Goal: Transaction & Acquisition: Purchase product/service

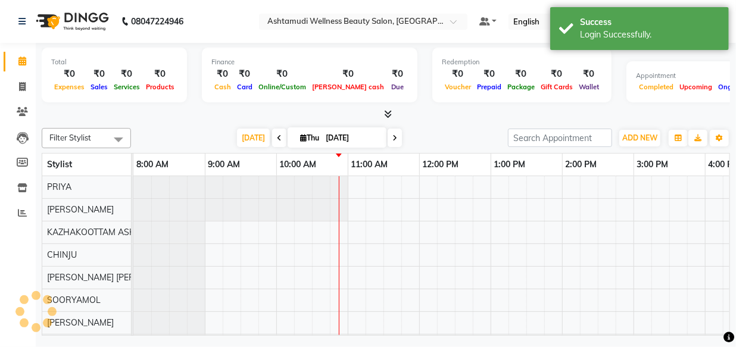
select select "en"
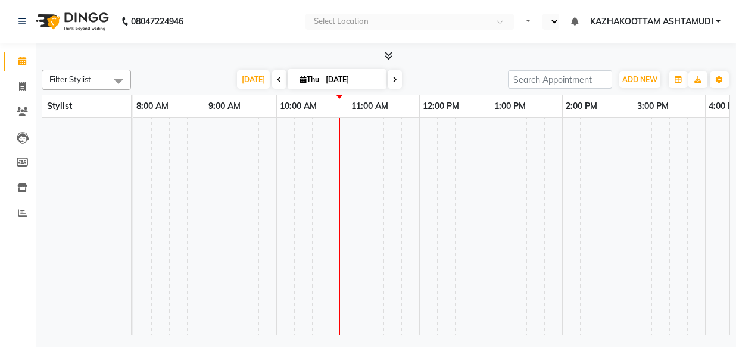
select select "en"
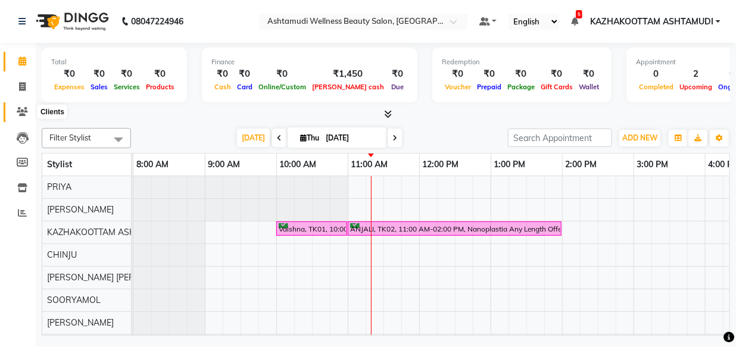
click at [26, 112] on icon at bounding box center [22, 111] width 11 height 9
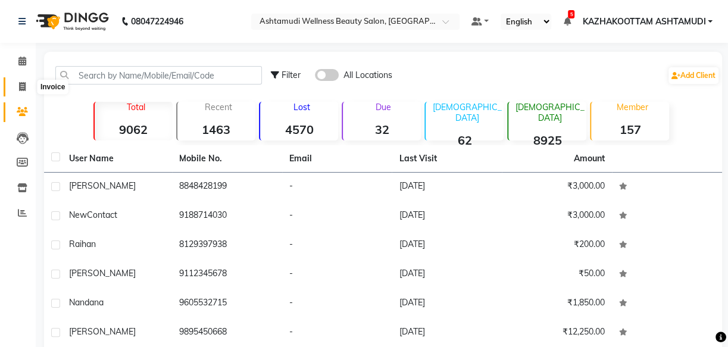
click at [16, 89] on span at bounding box center [22, 87] width 21 height 14
select select "4662"
select select "service"
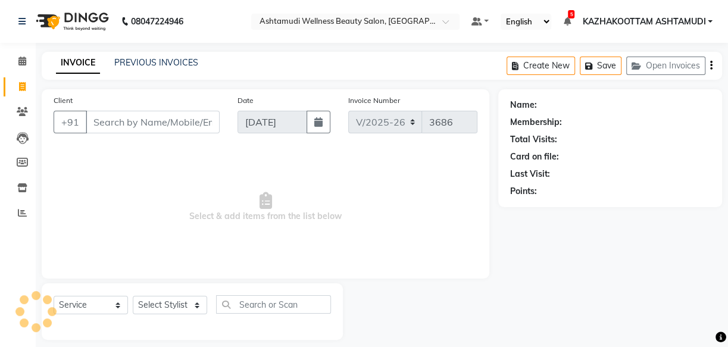
scroll to position [11, 0]
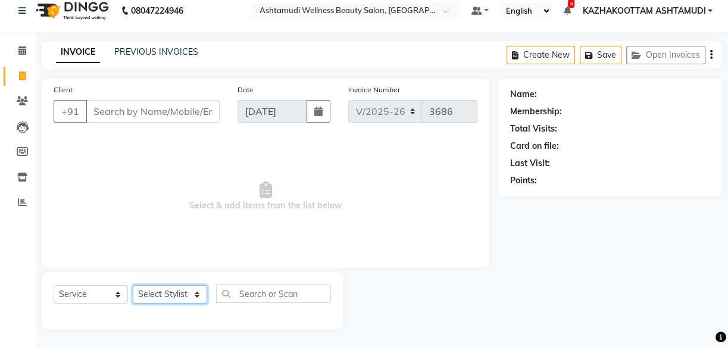
click at [196, 296] on select "Select Stylist Arya CHINJU GEETA KAZHAKOOTTAM [PERSON_NAME] [PERSON_NAME] [PERS…" at bounding box center [170, 294] width 74 height 18
select select "27419"
click at [133, 285] on select "Select Stylist Arya CHINJU GEETA KAZHAKOOTTAM [PERSON_NAME] [PERSON_NAME] [PERS…" at bounding box center [170, 294] width 74 height 18
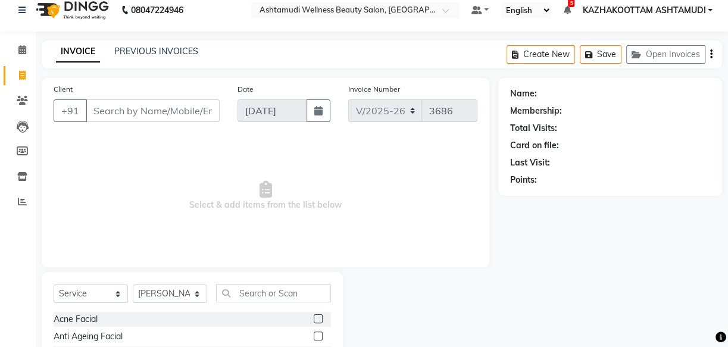
click at [264, 305] on div "Select Service Product Membership Package Voucher Prepaid Gift Card Select Styl…" at bounding box center [192, 298] width 277 height 28
click at [264, 295] on input "text" at bounding box center [273, 293] width 115 height 18
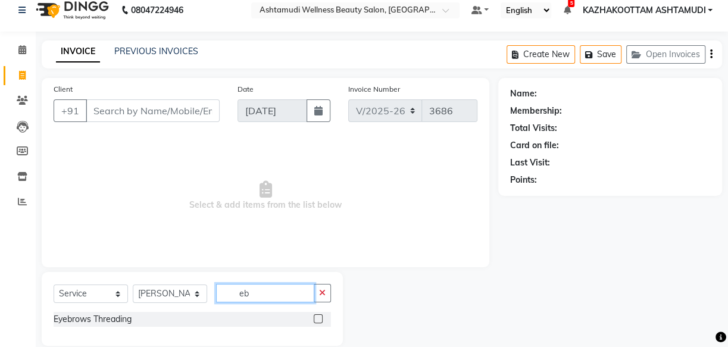
type input "eb"
click at [317, 315] on label at bounding box center [318, 318] width 9 height 9
click at [317, 316] on input "checkbox" at bounding box center [318, 320] width 8 height 8
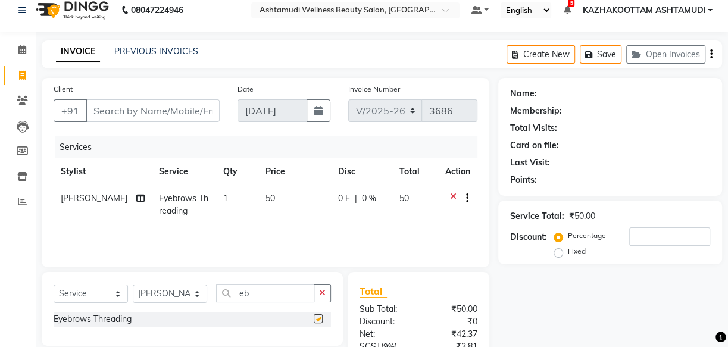
checkbox input "false"
click at [146, 118] on input "Client" at bounding box center [153, 110] width 134 height 23
type input "8"
type input "0"
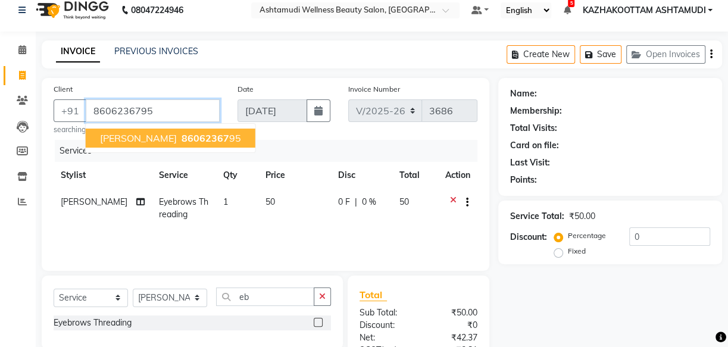
type input "8606236795"
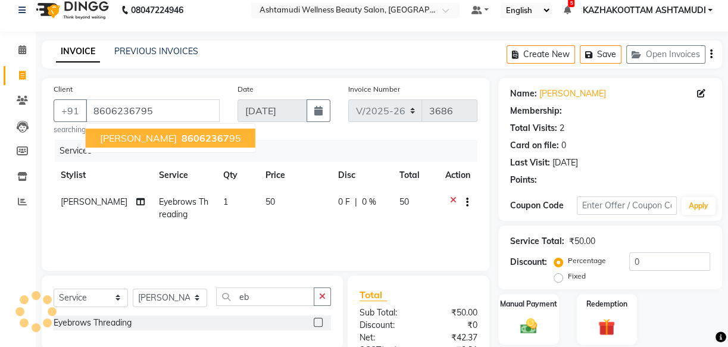
select select "1: Object"
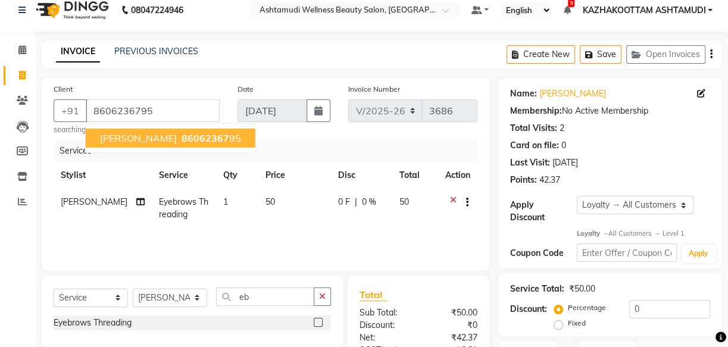
click at [146, 145] on button "[PERSON_NAME] 86062367 95" at bounding box center [171, 138] width 170 height 19
click at [146, 145] on div "Services" at bounding box center [271, 151] width 432 height 22
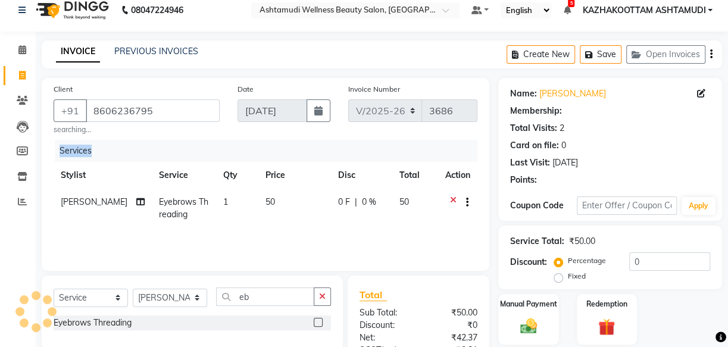
select select "1: Object"
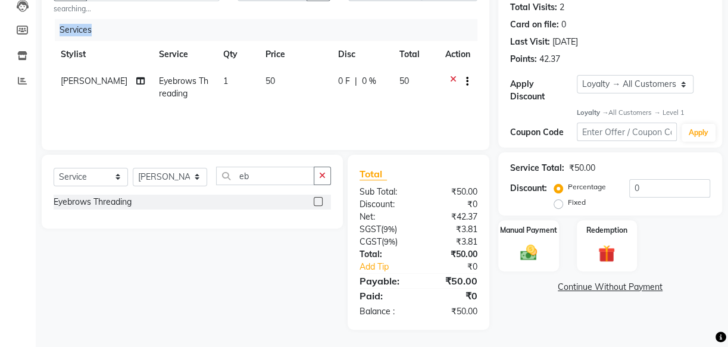
scroll to position [133, 0]
click at [520, 254] on img at bounding box center [528, 252] width 29 height 20
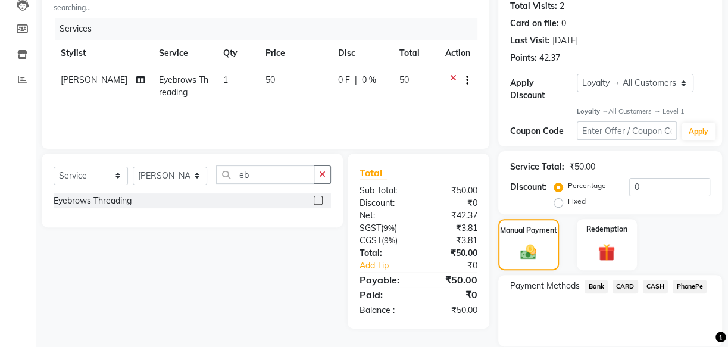
click at [694, 284] on span "PhonePe" at bounding box center [690, 287] width 34 height 14
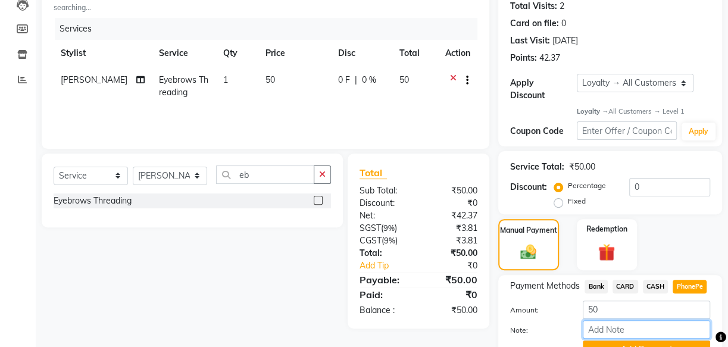
click at [624, 327] on input "Note:" at bounding box center [646, 329] width 127 height 18
type input "[PERSON_NAME]"
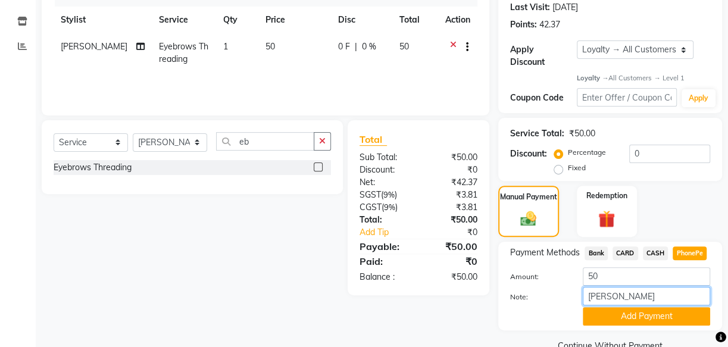
scroll to position [192, 0]
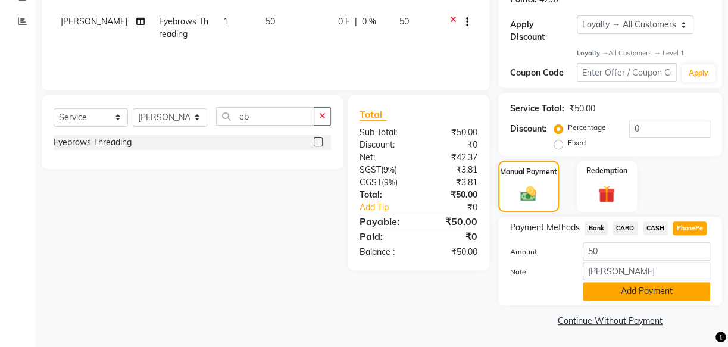
click at [648, 283] on button "Add Payment" at bounding box center [646, 291] width 127 height 18
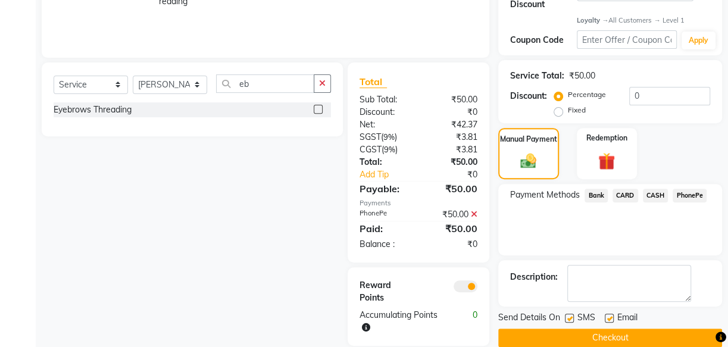
scroll to position [242, 0]
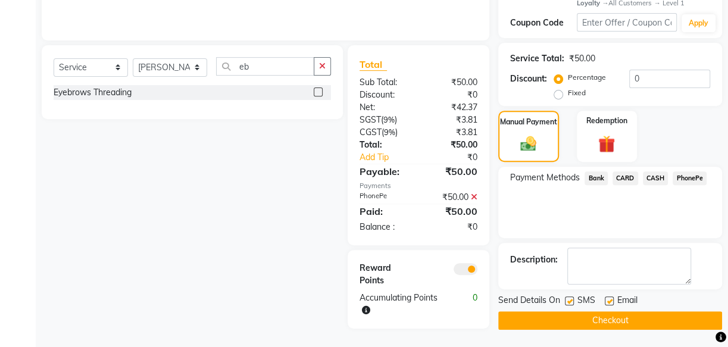
click at [566, 303] on label at bounding box center [569, 300] width 9 height 9
click at [566, 303] on input "checkbox" at bounding box center [569, 302] width 8 height 8
checkbox input "false"
click at [610, 301] on label at bounding box center [609, 300] width 9 height 9
click at [610, 301] on input "checkbox" at bounding box center [609, 302] width 8 height 8
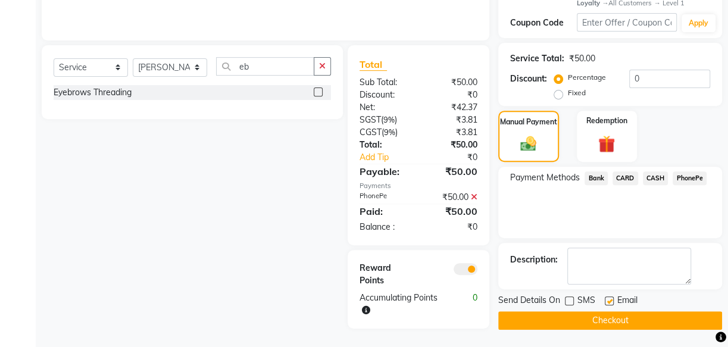
checkbox input "false"
click at [604, 316] on button "Checkout" at bounding box center [610, 320] width 224 height 18
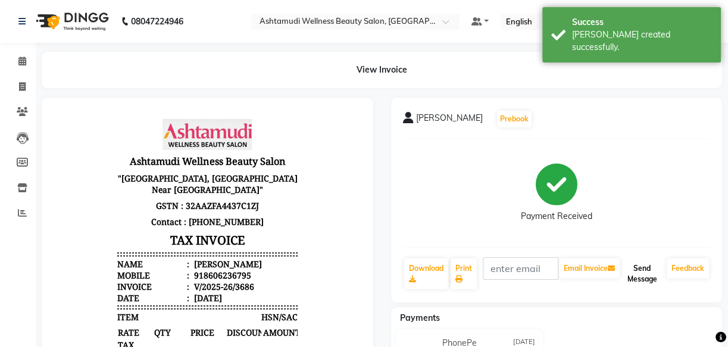
click at [642, 273] on button "Send Message" at bounding box center [642, 273] width 40 height 31
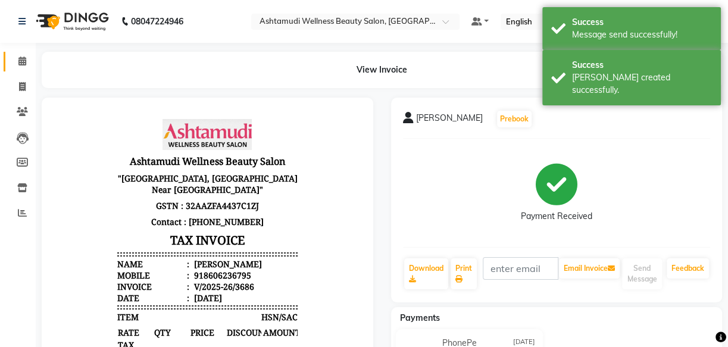
click at [21, 58] on icon at bounding box center [22, 61] width 8 height 9
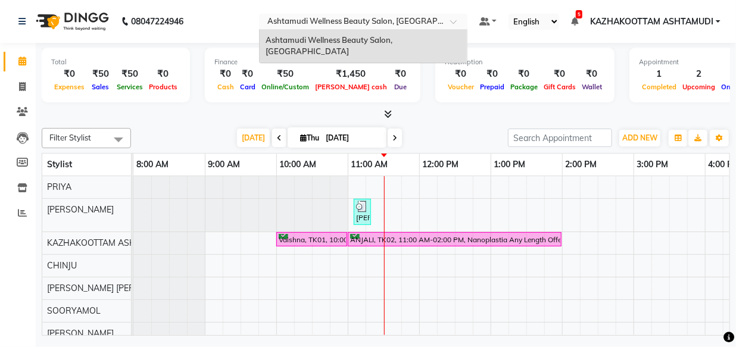
click at [451, 27] on div at bounding box center [363, 23] width 208 height 12
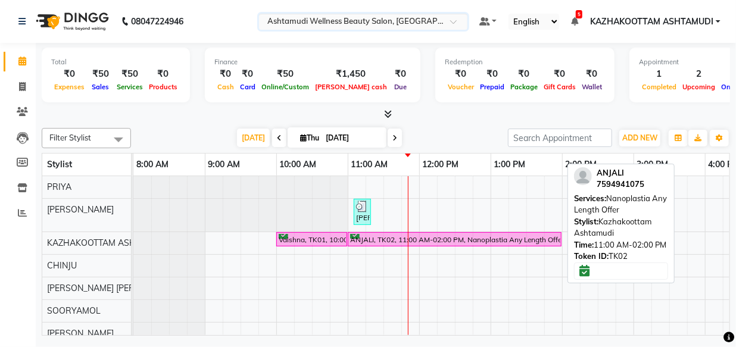
click at [454, 236] on div "ANJALI, TK02, 11:00 AM-02:00 PM, Nanoplastia Any Length Offer" at bounding box center [454, 239] width 211 height 11
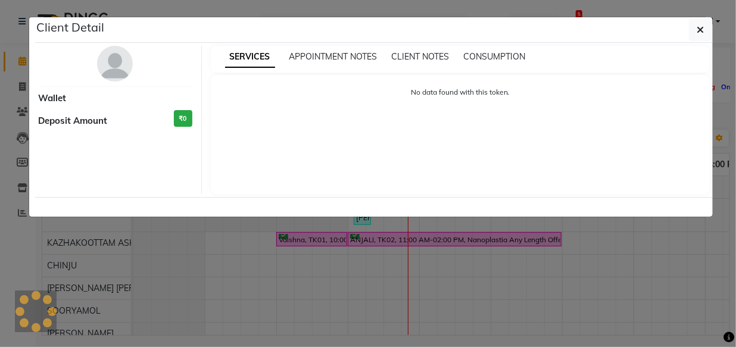
select select "6"
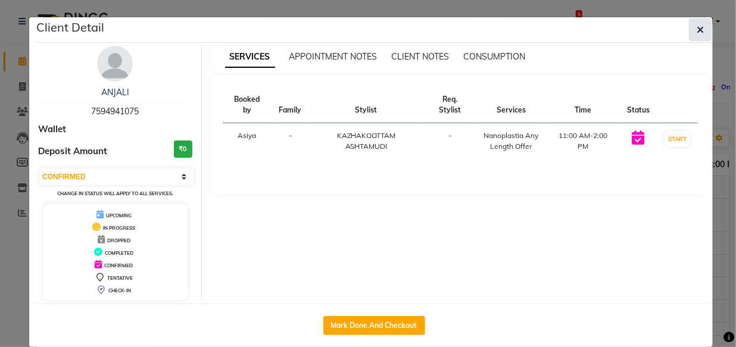
click at [697, 26] on icon "button" at bounding box center [700, 30] width 7 height 10
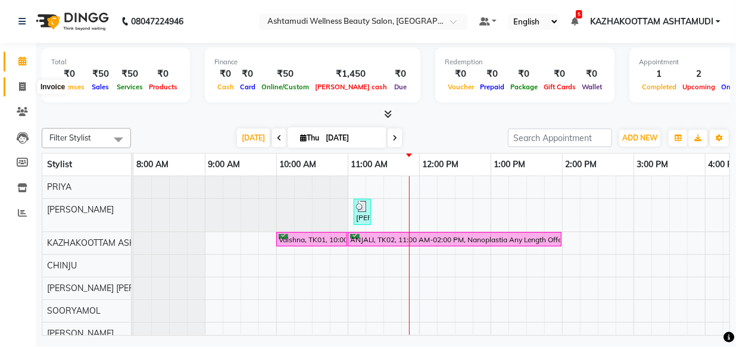
click at [20, 86] on icon at bounding box center [22, 86] width 7 height 9
select select "service"
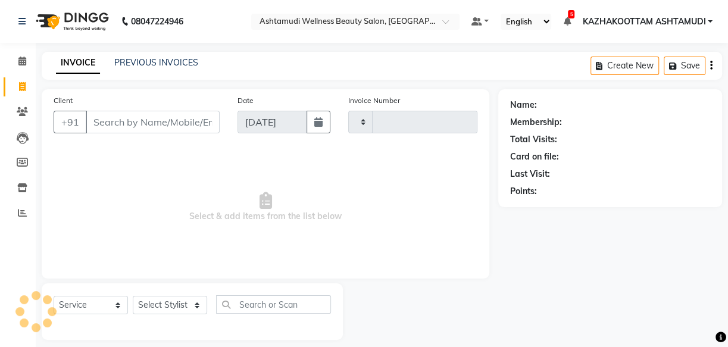
type input "3687"
select select "4662"
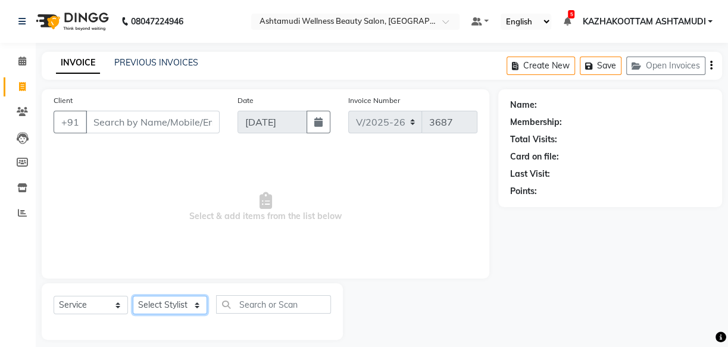
click at [159, 304] on select "Select Stylist Arya CHINJU GEETA KAZHAKOOTTAM [PERSON_NAME] [PERSON_NAME] [PERS…" at bounding box center [170, 305] width 74 height 18
select select "49525"
click at [133, 296] on select "Select Stylist Arya CHINJU GEETA KAZHAKOOTTAM [PERSON_NAME] [PERSON_NAME] [PERS…" at bounding box center [170, 305] width 74 height 18
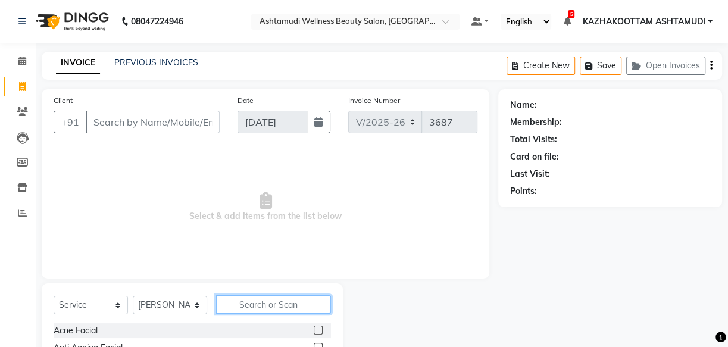
click at [304, 307] on input "text" at bounding box center [273, 304] width 115 height 18
type input "kera"
click at [316, 328] on label at bounding box center [318, 330] width 9 height 9
click at [316, 328] on input "checkbox" at bounding box center [318, 331] width 8 height 8
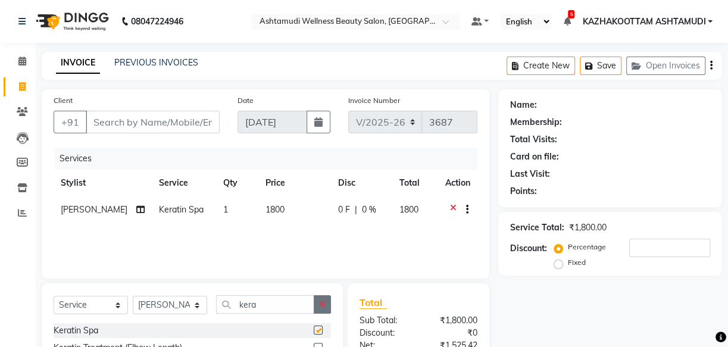
checkbox input "false"
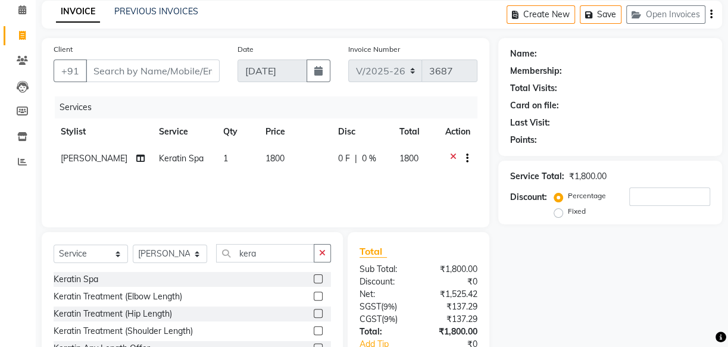
scroll to position [54, 0]
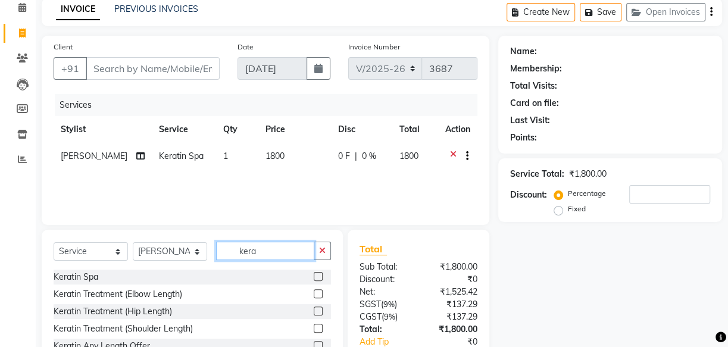
click at [264, 249] on input "kera" at bounding box center [265, 251] width 98 height 18
type input "k"
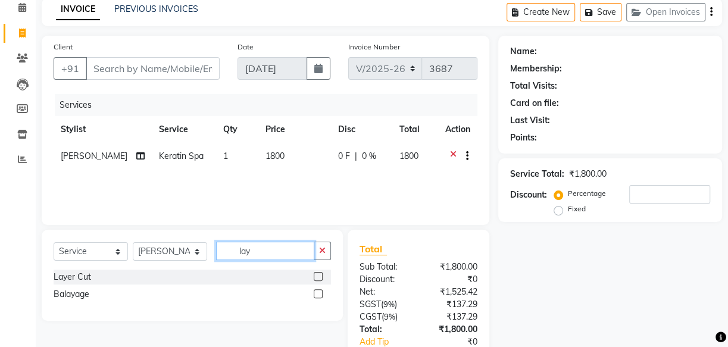
type input "lay"
click at [319, 274] on label at bounding box center [318, 276] width 9 height 9
click at [319, 274] on input "checkbox" at bounding box center [318, 277] width 8 height 8
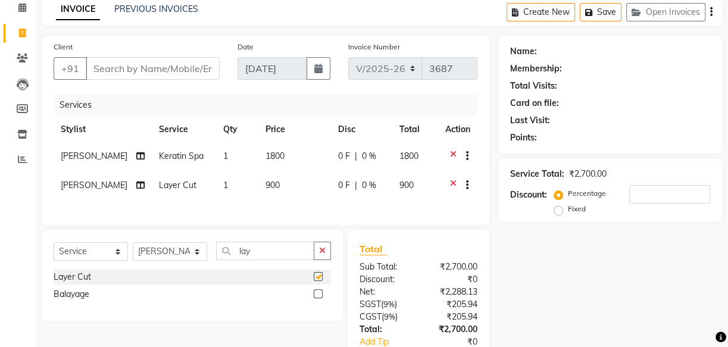
checkbox input "false"
click at [166, 257] on select "Select Stylist Arya CHINJU GEETA KAZHAKOOTTAM [PERSON_NAME] [PERSON_NAME] [PERS…" at bounding box center [170, 251] width 74 height 18
select select "85074"
click at [133, 248] on select "Select Stylist Arya CHINJU GEETA KAZHAKOOTTAM [PERSON_NAME] [PERSON_NAME] [PERS…" at bounding box center [170, 251] width 74 height 18
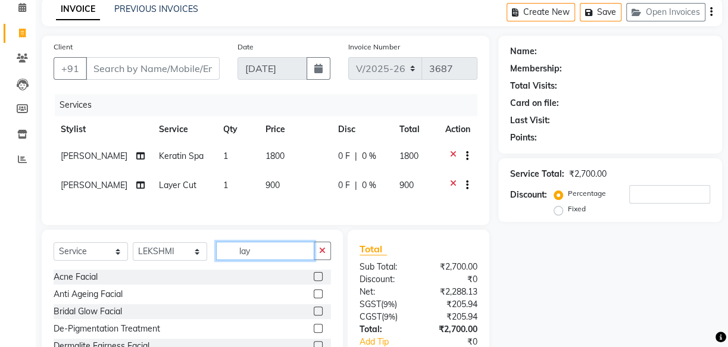
click at [255, 255] on input "lay" at bounding box center [265, 251] width 98 height 18
type input "l"
type input "nor"
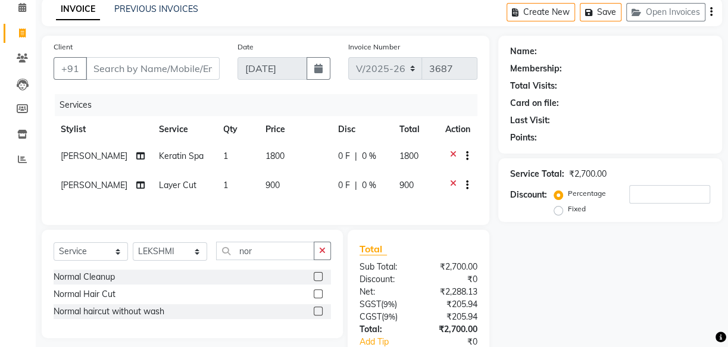
click at [318, 281] on label at bounding box center [318, 276] width 9 height 9
click at [318, 281] on input "checkbox" at bounding box center [318, 277] width 8 height 8
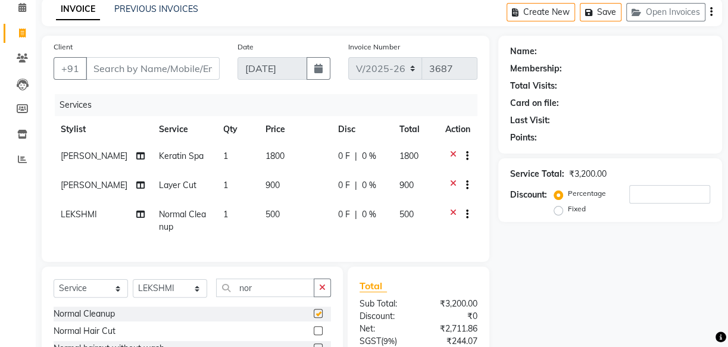
checkbox input "false"
click at [214, 68] on input "Client" at bounding box center [153, 68] width 134 height 23
type input "8"
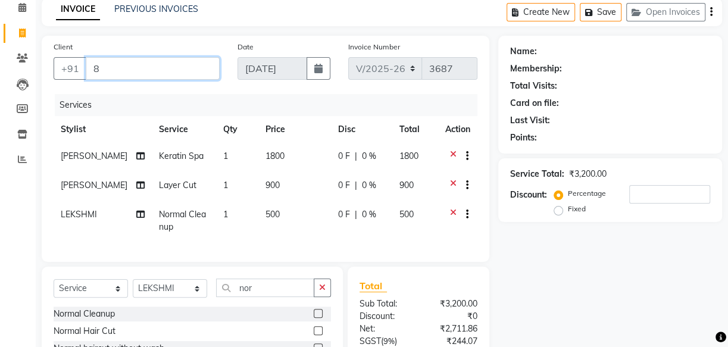
type input "0"
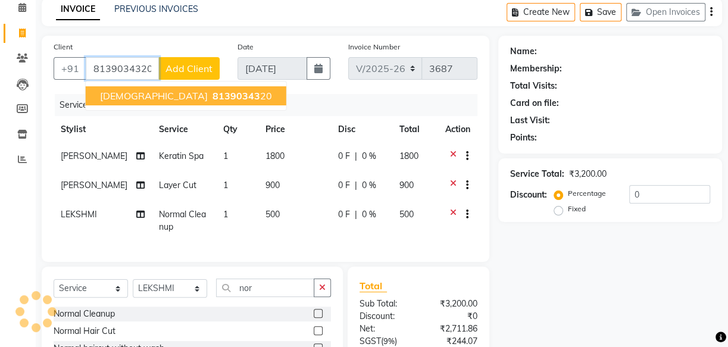
type input "8139034320"
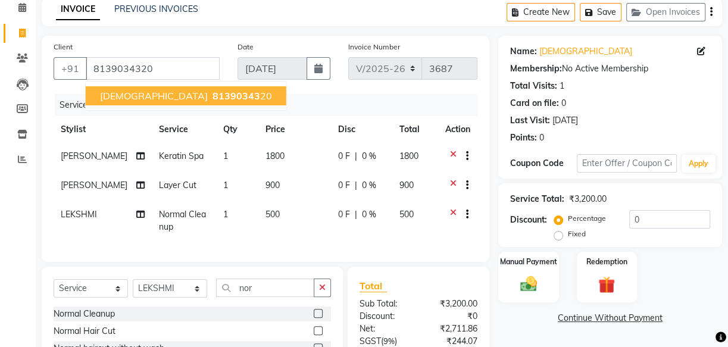
click at [200, 97] on button "Vaishna 81390343 20" at bounding box center [186, 95] width 201 height 19
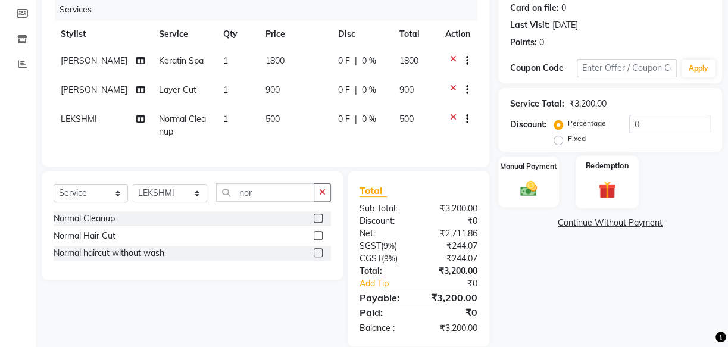
scroll to position [174, 0]
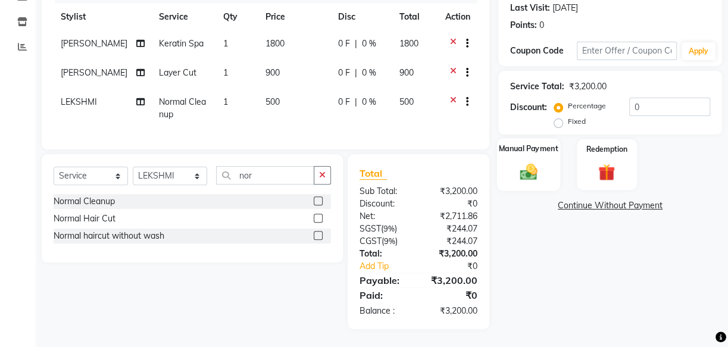
click at [528, 161] on img at bounding box center [528, 171] width 29 height 20
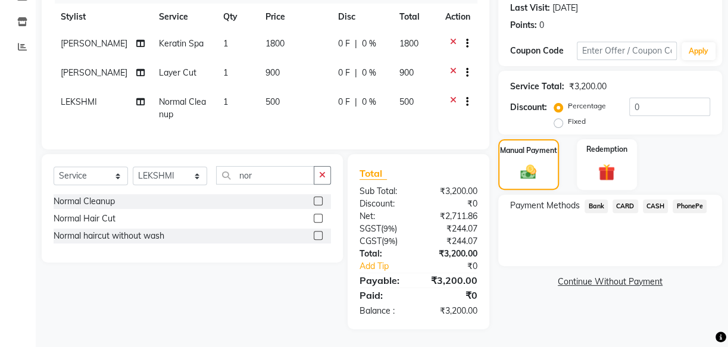
click at [685, 199] on span "PhonePe" at bounding box center [690, 206] width 34 height 14
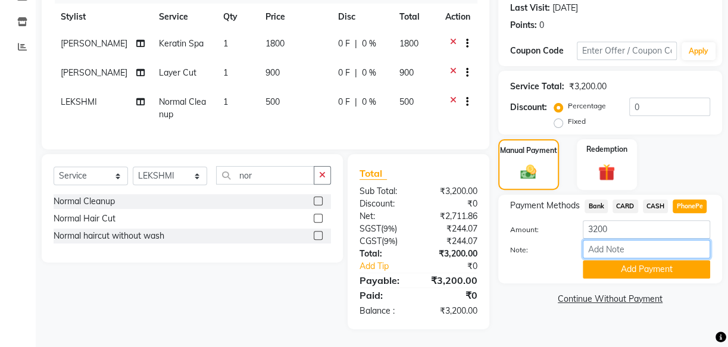
click at [632, 241] on input "Note:" at bounding box center [646, 249] width 127 height 18
type input "soorya"
click at [654, 260] on button "Add Payment" at bounding box center [646, 269] width 127 height 18
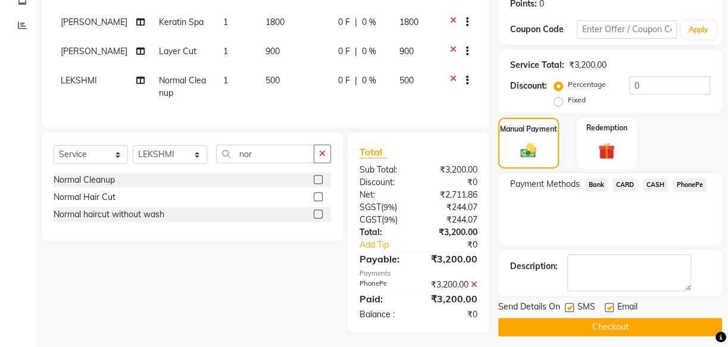
scroll to position [199, 0]
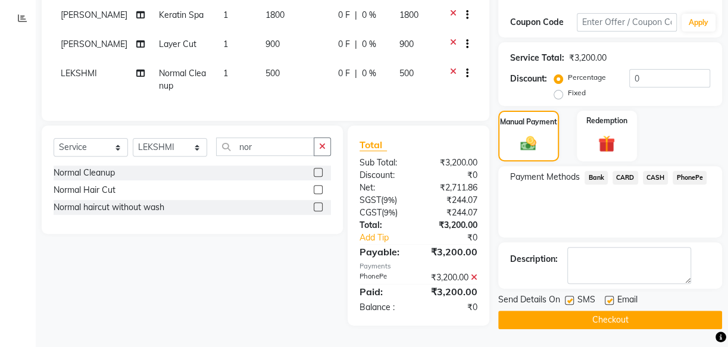
drag, startPoint x: 569, startPoint y: 294, endPoint x: 590, endPoint y: 292, distance: 21.6
click at [570, 296] on label at bounding box center [569, 300] width 9 height 9
click at [570, 297] on input "checkbox" at bounding box center [569, 301] width 8 height 8
checkbox input "false"
click at [608, 296] on label at bounding box center [609, 300] width 9 height 9
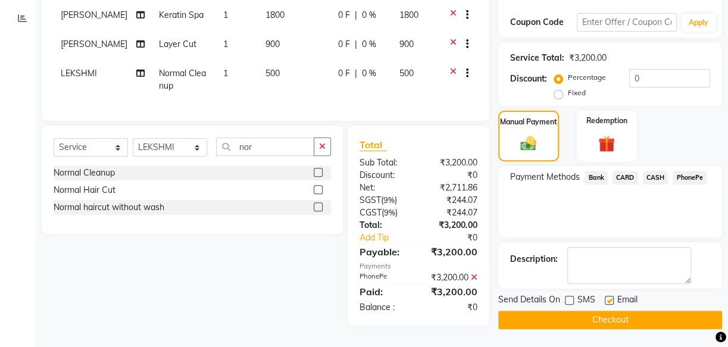
click at [608, 297] on input "checkbox" at bounding box center [609, 301] width 8 height 8
checkbox input "false"
click at [623, 311] on button "Checkout" at bounding box center [610, 320] width 224 height 18
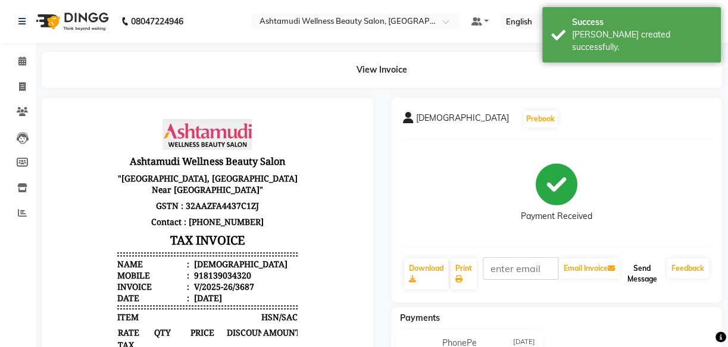
click at [642, 269] on button "Send Message" at bounding box center [642, 273] width 40 height 31
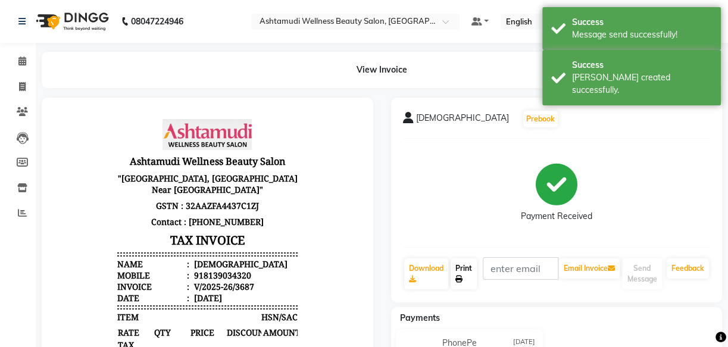
click at [463, 266] on link "Print" at bounding box center [464, 273] width 26 height 31
click at [21, 54] on link "Calendar" at bounding box center [18, 62] width 29 height 20
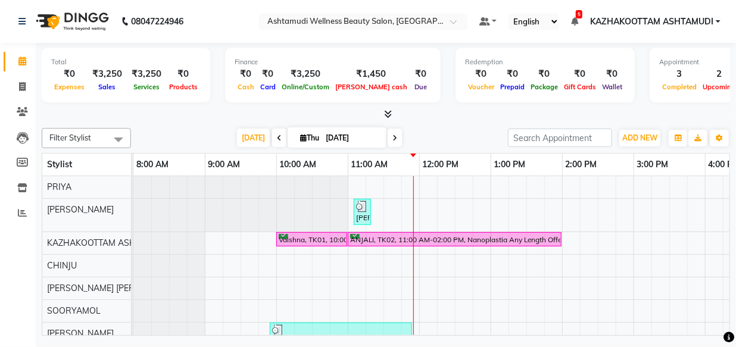
click at [386, 110] on icon at bounding box center [389, 114] width 8 height 9
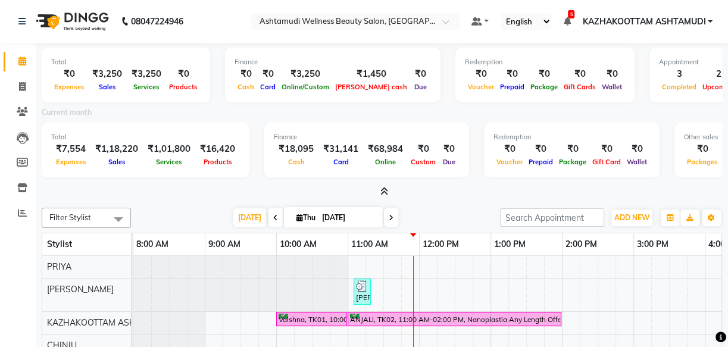
click at [382, 193] on icon at bounding box center [384, 191] width 8 height 9
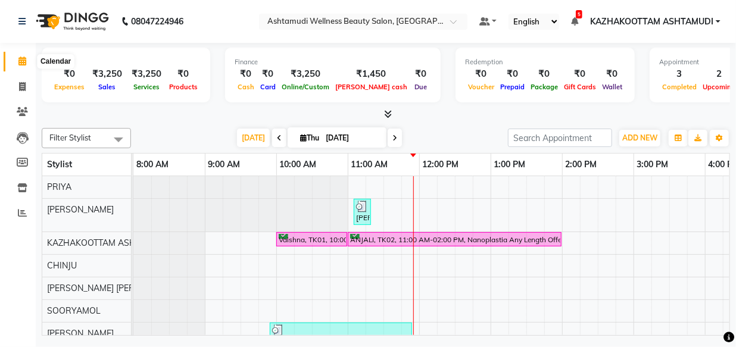
click at [22, 63] on icon at bounding box center [22, 61] width 8 height 9
click at [387, 111] on icon at bounding box center [389, 114] width 8 height 9
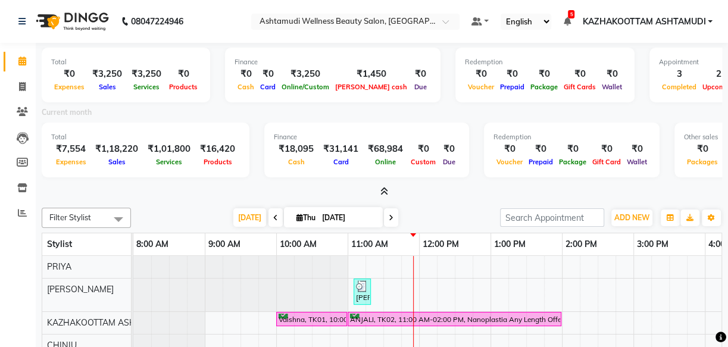
click at [383, 189] on icon at bounding box center [384, 191] width 8 height 9
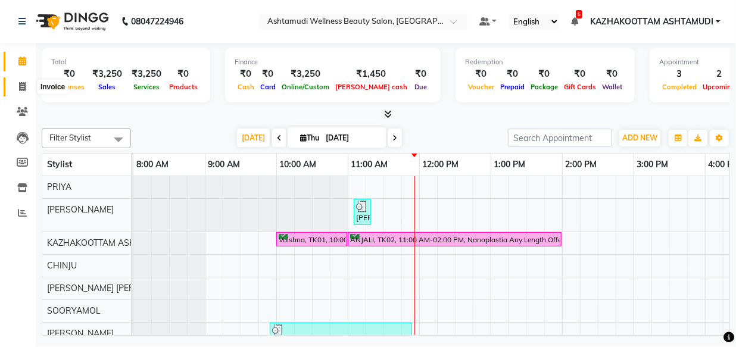
click at [20, 83] on icon at bounding box center [22, 86] width 7 height 9
select select "service"
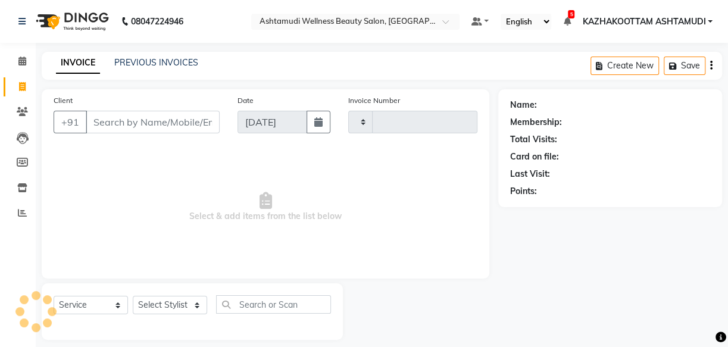
type input "3688"
select select "4662"
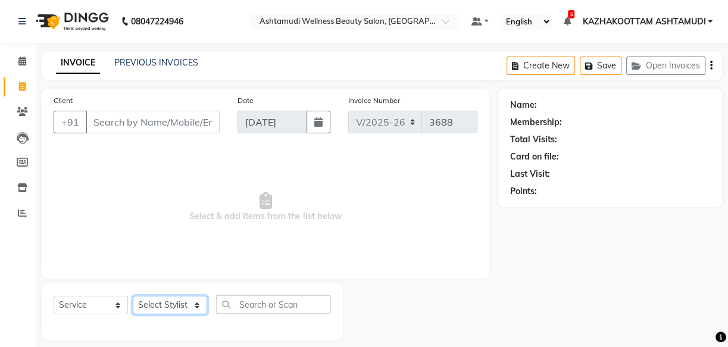
click at [173, 303] on select "Select Stylist Arya CHINJU GEETA KAZHAKOOTTAM [PERSON_NAME] [PERSON_NAME] [PERS…" at bounding box center [170, 305] width 74 height 18
select select "85074"
click at [133, 296] on select "Select Stylist Arya CHINJU GEETA KAZHAKOOTTAM [PERSON_NAME] [PERSON_NAME] [PERS…" at bounding box center [170, 305] width 74 height 18
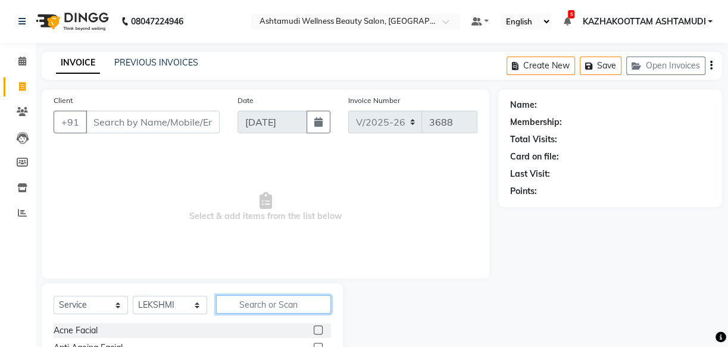
click at [301, 301] on input "text" at bounding box center [273, 304] width 115 height 18
type input "eye"
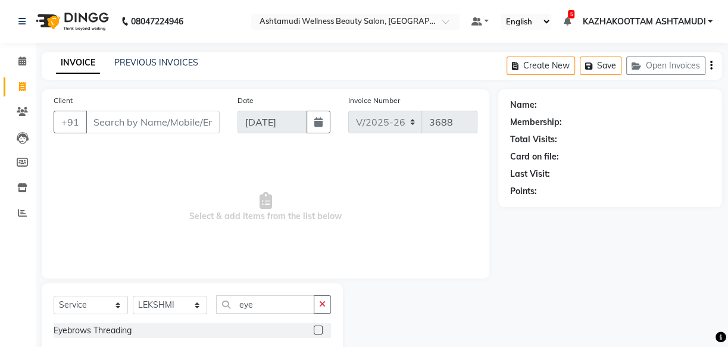
click at [314, 327] on label at bounding box center [318, 330] width 9 height 9
click at [314, 327] on input "checkbox" at bounding box center [318, 331] width 8 height 8
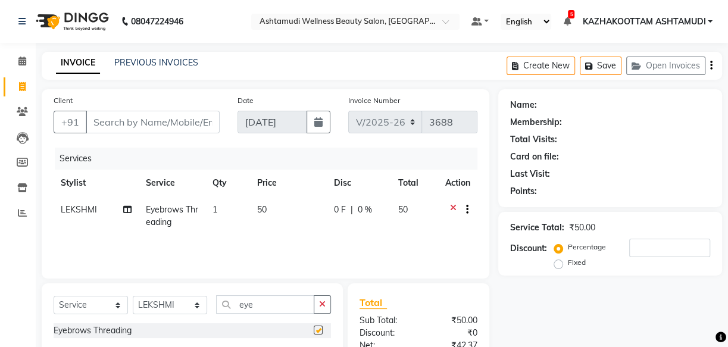
checkbox input "false"
click at [259, 302] on input "eye" at bounding box center [265, 304] width 98 height 18
type input "e"
type input "for"
click at [316, 329] on label at bounding box center [318, 330] width 9 height 9
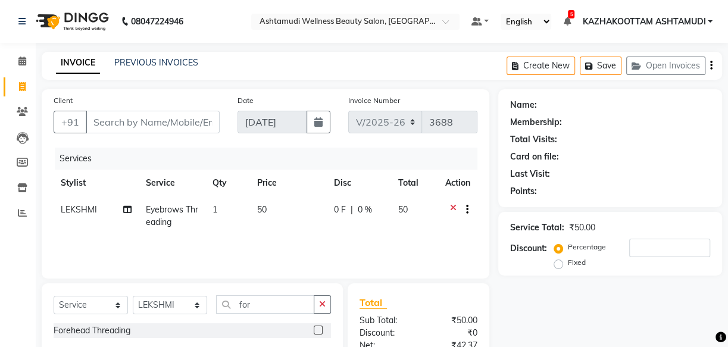
click at [316, 329] on input "checkbox" at bounding box center [318, 331] width 8 height 8
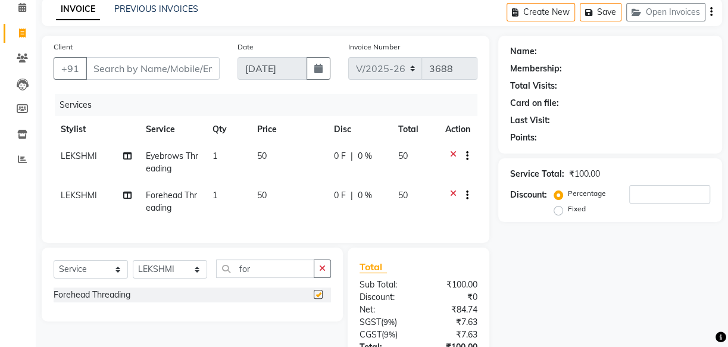
checkbox input "false"
click at [255, 276] on input "for" at bounding box center [265, 269] width 98 height 18
type input "f"
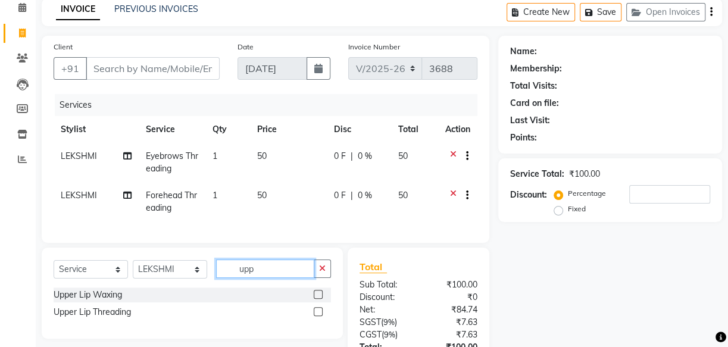
type input "upp"
click at [318, 299] on label at bounding box center [318, 294] width 9 height 9
click at [318, 299] on input "checkbox" at bounding box center [318, 295] width 8 height 8
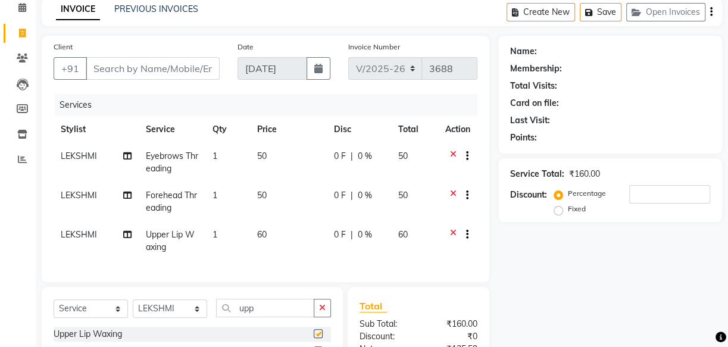
checkbox input "false"
click at [260, 316] on input "upp" at bounding box center [265, 308] width 98 height 18
type input "u"
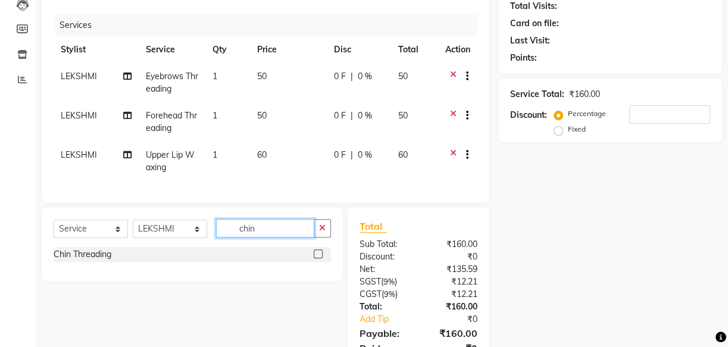
scroll to position [108, 0]
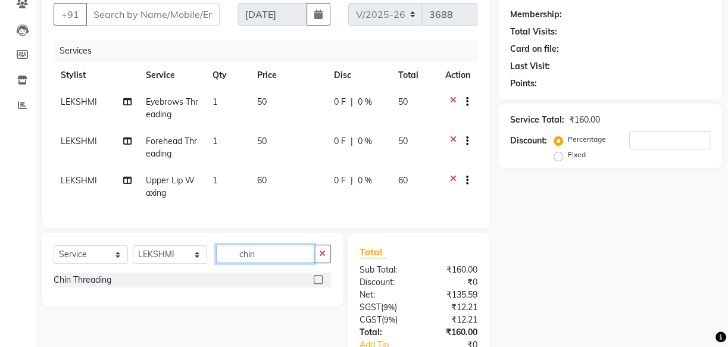
type input "chin"
click at [230, 180] on td "1" at bounding box center [227, 186] width 44 height 39
select select "85074"
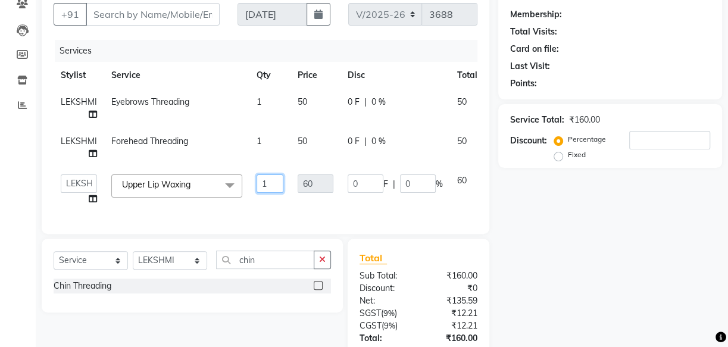
click at [273, 183] on input "1" at bounding box center [270, 183] width 27 height 18
type input "2"
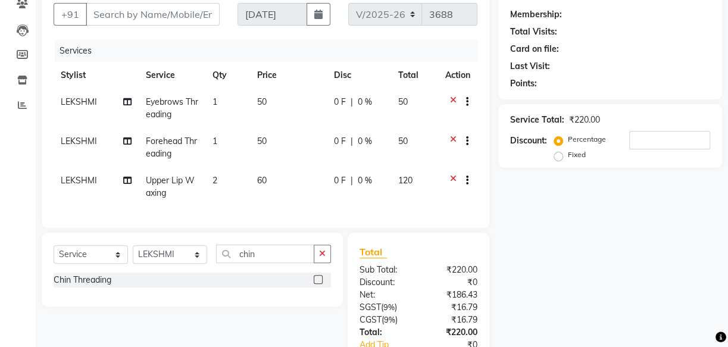
click at [363, 205] on td "0 F | 0 %" at bounding box center [359, 186] width 64 height 39
select select "85074"
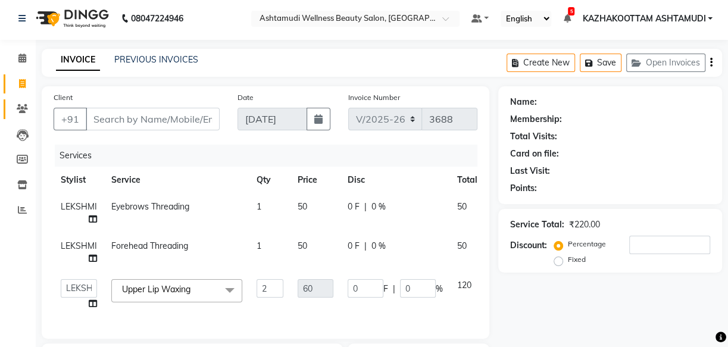
scroll to position [0, 0]
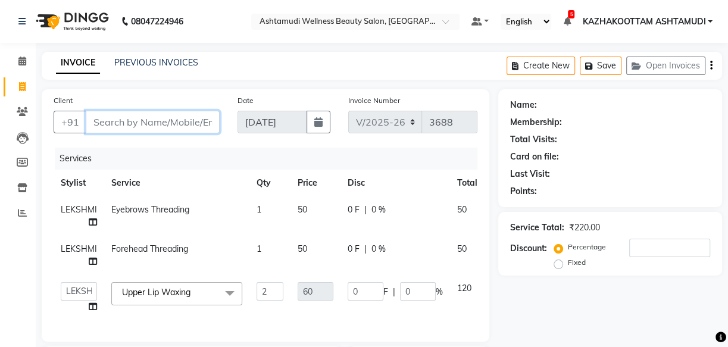
click at [86, 119] on input "Client" at bounding box center [153, 122] width 134 height 23
type input "8"
type input "0"
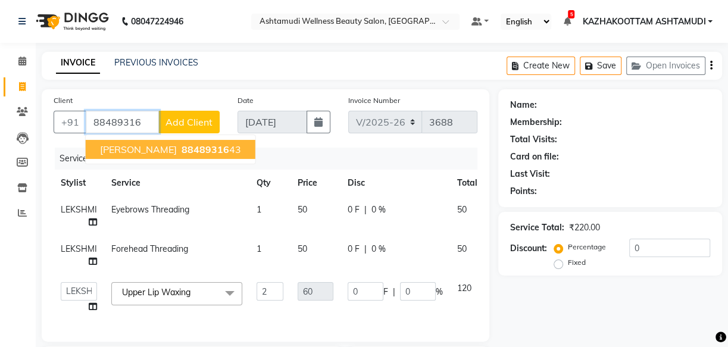
click at [182, 149] on span "88489316" at bounding box center [206, 149] width 48 height 12
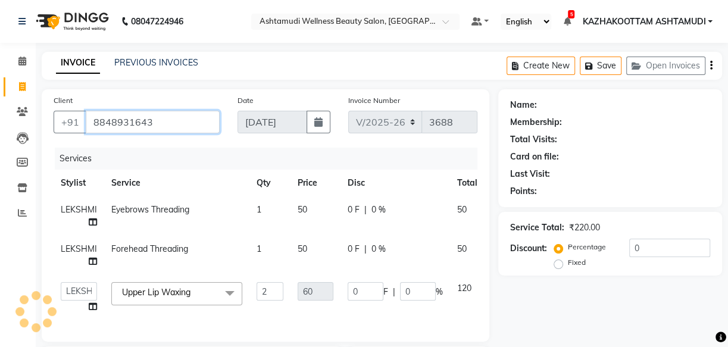
type input "8848931643"
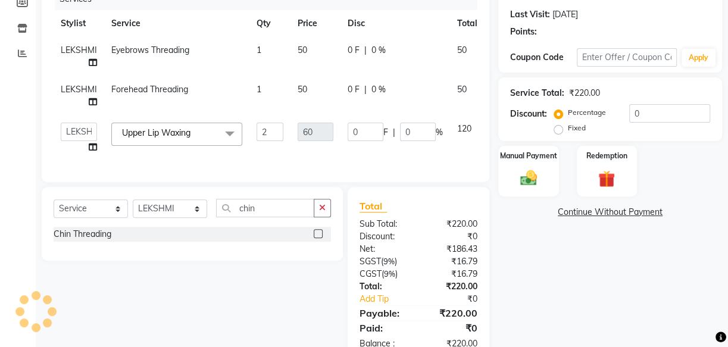
scroll to position [162, 0]
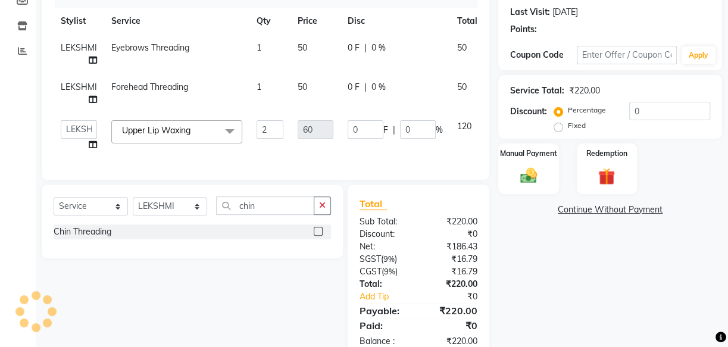
select select "1: Object"
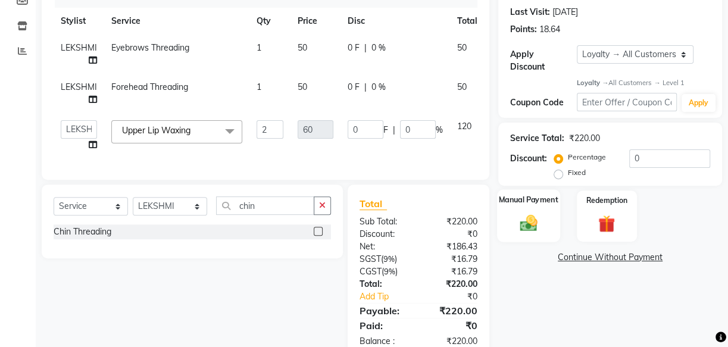
scroll to position [201, 0]
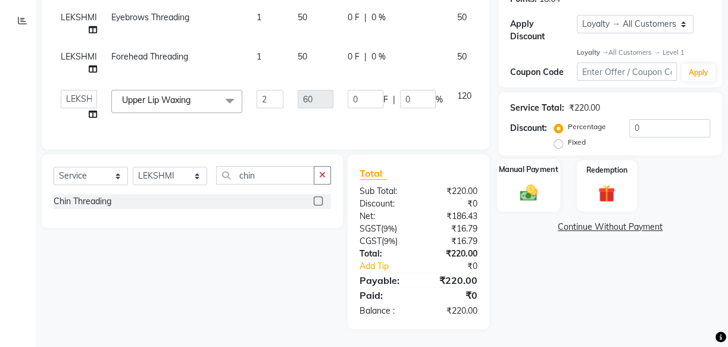
click at [528, 183] on img at bounding box center [528, 193] width 29 height 20
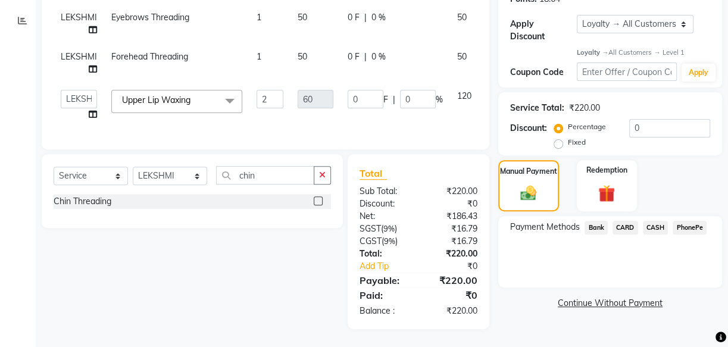
click at [682, 221] on span "PhonePe" at bounding box center [690, 228] width 34 height 14
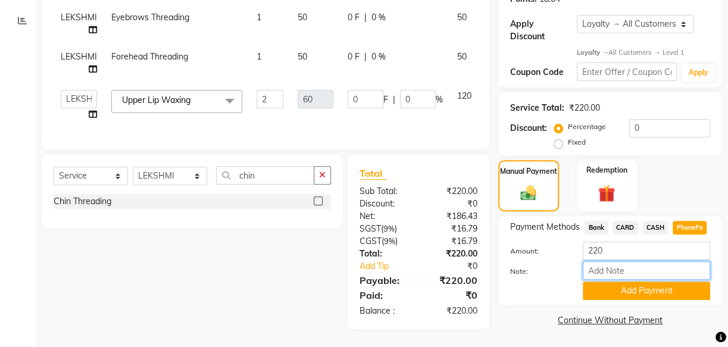
click at [633, 261] on input "Note:" at bounding box center [646, 270] width 127 height 18
type input "soorya"
click at [625, 282] on button "Add Payment" at bounding box center [646, 291] width 127 height 18
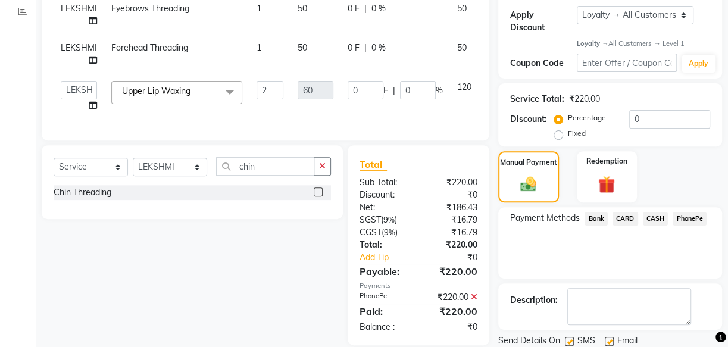
scroll to position [255, 0]
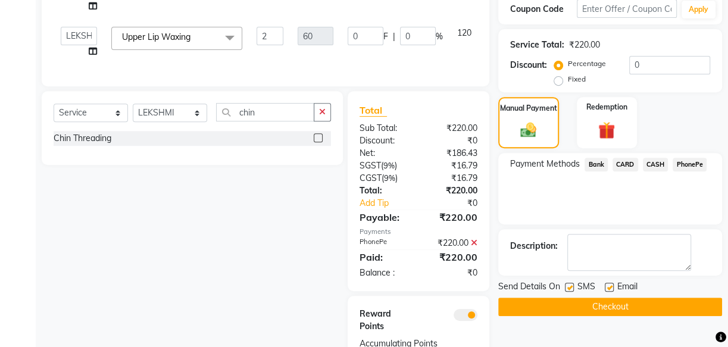
drag, startPoint x: 569, startPoint y: 286, endPoint x: 583, endPoint y: 285, distance: 14.3
click at [571, 286] on label at bounding box center [569, 287] width 9 height 9
click at [571, 286] on input "checkbox" at bounding box center [569, 288] width 8 height 8
checkbox input "false"
drag, startPoint x: 607, startPoint y: 284, endPoint x: 626, endPoint y: 291, distance: 19.6
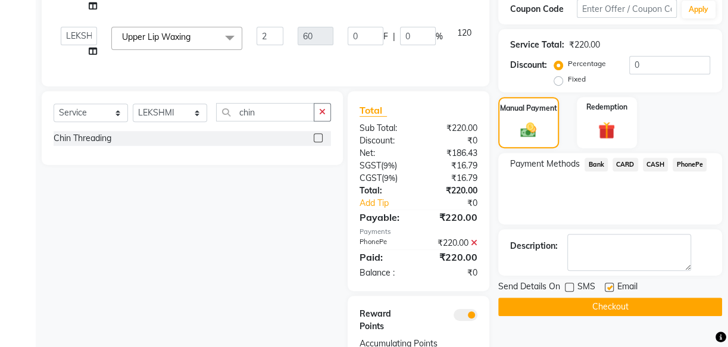
click at [607, 285] on label at bounding box center [609, 287] width 9 height 9
click at [607, 285] on input "checkbox" at bounding box center [609, 288] width 8 height 8
checkbox input "false"
click at [642, 306] on button "Checkout" at bounding box center [610, 307] width 224 height 18
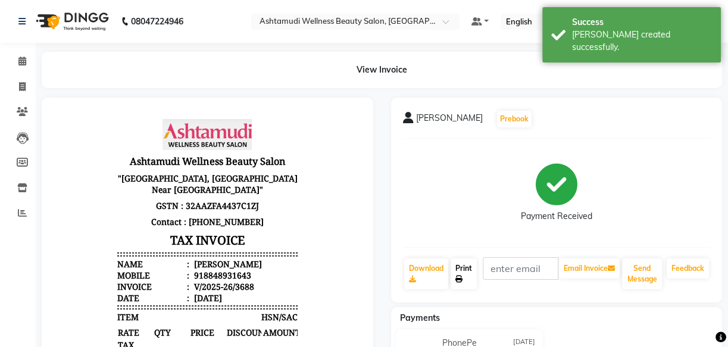
click at [461, 271] on link "Print" at bounding box center [464, 273] width 26 height 31
click at [20, 58] on icon at bounding box center [22, 61] width 8 height 9
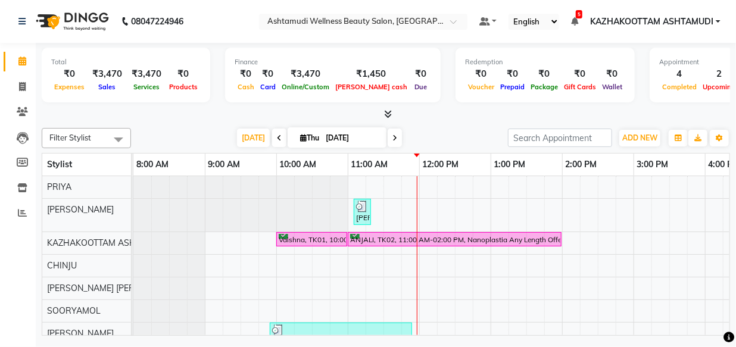
click at [387, 112] on icon at bounding box center [389, 114] width 8 height 9
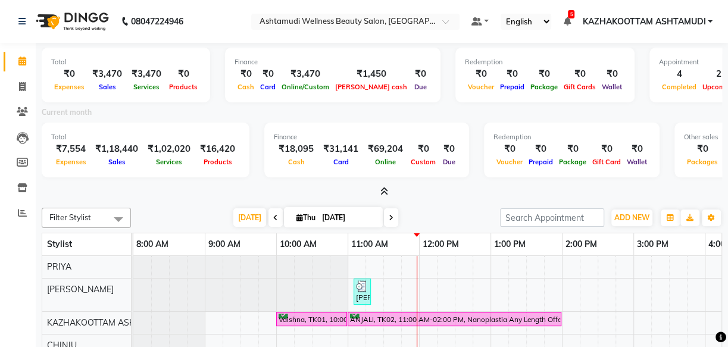
click at [383, 192] on icon at bounding box center [384, 191] width 8 height 9
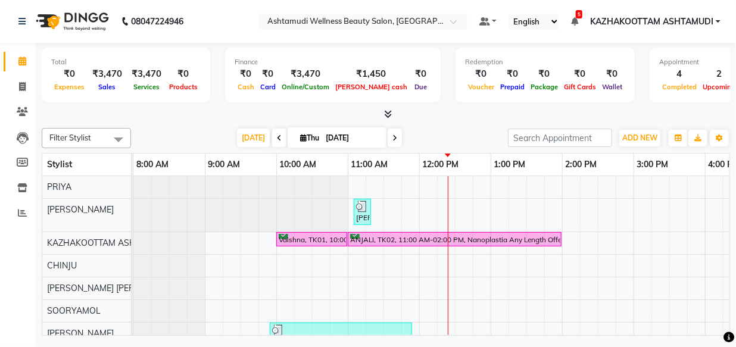
click at [387, 110] on icon at bounding box center [389, 114] width 8 height 9
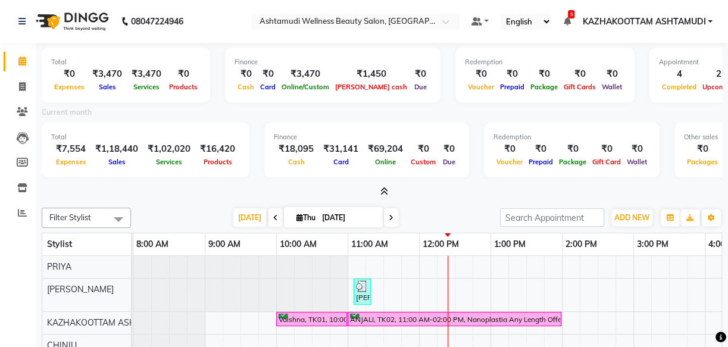
scroll to position [54, 0]
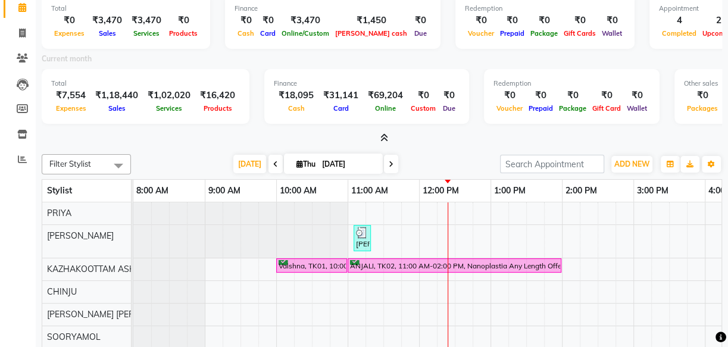
click at [385, 136] on icon at bounding box center [384, 137] width 8 height 9
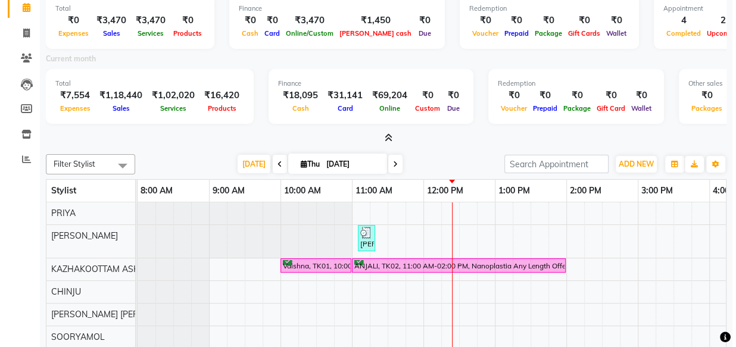
scroll to position [0, 0]
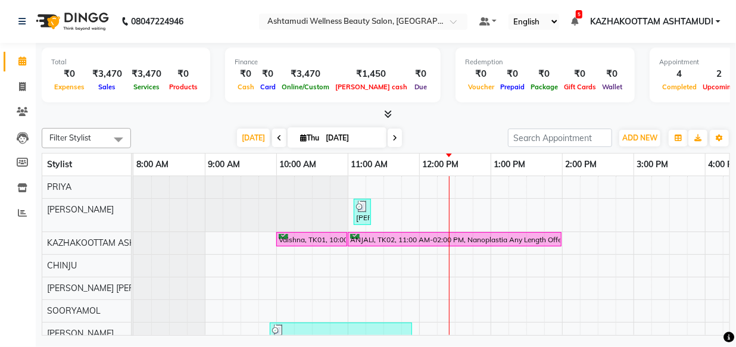
click at [388, 111] on icon at bounding box center [389, 114] width 8 height 9
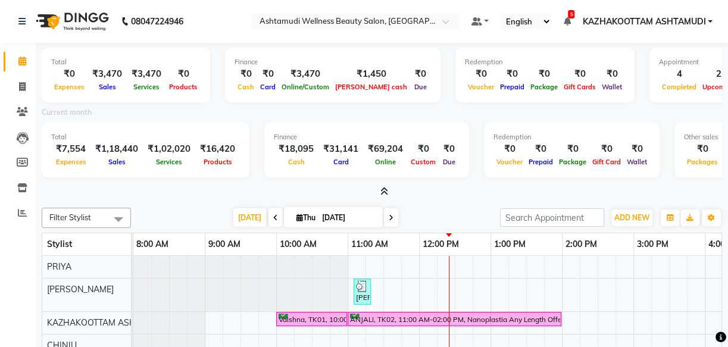
click at [384, 190] on icon at bounding box center [384, 191] width 8 height 9
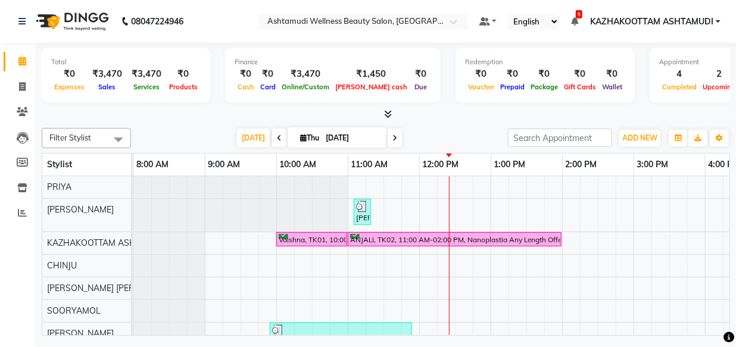
click at [387, 114] on icon at bounding box center [389, 114] width 8 height 9
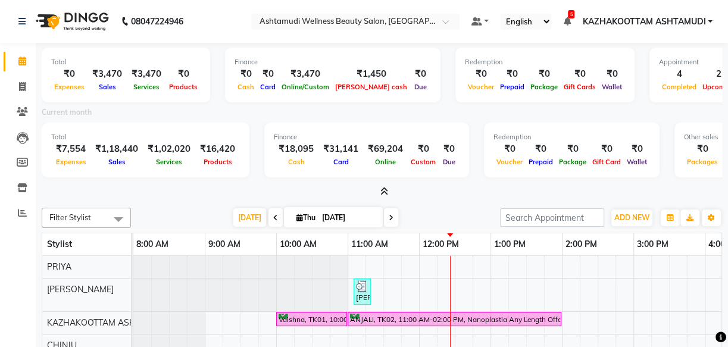
click at [385, 192] on icon at bounding box center [384, 191] width 8 height 9
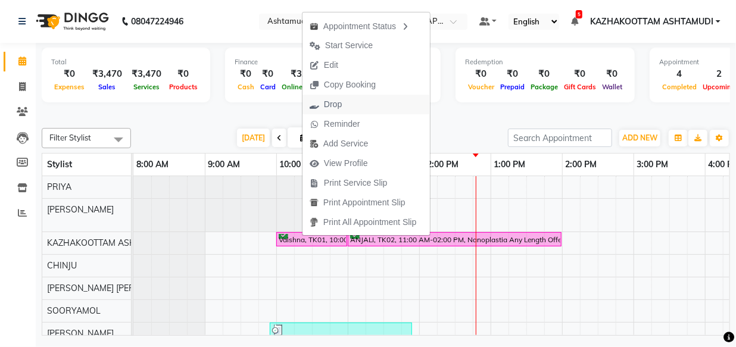
click at [347, 107] on span "Drop" at bounding box center [325, 105] width 46 height 20
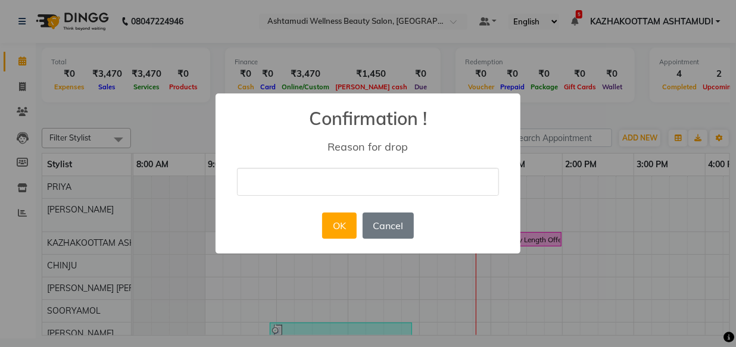
click at [273, 177] on input "text" at bounding box center [368, 182] width 262 height 28
type input "delet"
click at [339, 227] on button "OK" at bounding box center [339, 226] width 34 height 26
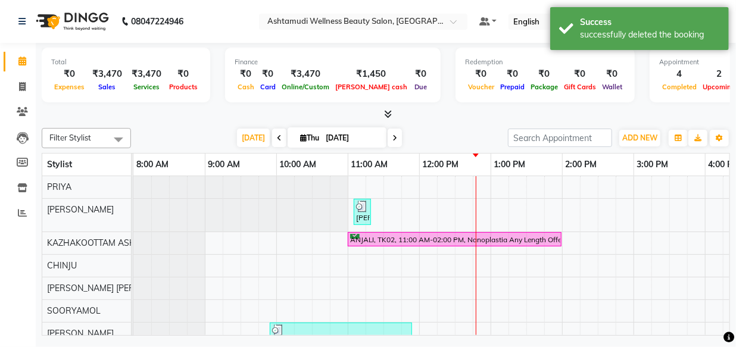
click at [386, 112] on icon at bounding box center [389, 114] width 8 height 9
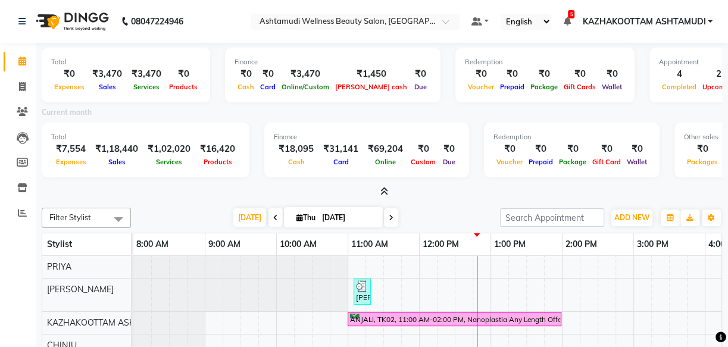
click at [383, 189] on icon at bounding box center [384, 191] width 8 height 9
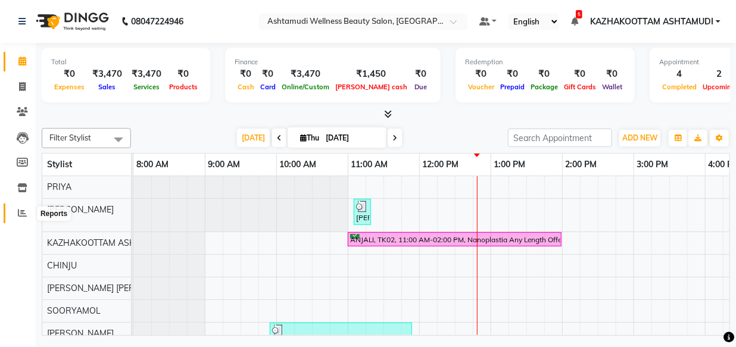
click at [20, 209] on icon at bounding box center [22, 212] width 9 height 9
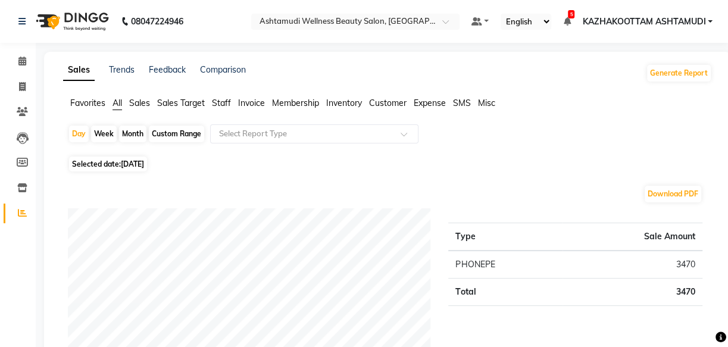
click at [169, 129] on div "Custom Range" at bounding box center [176, 134] width 55 height 17
select select "9"
select select "2025"
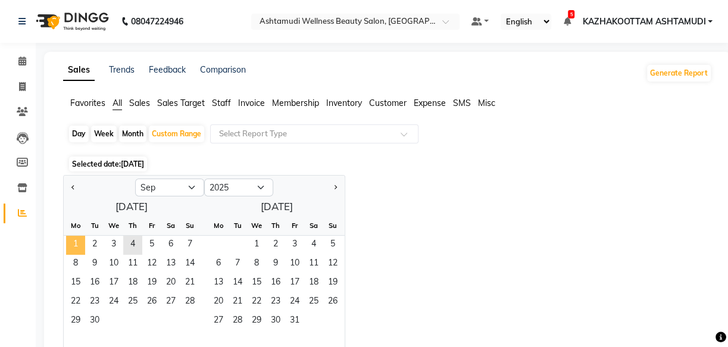
drag, startPoint x: 71, startPoint y: 240, endPoint x: 93, endPoint y: 244, distance: 21.8
click at [73, 240] on span "1" at bounding box center [75, 245] width 19 height 19
click at [130, 244] on span "4" at bounding box center [132, 245] width 19 height 19
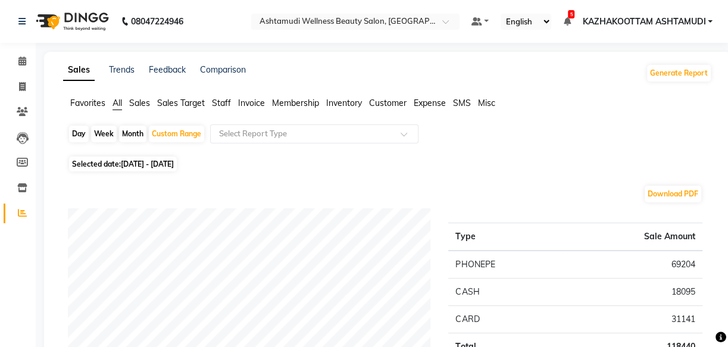
click at [220, 101] on span "Staff" at bounding box center [221, 103] width 19 height 11
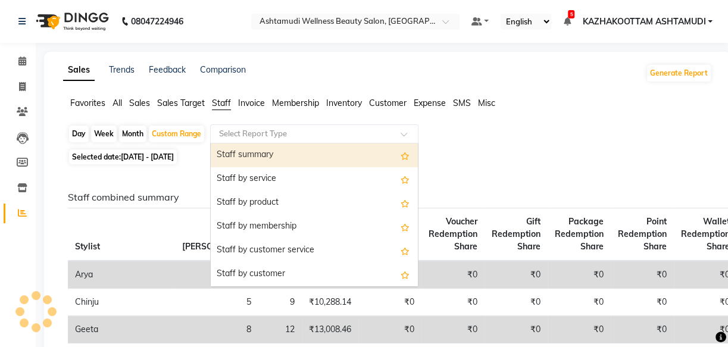
click at [294, 130] on input "text" at bounding box center [302, 134] width 171 height 12
click at [291, 151] on div "Staff summary" at bounding box center [314, 155] width 207 height 24
select select "full_report"
select select "csv"
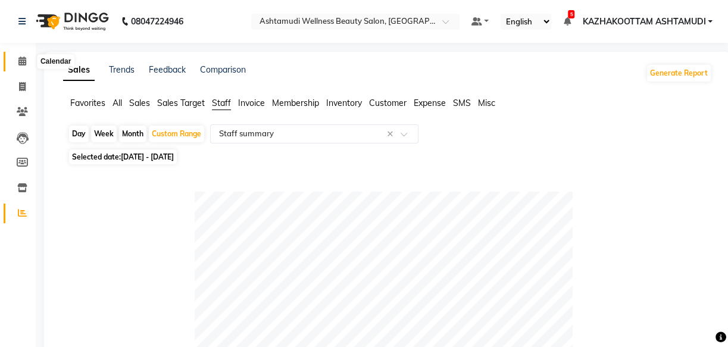
click at [23, 62] on icon at bounding box center [22, 61] width 8 height 9
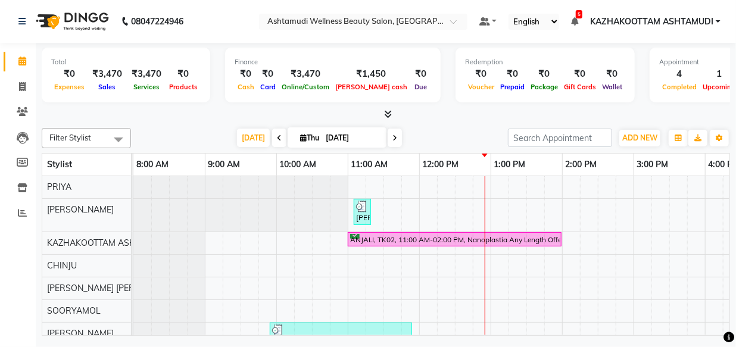
click at [388, 113] on icon at bounding box center [389, 114] width 8 height 9
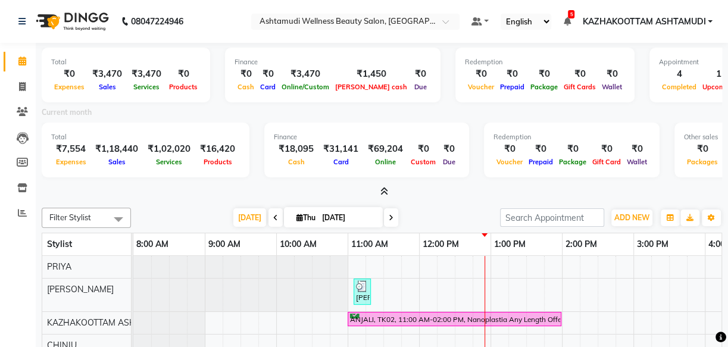
click at [380, 189] on icon at bounding box center [384, 191] width 8 height 9
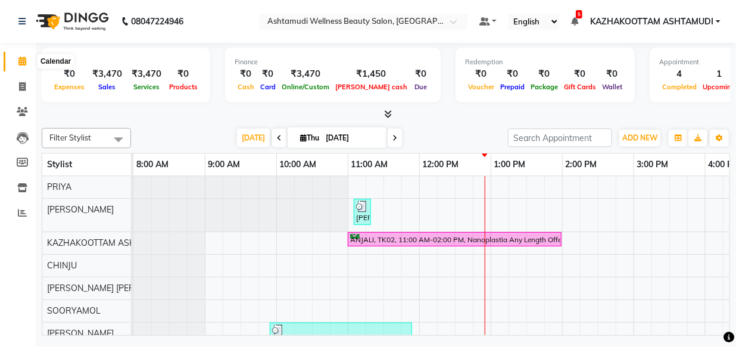
click at [20, 60] on icon at bounding box center [22, 61] width 8 height 9
click at [18, 58] on icon at bounding box center [22, 61] width 8 height 9
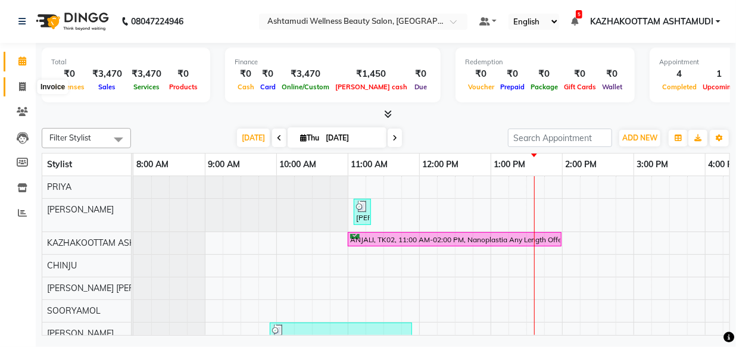
click at [19, 85] on icon at bounding box center [22, 86] width 7 height 9
select select "service"
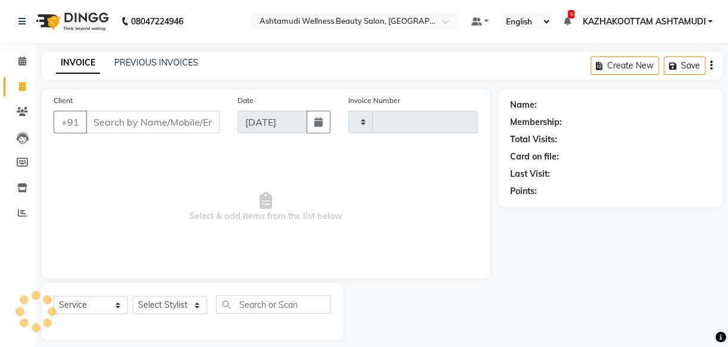
type input "3689"
select select "4662"
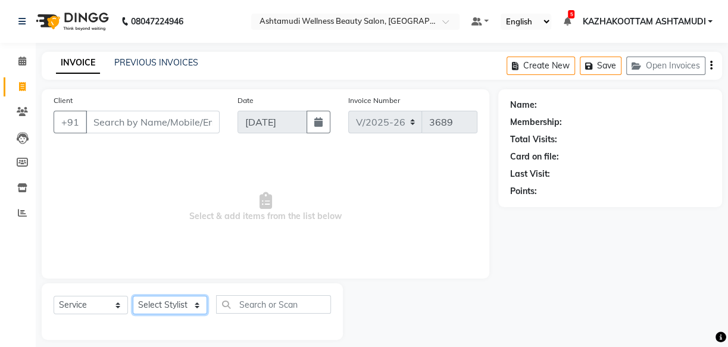
click at [199, 303] on select "Select Stylist" at bounding box center [170, 305] width 74 height 18
select select "85074"
click at [133, 296] on select "Select Stylist Arya CHINJU GEETA KAZHAKOOTTAM [PERSON_NAME] [PERSON_NAME] [PERS…" at bounding box center [170, 305] width 74 height 18
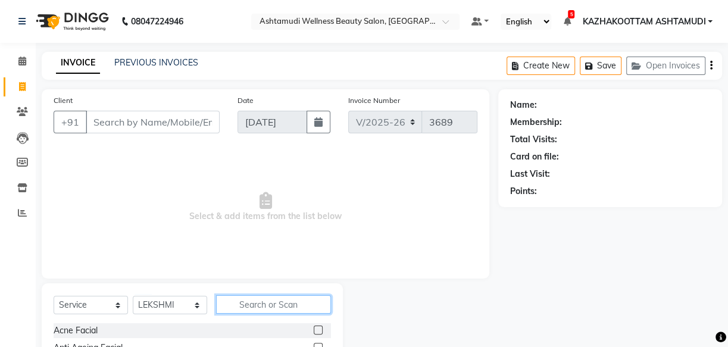
click at [251, 308] on input "text" at bounding box center [273, 304] width 115 height 18
type input "kera"
click at [319, 331] on label at bounding box center [318, 330] width 9 height 9
click at [319, 331] on input "checkbox" at bounding box center [318, 331] width 8 height 8
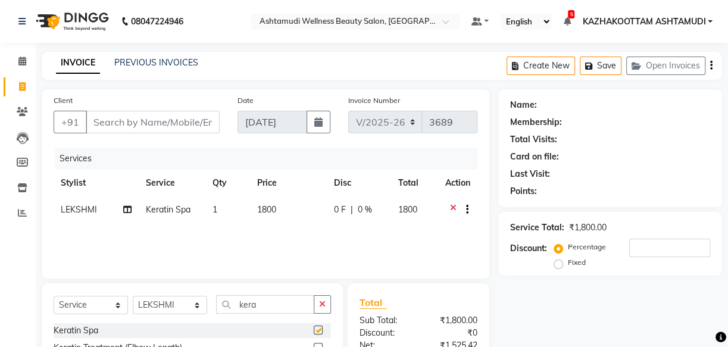
checkbox input "false"
drag, startPoint x: 283, startPoint y: 306, endPoint x: 140, endPoint y: 290, distance: 144.4
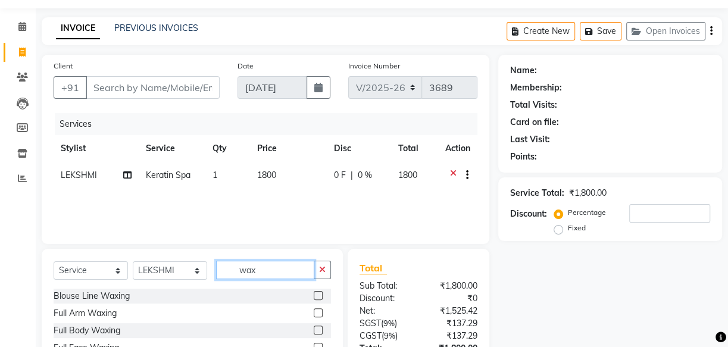
scroll to position [108, 0]
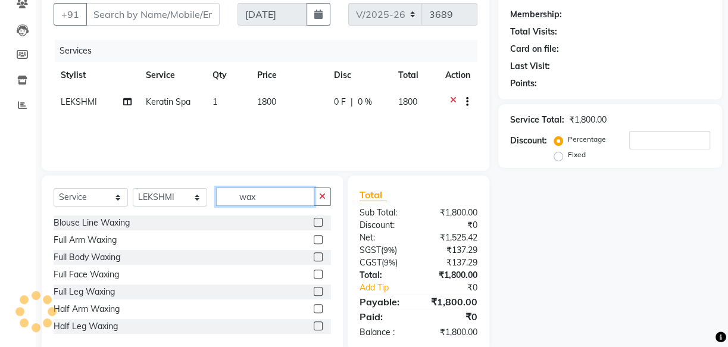
type input "wax"
click at [314, 235] on label at bounding box center [318, 239] width 9 height 9
click at [314, 236] on input "checkbox" at bounding box center [318, 240] width 8 height 8
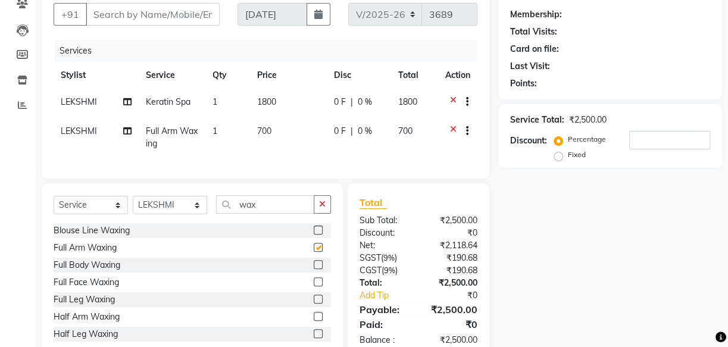
checkbox input "false"
click at [314, 304] on label at bounding box center [318, 299] width 9 height 9
click at [314, 304] on input "checkbox" at bounding box center [318, 300] width 8 height 8
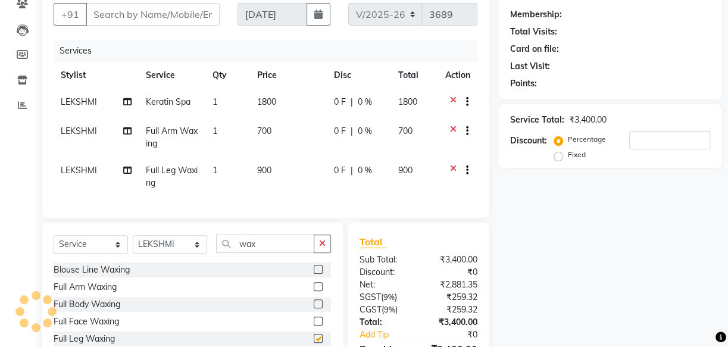
checkbox input "false"
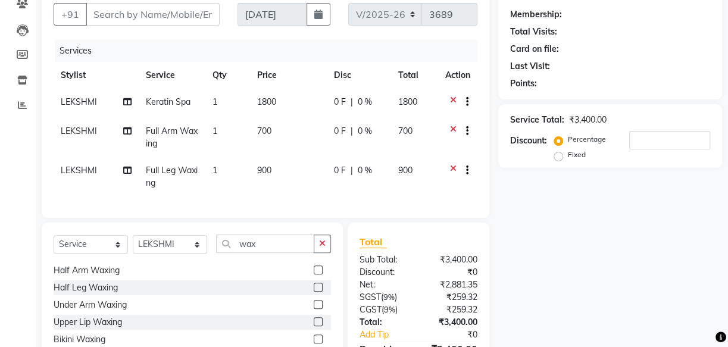
scroll to position [88, 0]
click at [314, 307] on label at bounding box center [318, 302] width 9 height 9
click at [314, 307] on input "checkbox" at bounding box center [318, 303] width 8 height 8
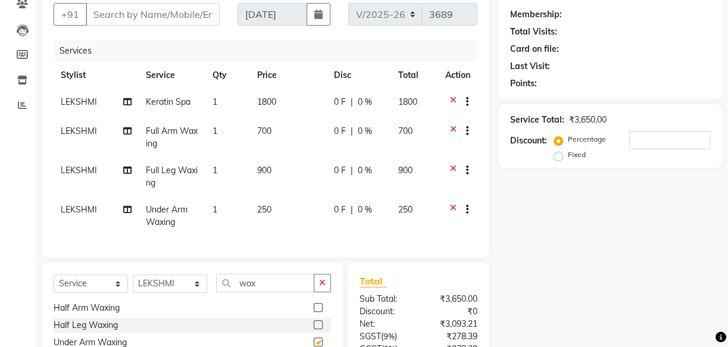
checkbox input "false"
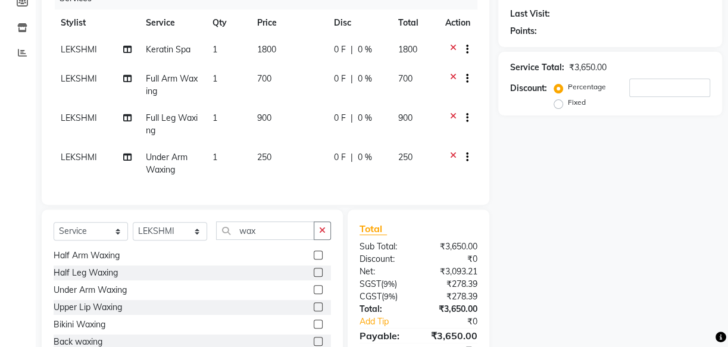
scroll to position [162, 0]
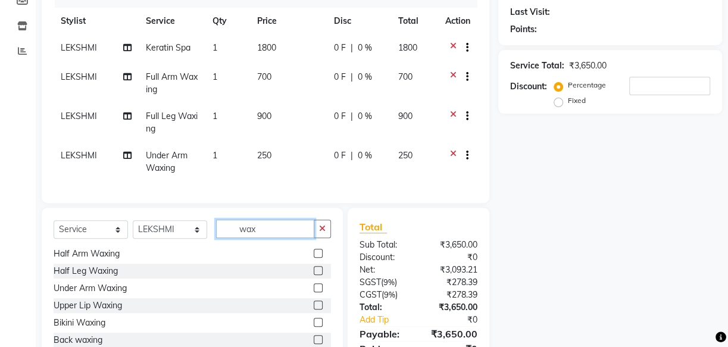
drag, startPoint x: 237, startPoint y: 236, endPoint x: 136, endPoint y: 225, distance: 101.3
click at [138, 226] on div "Select Service Product Membership Package Voucher Prepaid Gift Card Select Styl…" at bounding box center [192, 296] width 301 height 176
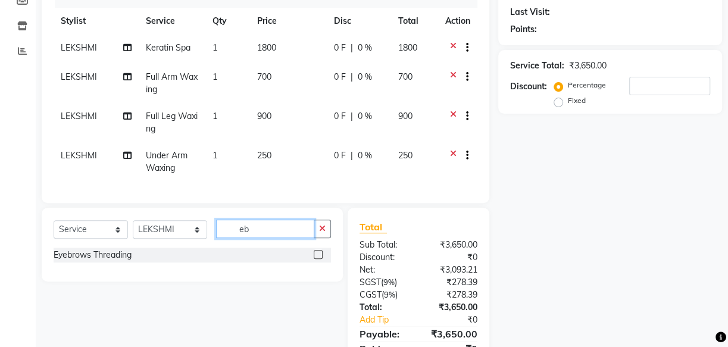
type input "eb"
click at [318, 259] on label at bounding box center [318, 254] width 9 height 9
click at [318, 259] on input "checkbox" at bounding box center [318, 255] width 8 height 8
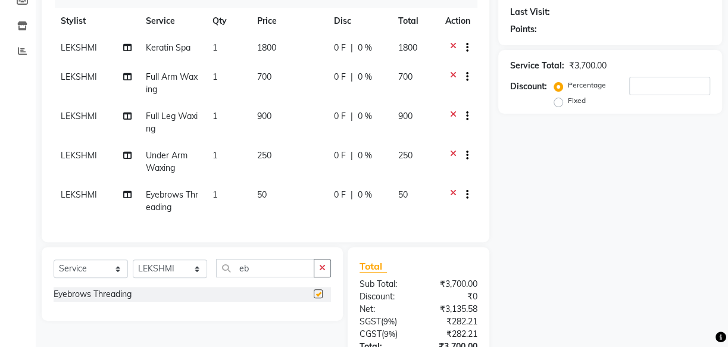
checkbox input "false"
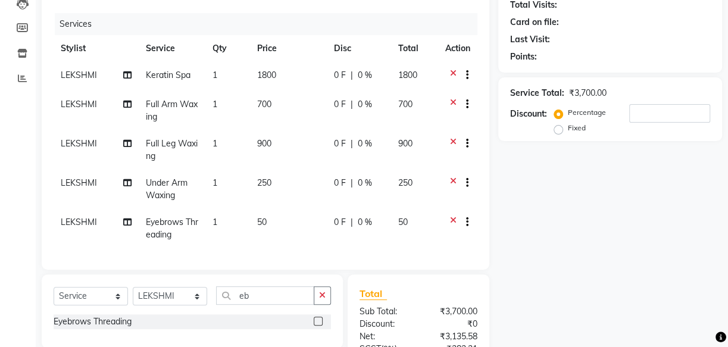
scroll to position [108, 0]
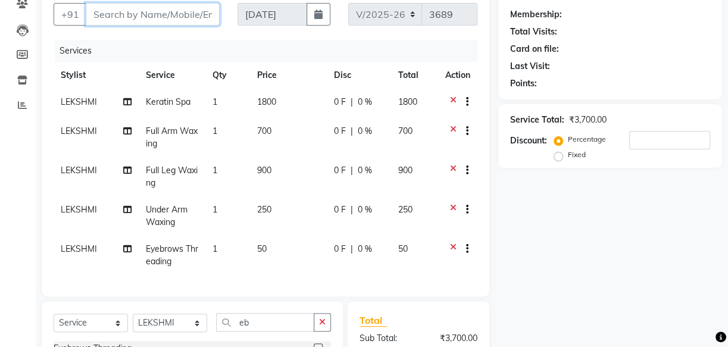
click at [154, 15] on input "Client" at bounding box center [153, 14] width 134 height 23
type input "8"
type input "0"
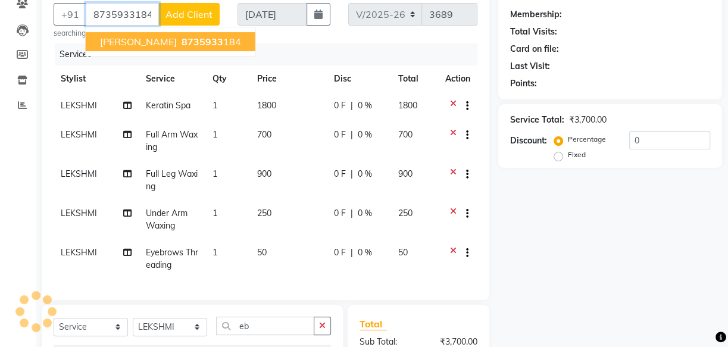
type input "8735933184"
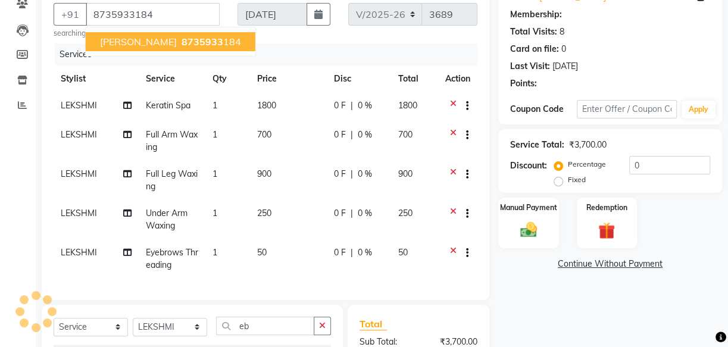
select select "1: Object"
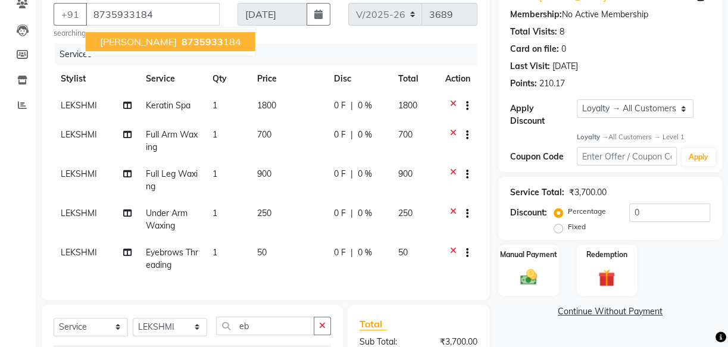
click at [166, 48] on button "[PERSON_NAME] 8735933 184" at bounding box center [171, 41] width 170 height 19
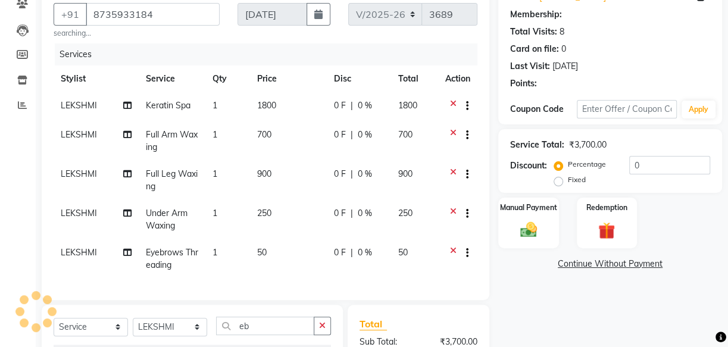
select select "1: Object"
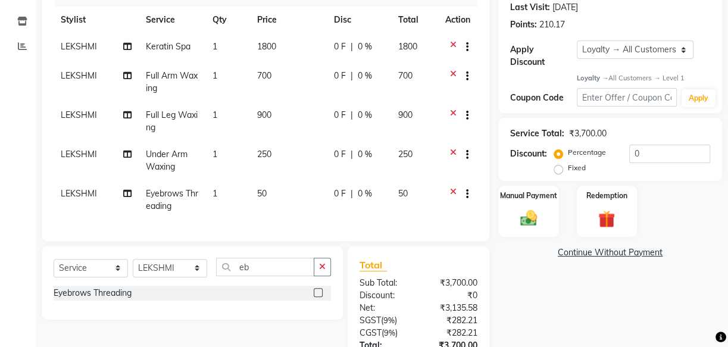
scroll to position [159, 0]
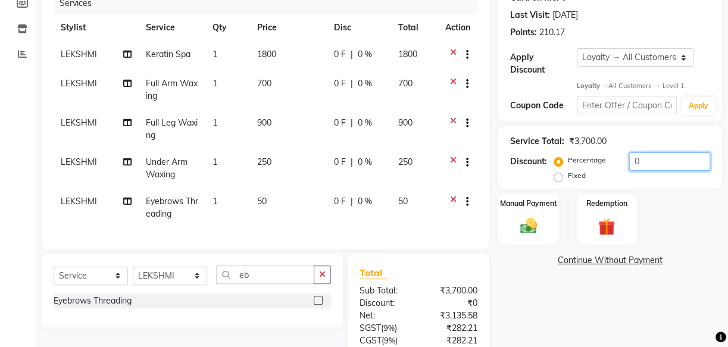
click at [632, 154] on input "0" at bounding box center [669, 161] width 81 height 18
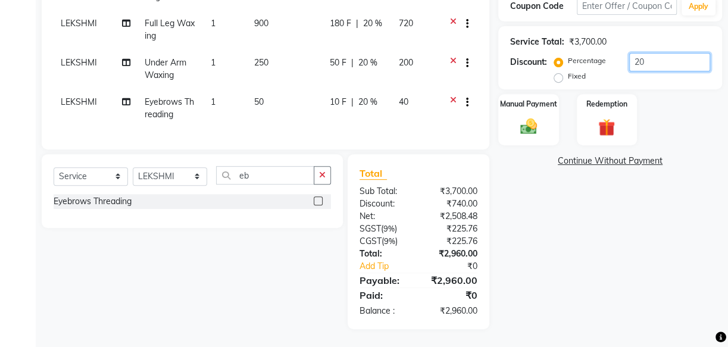
scroll to position [267, 0]
type input "20"
click at [517, 117] on img at bounding box center [528, 127] width 29 height 20
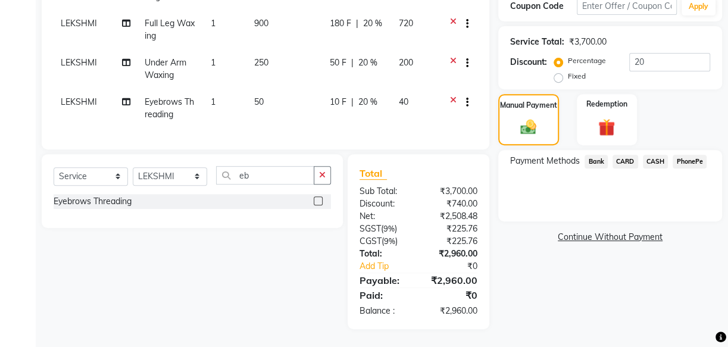
click at [682, 155] on span "PhonePe" at bounding box center [690, 162] width 34 height 14
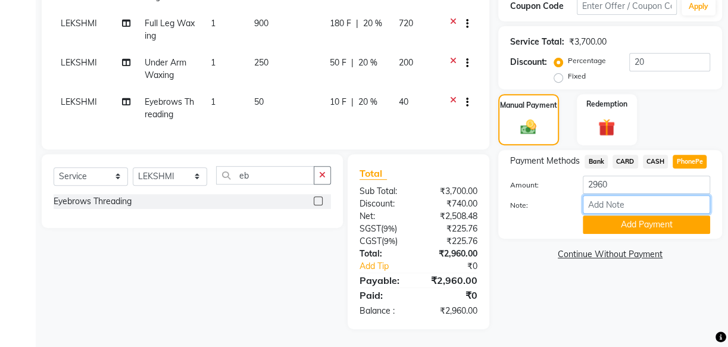
click at [617, 195] on input "Note:" at bounding box center [646, 204] width 127 height 18
type input "[PERSON_NAME]"
click at [639, 216] on button "Add Payment" at bounding box center [646, 225] width 127 height 18
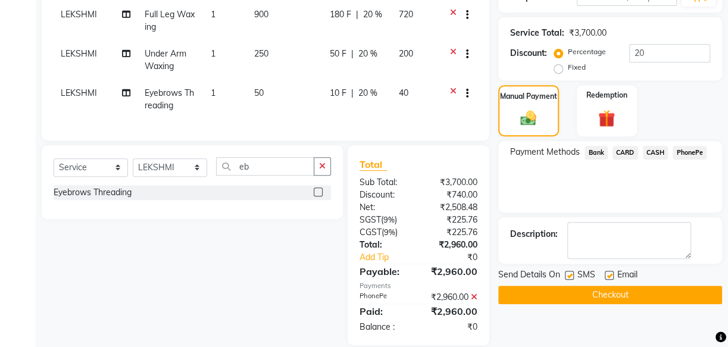
click at [610, 296] on button "Checkout" at bounding box center [610, 295] width 224 height 18
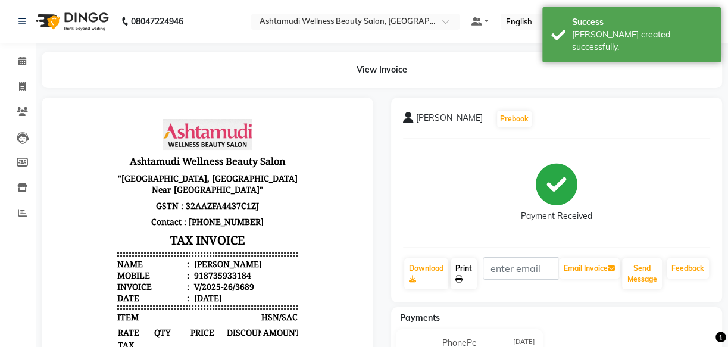
click at [458, 268] on link "Print" at bounding box center [464, 273] width 26 height 31
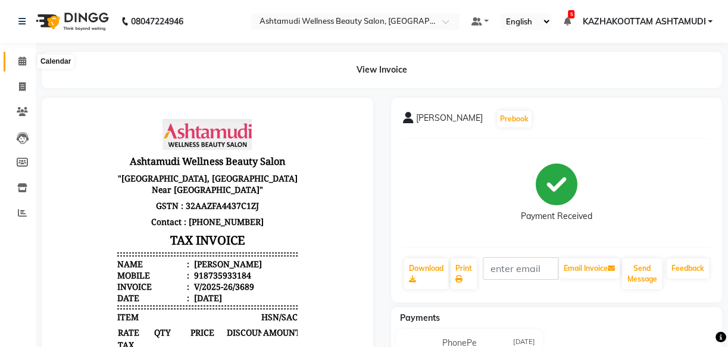
click at [15, 64] on span at bounding box center [22, 62] width 21 height 14
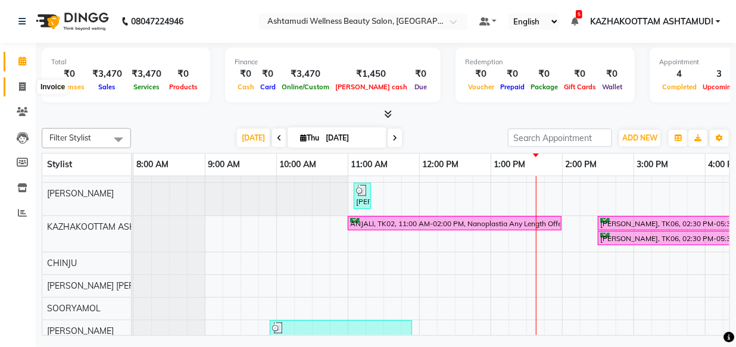
click at [24, 85] on icon at bounding box center [22, 86] width 7 height 9
select select "service"
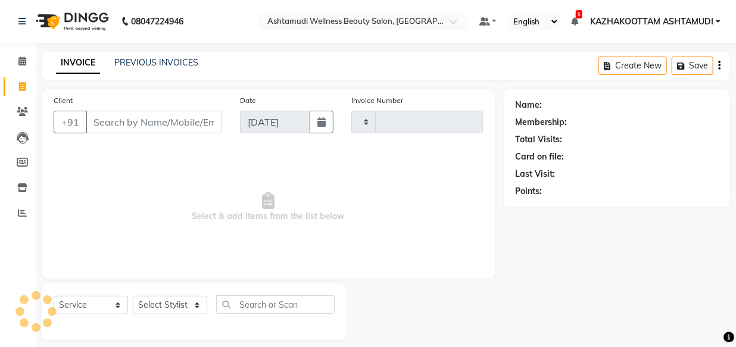
type input "3689"
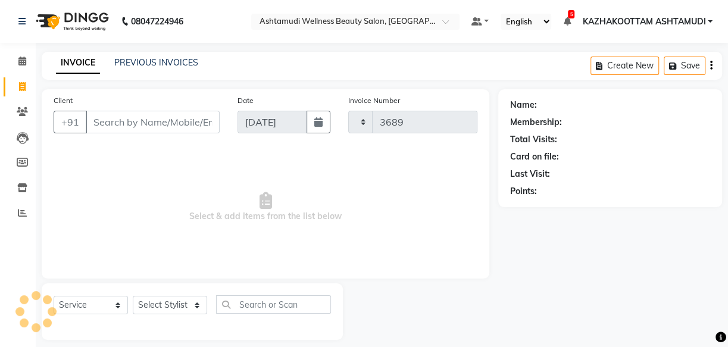
select select "4662"
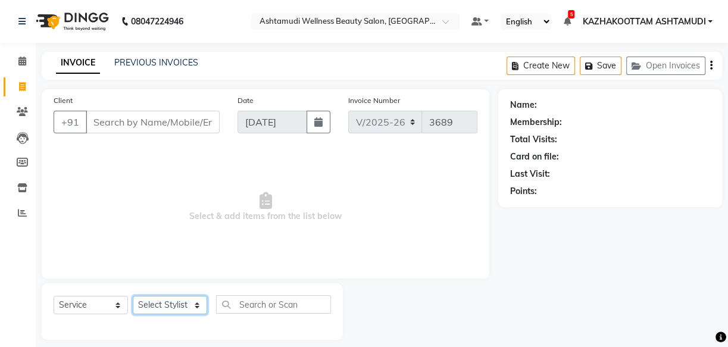
click at [186, 306] on select "Select Stylist Arya CHINJU GEETA KAZHAKOOTTAM [PERSON_NAME] [PERSON_NAME] [PERS…" at bounding box center [170, 305] width 74 height 18
select select "27419"
click at [133, 296] on select "Select Stylist Arya CHINJU GEETA KAZHAKOOTTAM [PERSON_NAME] [PERSON_NAME] [PERS…" at bounding box center [170, 305] width 74 height 18
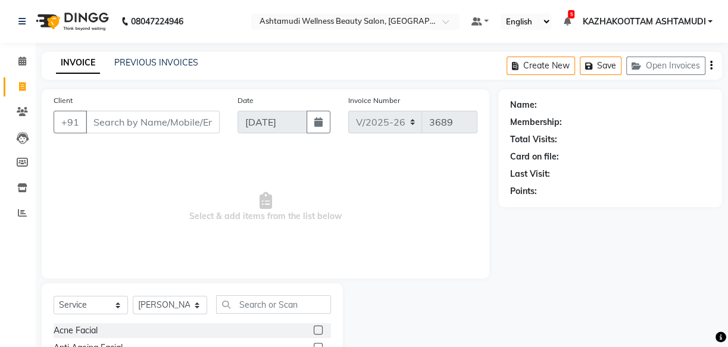
click at [257, 306] on input "text" at bounding box center [273, 304] width 115 height 18
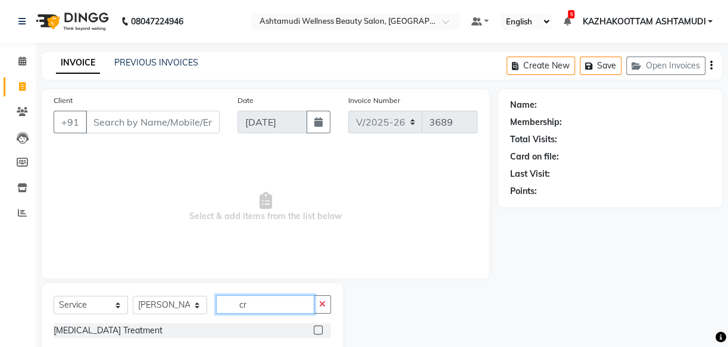
type input "c"
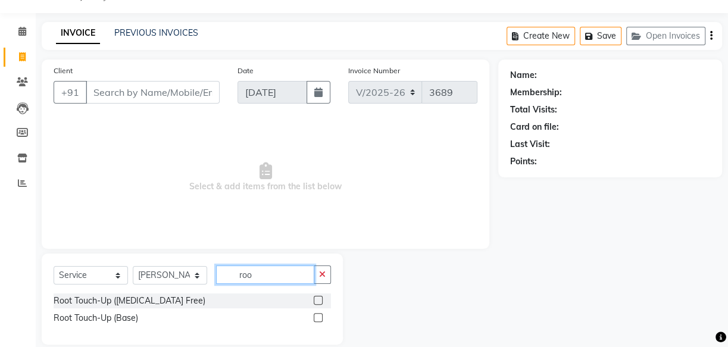
scroll to position [45, 0]
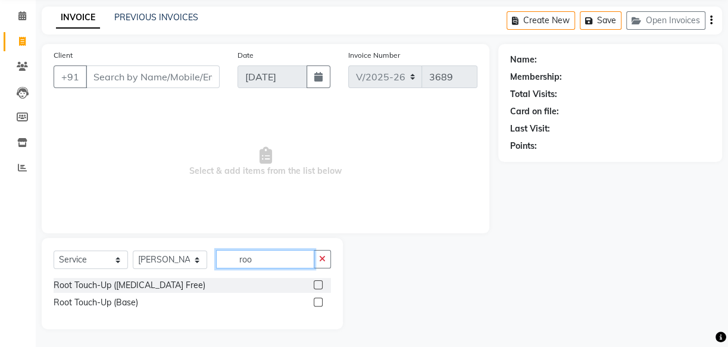
type input "roo"
click at [320, 283] on label at bounding box center [318, 284] width 9 height 9
click at [320, 283] on input "checkbox" at bounding box center [318, 286] width 8 height 8
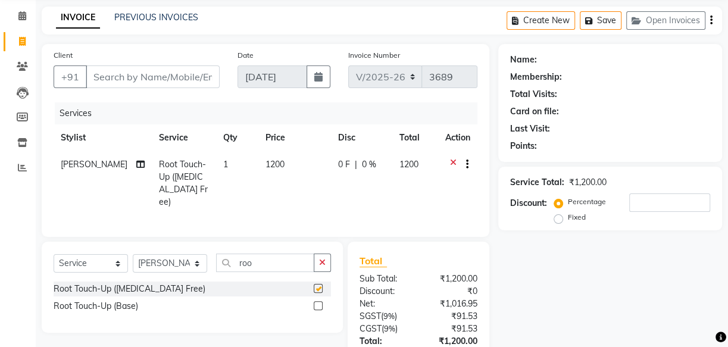
checkbox input "false"
drag, startPoint x: 274, startPoint y: 257, endPoint x: 146, endPoint y: 249, distance: 128.8
click at [146, 249] on div "Select Service Product Membership Package Voucher Prepaid Gift Card Select Styl…" at bounding box center [192, 287] width 301 height 91
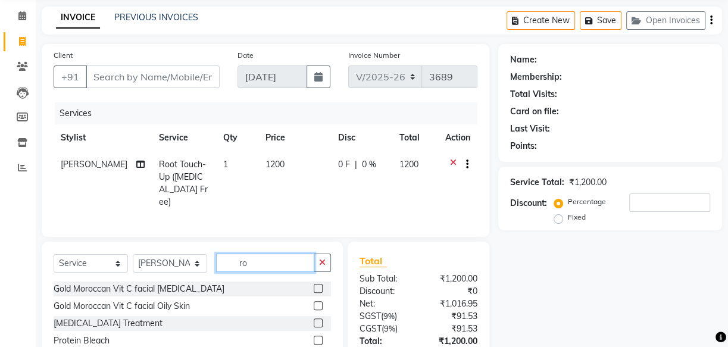
type input "roo"
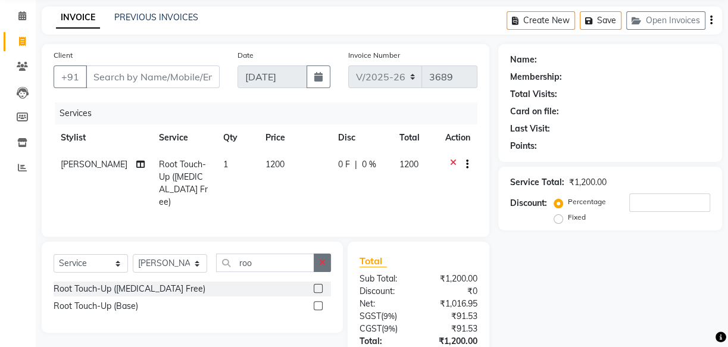
click at [314, 301] on label at bounding box center [318, 305] width 9 height 9
click at [314, 302] on input "checkbox" at bounding box center [318, 306] width 8 height 8
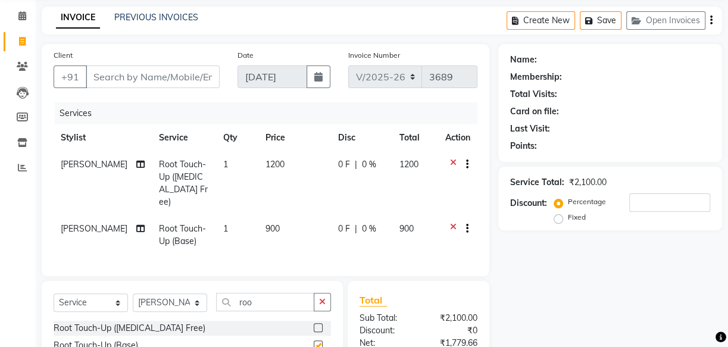
checkbox input "false"
click at [457, 158] on div at bounding box center [463, 165] width 12 height 15
click at [452, 165] on icon at bounding box center [453, 165] width 7 height 15
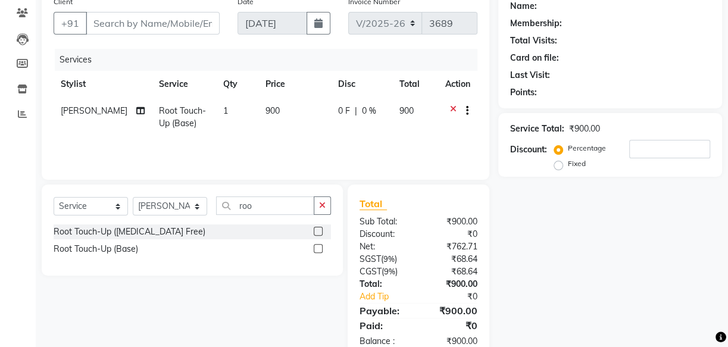
scroll to position [99, 0]
drag, startPoint x: 270, startPoint y: 210, endPoint x: 87, endPoint y: 185, distance: 185.2
click at [101, 188] on div "Select Service Product Membership Package Voucher Prepaid Gift Card Select Styl…" at bounding box center [192, 229] width 301 height 91
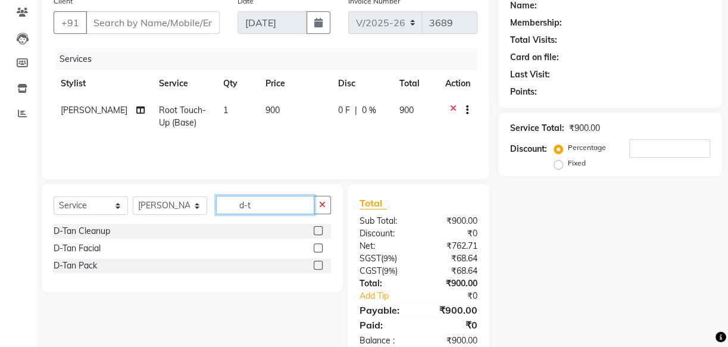
type input "d-t"
click at [317, 232] on label at bounding box center [318, 230] width 9 height 9
click at [317, 232] on input "checkbox" at bounding box center [318, 231] width 8 height 8
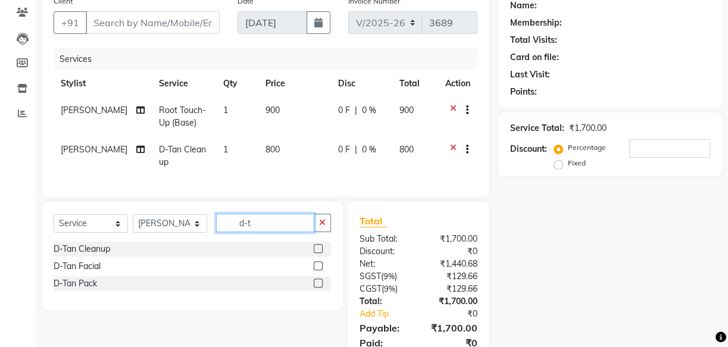
checkbox input "false"
drag, startPoint x: 279, startPoint y: 229, endPoint x: 167, endPoint y: 233, distance: 112.6
click at [173, 233] on div "Select Service Product Membership Package Voucher Prepaid Gift Card Select Styl…" at bounding box center [192, 228] width 277 height 28
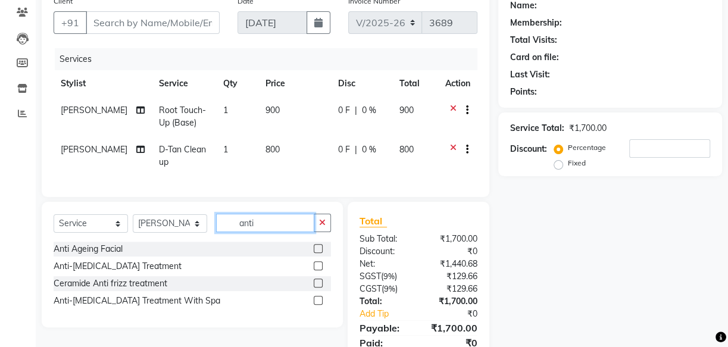
type input "anti"
click at [316, 305] on label at bounding box center [318, 300] width 9 height 9
click at [316, 305] on input "checkbox" at bounding box center [318, 301] width 8 height 8
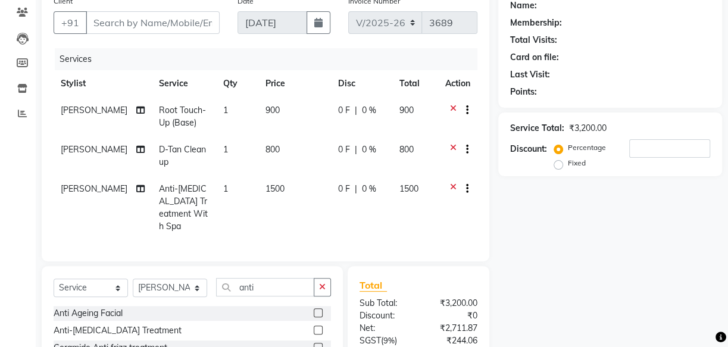
checkbox input "false"
drag, startPoint x: 280, startPoint y: 285, endPoint x: 192, endPoint y: 272, distance: 89.1
click at [193, 278] on div "Select Service Product Membership Package Voucher Prepaid Gift Card Select Styl…" at bounding box center [192, 292] width 277 height 28
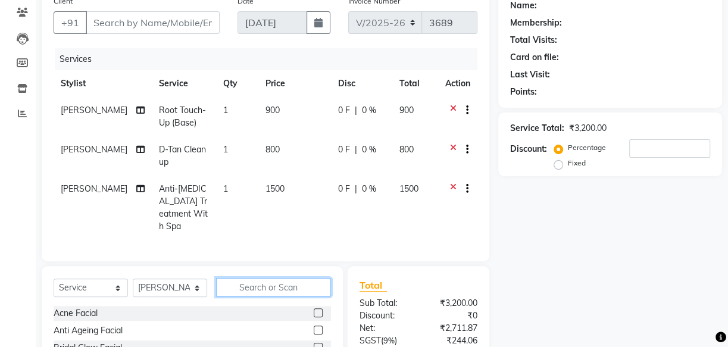
type input "e"
type input "y"
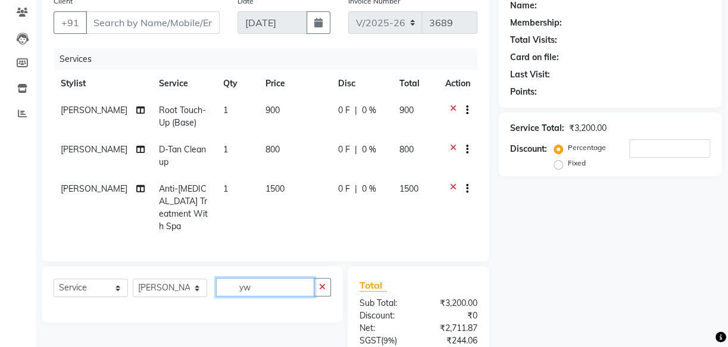
click at [264, 289] on input "yw" at bounding box center [265, 287] width 98 height 18
type input "y"
type input "ey"
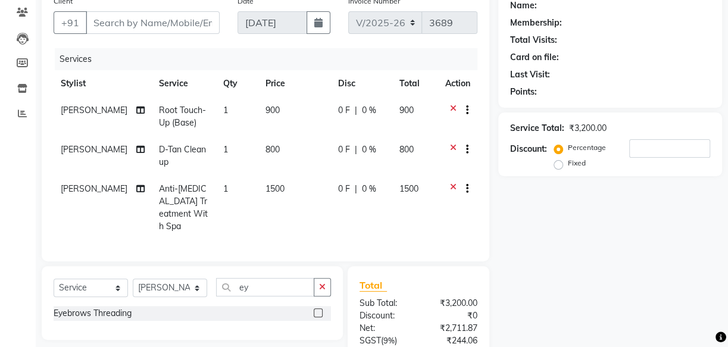
click at [317, 310] on label at bounding box center [318, 312] width 9 height 9
click at [317, 310] on input "checkbox" at bounding box center [318, 314] width 8 height 8
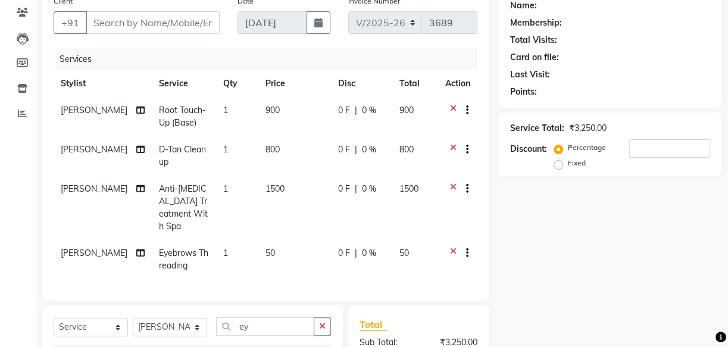
checkbox input "false"
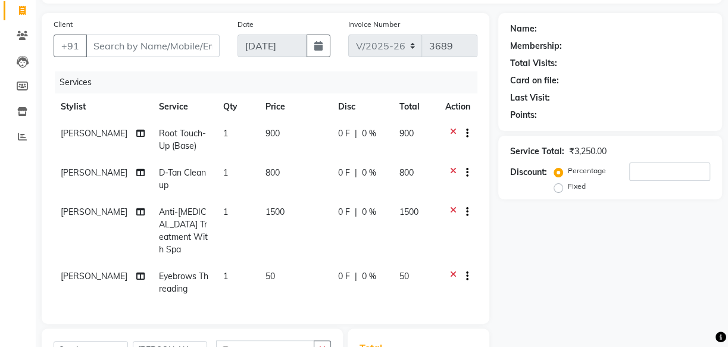
scroll to position [45, 0]
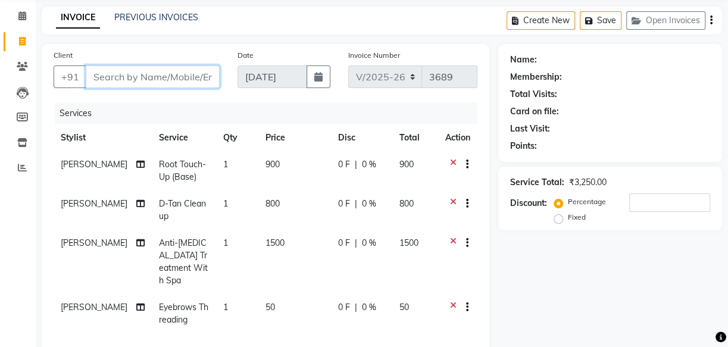
click at [116, 82] on input "Client" at bounding box center [153, 76] width 134 height 23
type input "9"
type input "0"
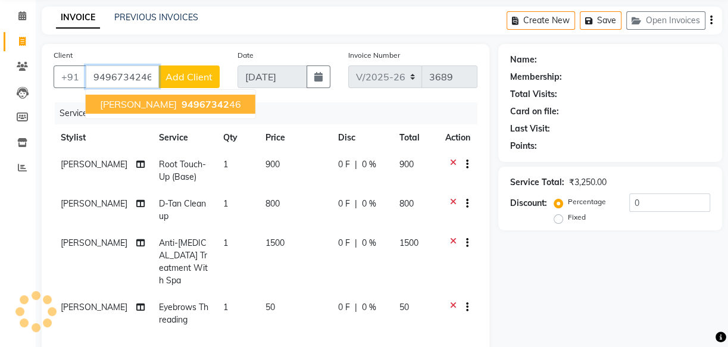
type input "9496734246"
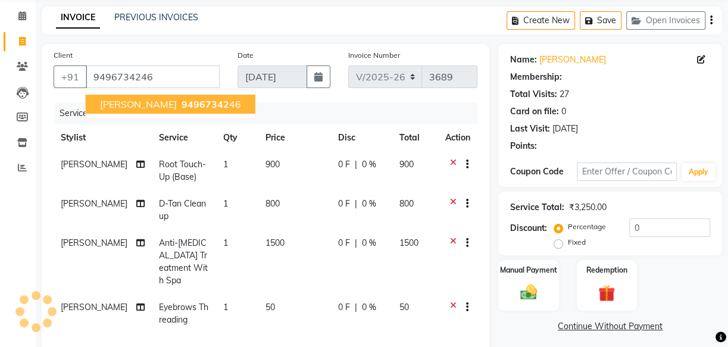
type input "15"
select select "2: Object"
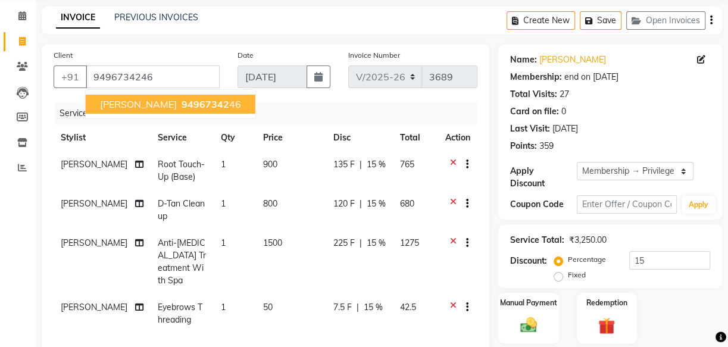
click at [113, 107] on span "Renju" at bounding box center [138, 104] width 77 height 12
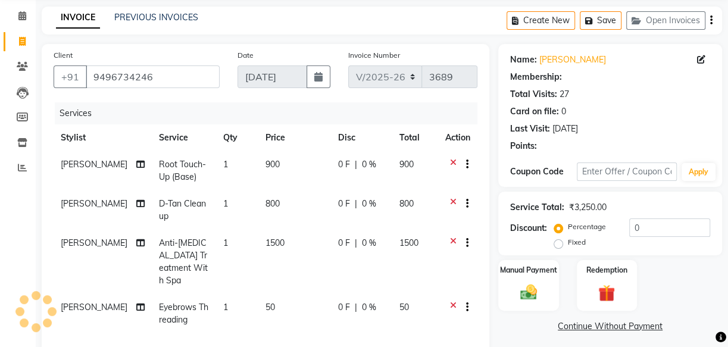
type input "15"
select select "2: Object"
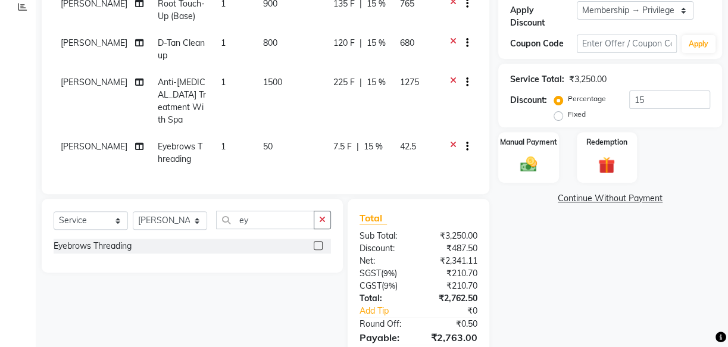
scroll to position [259, 0]
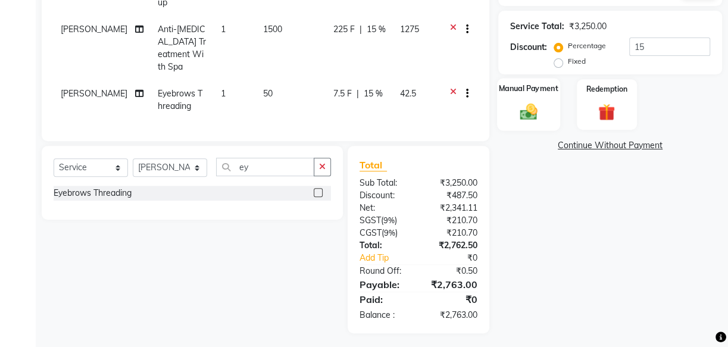
click at [541, 92] on label "Manual Payment" at bounding box center [529, 88] width 60 height 11
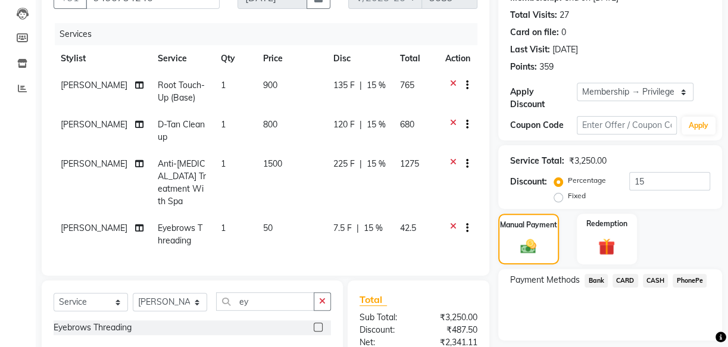
scroll to position [151, 0]
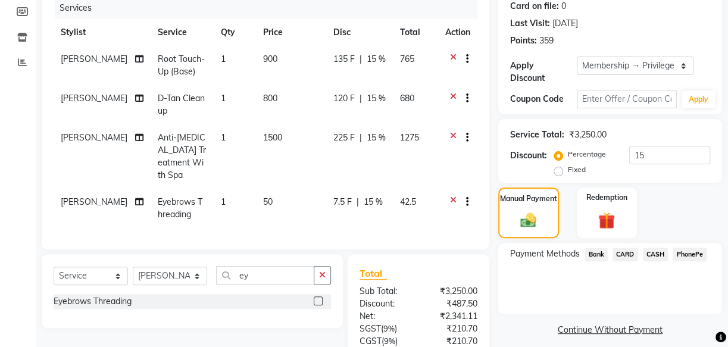
click at [686, 249] on span "PhonePe" at bounding box center [690, 255] width 34 height 14
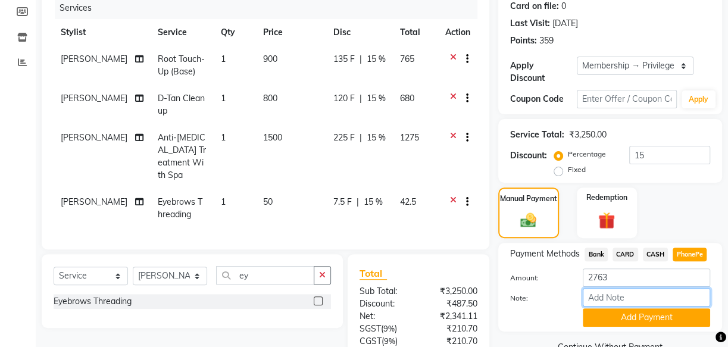
drag, startPoint x: 621, startPoint y: 303, endPoint x: 623, endPoint y: 296, distance: 6.8
click at [621, 303] on input "Note:" at bounding box center [646, 297] width 127 height 18
type input "[PERSON_NAME]"
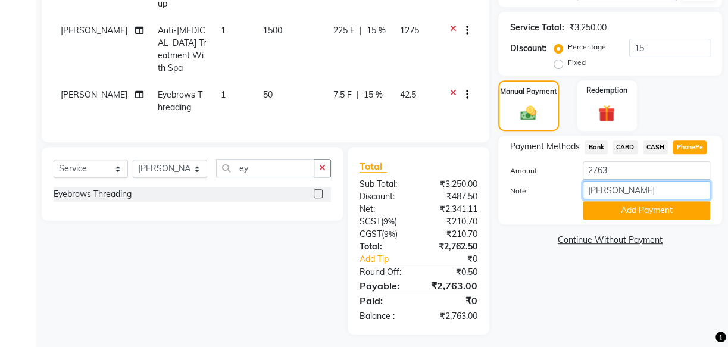
scroll to position [259, 0]
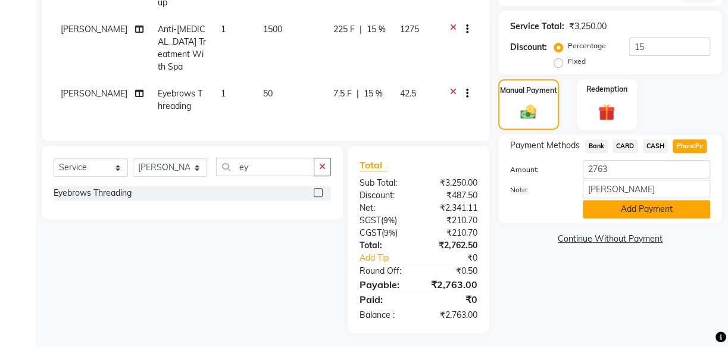
click at [625, 209] on button "Add Payment" at bounding box center [646, 209] width 127 height 18
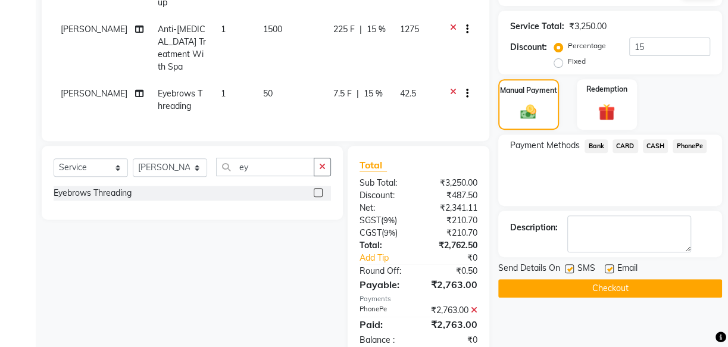
click at [567, 263] on div "SMS" at bounding box center [585, 269] width 40 height 15
click at [569, 267] on label at bounding box center [569, 268] width 9 height 9
click at [569, 267] on input "checkbox" at bounding box center [569, 270] width 8 height 8
checkbox input "false"
click at [611, 267] on label at bounding box center [609, 268] width 9 height 9
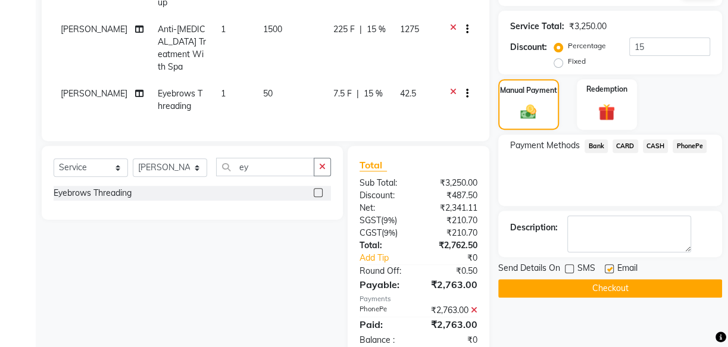
click at [611, 267] on input "checkbox" at bounding box center [609, 270] width 8 height 8
checkbox input "false"
click at [608, 291] on button "Checkout" at bounding box center [610, 288] width 224 height 18
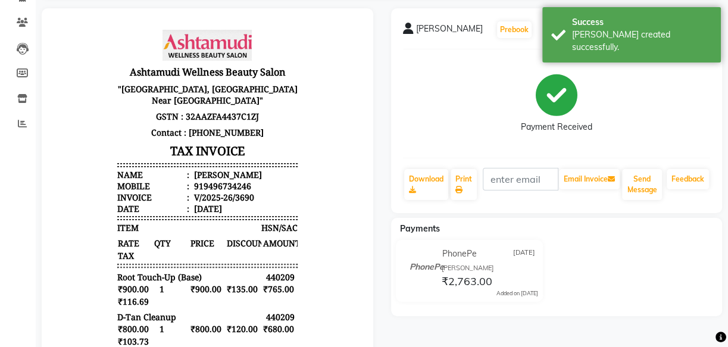
scroll to position [108, 0]
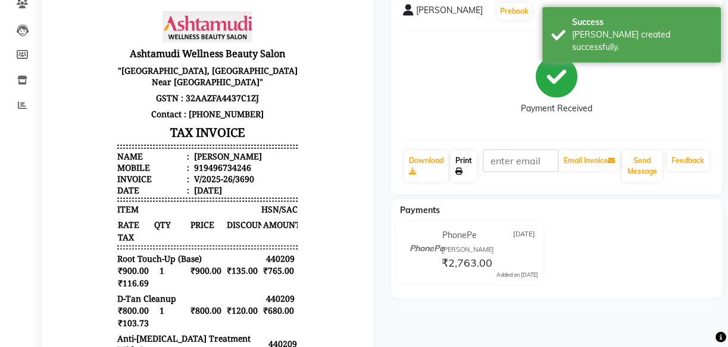
click at [464, 157] on link "Print" at bounding box center [464, 166] width 26 height 31
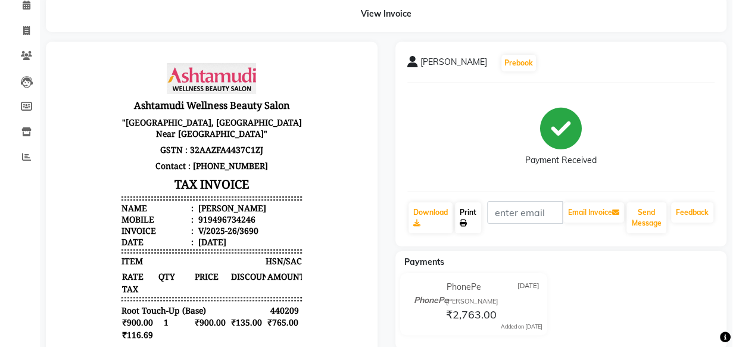
scroll to position [0, 0]
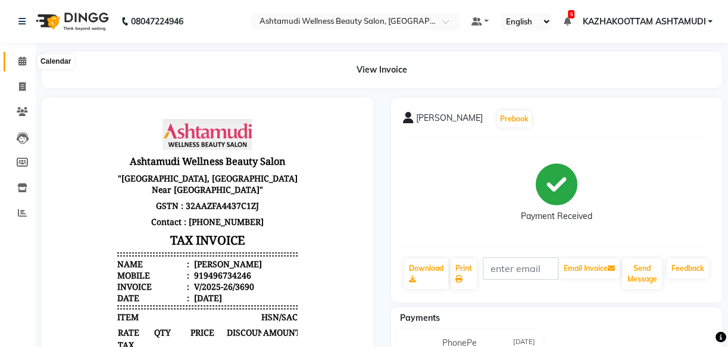
click at [21, 57] on icon at bounding box center [22, 61] width 8 height 9
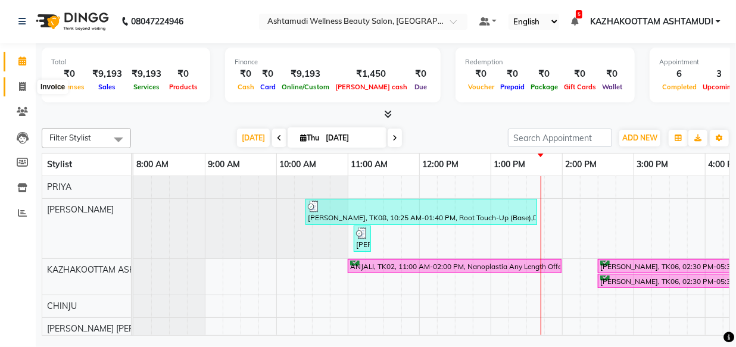
click at [22, 88] on icon at bounding box center [22, 86] width 7 height 9
select select "service"
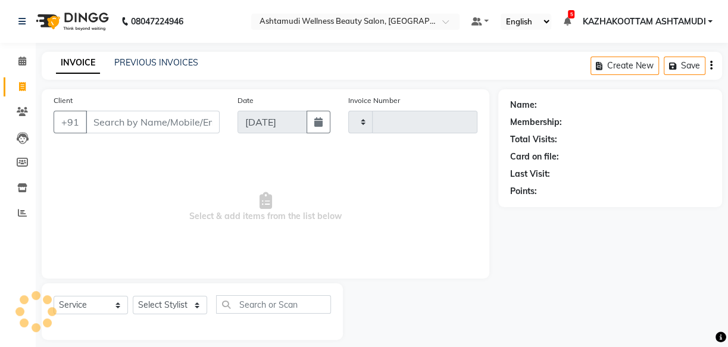
type input "3691"
select select "4662"
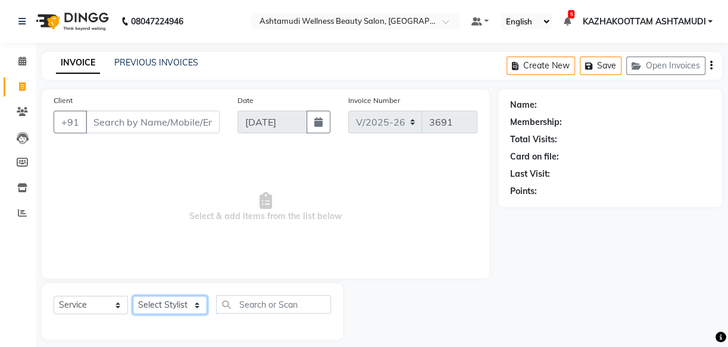
click at [189, 310] on select "Select Stylist Arya CHINJU GEETA KAZHAKOOTTAM [PERSON_NAME] [PERSON_NAME] [PERS…" at bounding box center [170, 305] width 74 height 18
select select "52755"
click at [133, 296] on select "Select Stylist Arya CHINJU GEETA KAZHAKOOTTAM [PERSON_NAME] [PERSON_NAME] [PERS…" at bounding box center [170, 305] width 74 height 18
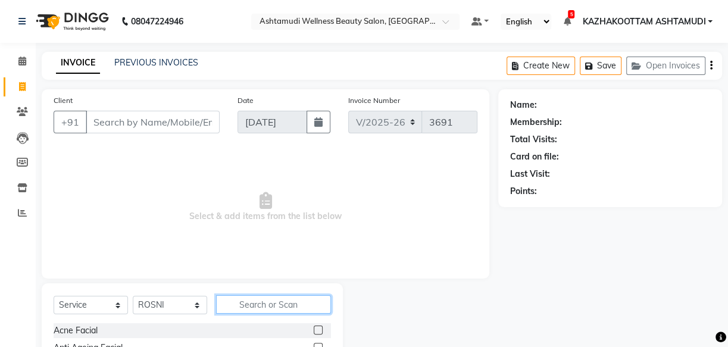
click at [254, 302] on input "text" at bounding box center [273, 304] width 115 height 18
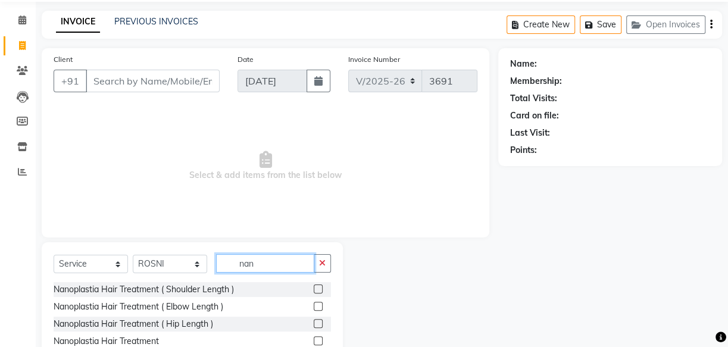
scroll to position [108, 0]
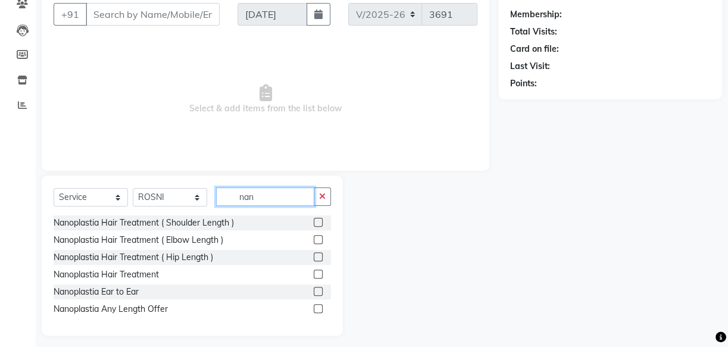
type input "nan"
click at [319, 307] on label at bounding box center [318, 308] width 9 height 9
click at [319, 307] on input "checkbox" at bounding box center [318, 309] width 8 height 8
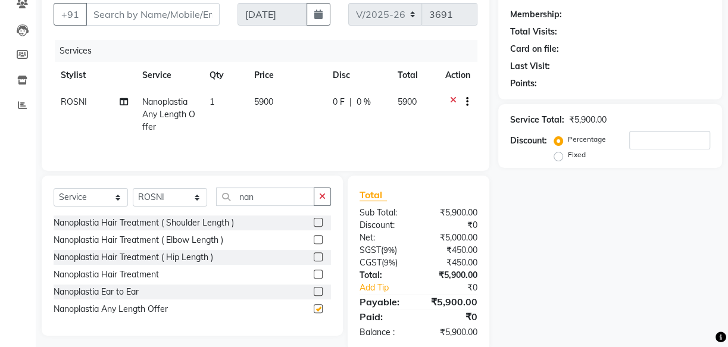
checkbox input "false"
drag, startPoint x: 261, startPoint y: 183, endPoint x: 219, endPoint y: 196, distance: 44.3
click at [220, 196] on div "Select Service Product Membership Package Voucher Prepaid Gift Card Select Styl…" at bounding box center [192, 256] width 301 height 160
drag, startPoint x: 273, startPoint y: 198, endPoint x: 89, endPoint y: 184, distance: 184.5
click at [101, 186] on div "Select Service Product Membership Package Voucher Prepaid Gift Card Select Styl…" at bounding box center [192, 256] width 301 height 160
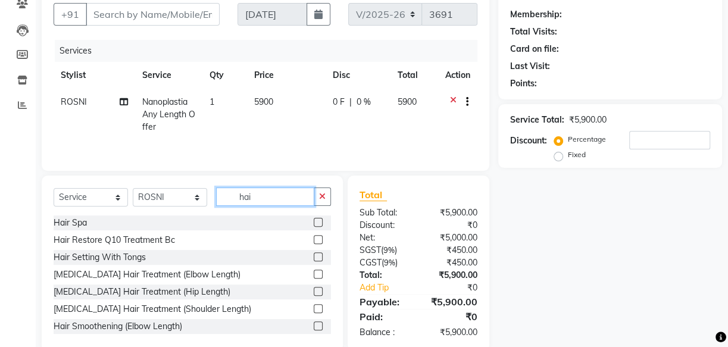
type input "hai"
click at [314, 223] on label at bounding box center [318, 222] width 9 height 9
click at [314, 223] on input "checkbox" at bounding box center [318, 223] width 8 height 8
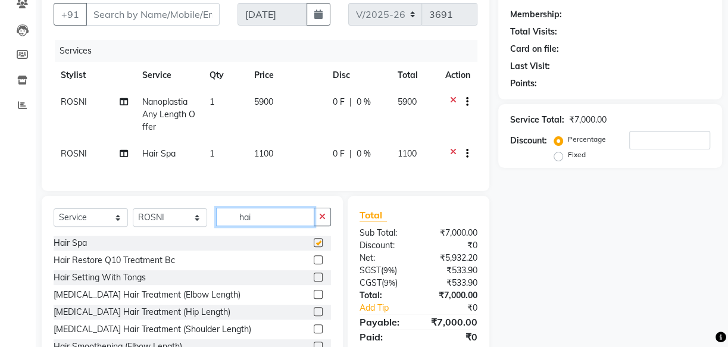
checkbox input "false"
drag, startPoint x: 267, startPoint y: 215, endPoint x: 208, endPoint y: 214, distance: 59.0
click at [208, 214] on div "Select Service Product Membership Package Voucher Prepaid Gift Card Select Styl…" at bounding box center [192, 284] width 301 height 176
type input "hair"
click at [71, 154] on td "ROSNI" at bounding box center [95, 155] width 82 height 29
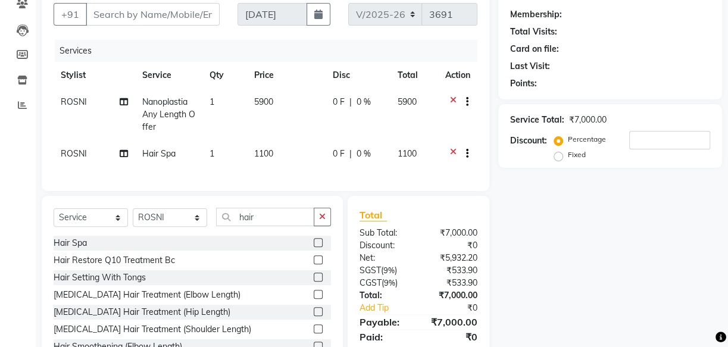
select select "52755"
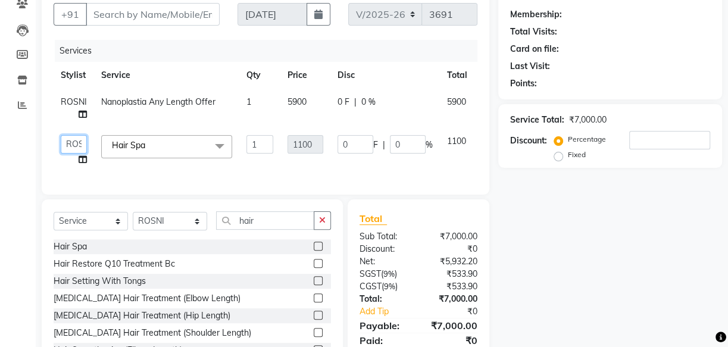
click at [81, 142] on select "Arya CHINJU GEETA KAZHAKOOTTAM ASHTAMUDI KRISHNA LEKSHMI MADONNA MICHAEL MINCY …" at bounding box center [74, 144] width 26 height 18
select select "49717"
drag, startPoint x: 266, startPoint y: 231, endPoint x: 191, endPoint y: 212, distance: 77.4
click at [191, 212] on div "Select Service Product Membership Package Voucher Prepaid Gift Card Select Styl…" at bounding box center [192, 287] width 301 height 176
click at [198, 229] on select "Select Stylist Arya CHINJU GEETA KAZHAKOOTTAM [PERSON_NAME] [PERSON_NAME] [PERS…" at bounding box center [170, 221] width 74 height 18
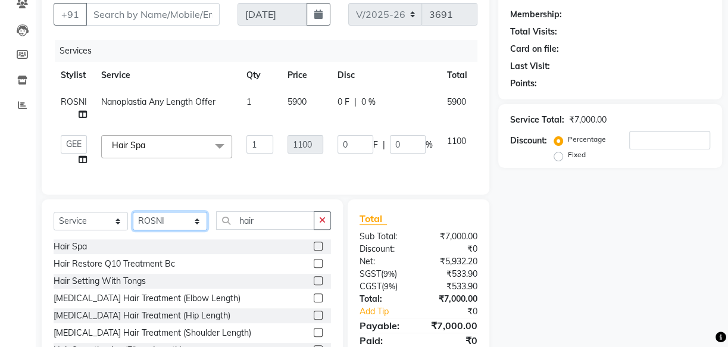
select select "49717"
click at [133, 220] on select "Select Stylist Arya CHINJU GEETA KAZHAKOOTTAM [PERSON_NAME] [PERSON_NAME] [PERS…" at bounding box center [170, 221] width 74 height 18
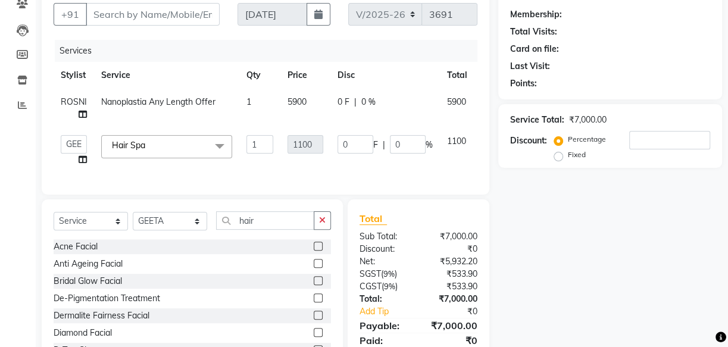
click at [277, 239] on div "Select Service Product Membership Package Voucher Prepaid Gift Card Select Styl…" at bounding box center [192, 225] width 277 height 28
click at [271, 221] on input "hair" at bounding box center [265, 220] width 98 height 18
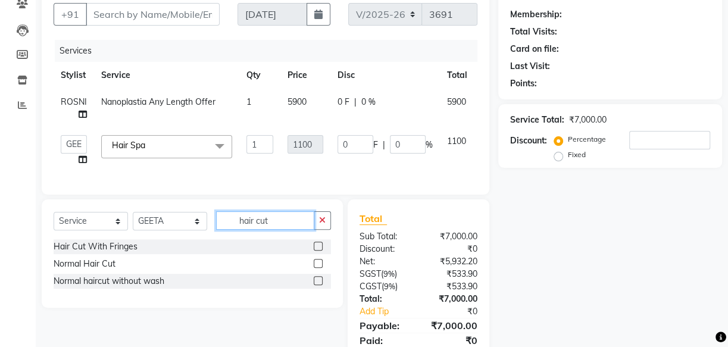
type input "hair cut"
click at [318, 285] on label at bounding box center [318, 280] width 9 height 9
click at [318, 285] on input "checkbox" at bounding box center [318, 281] width 8 height 8
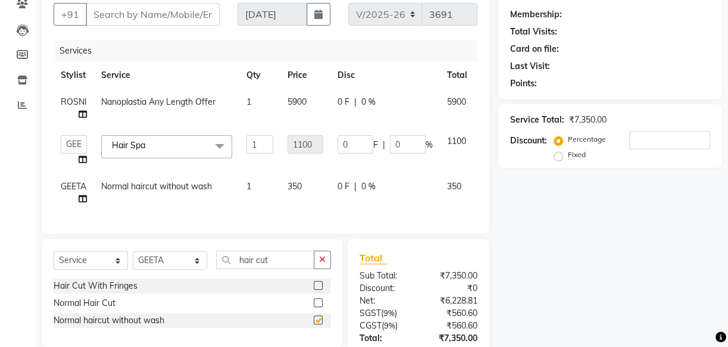
checkbox input "false"
drag, startPoint x: 296, startPoint y: 274, endPoint x: 169, endPoint y: 269, distance: 127.5
click at [169, 269] on div "Select Service Product Membership Package Voucher Prepaid Gift Card Select Styl…" at bounding box center [192, 265] width 277 height 28
click at [320, 264] on icon "button" at bounding box center [322, 259] width 7 height 8
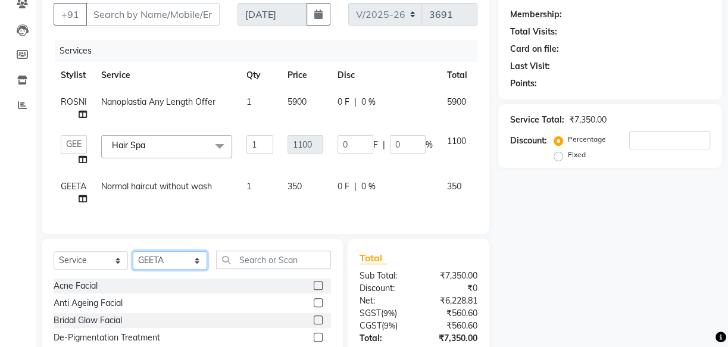
click at [199, 266] on select "Select Stylist Arya CHINJU GEETA KAZHAKOOTTAM [PERSON_NAME] [PERSON_NAME] [PERS…" at bounding box center [170, 260] width 74 height 18
select select "52755"
click at [133, 259] on select "Select Stylist Arya CHINJU GEETA KAZHAKOOTTAM [PERSON_NAME] [PERSON_NAME] [PERS…" at bounding box center [170, 260] width 74 height 18
click at [119, 267] on select "Select Service Product Membership Package Voucher Prepaid Gift Card" at bounding box center [91, 260] width 74 height 18
select select "product"
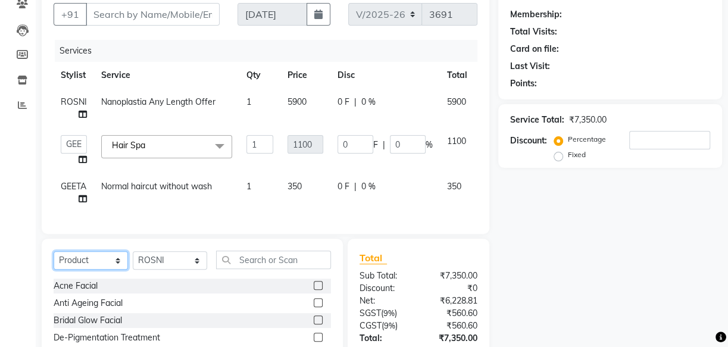
click at [54, 259] on select "Select Service Product Membership Package Voucher Prepaid Gift Card" at bounding box center [91, 260] width 74 height 18
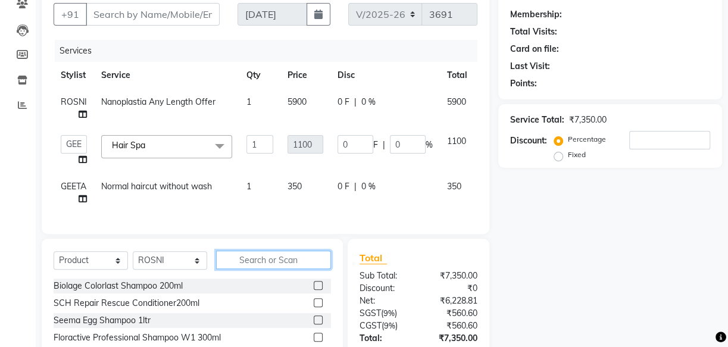
click at [277, 269] on input "text" at bounding box center [273, 260] width 115 height 18
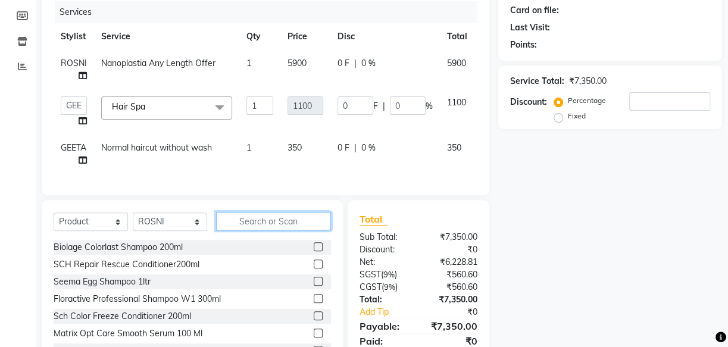
scroll to position [201, 0]
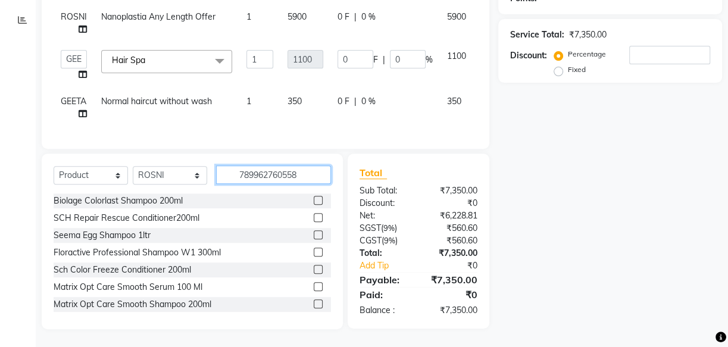
type input "7899627605582"
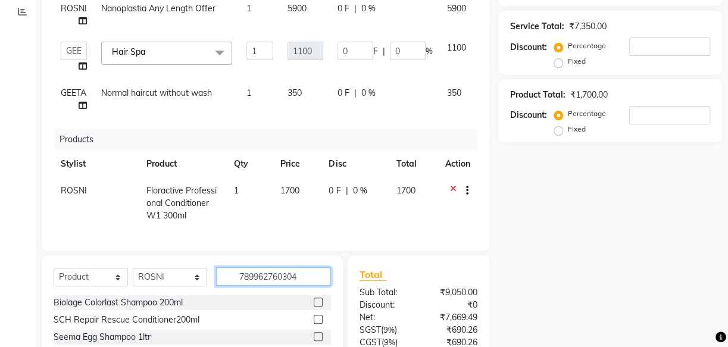
type input "7899627603045"
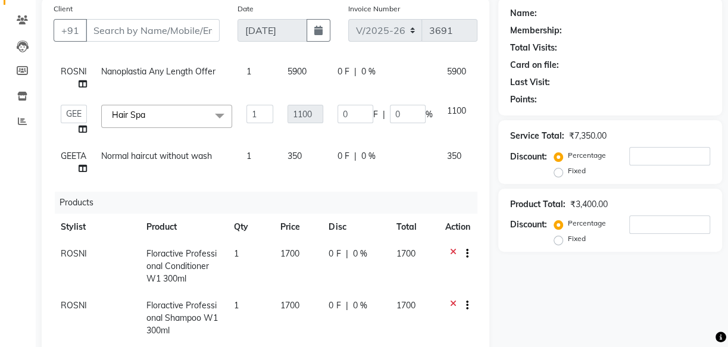
scroll to position [0, 0]
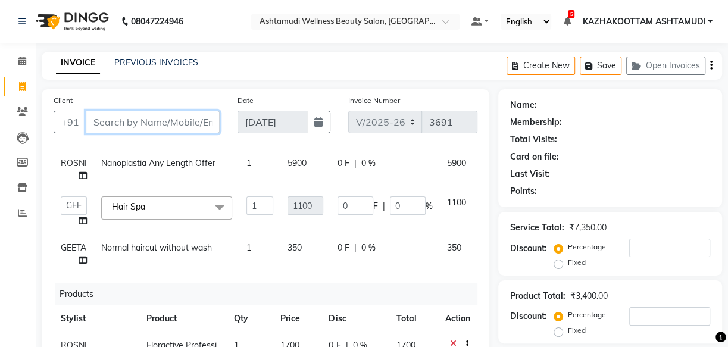
click at [188, 124] on input "Client" at bounding box center [153, 122] width 134 height 23
type input "9"
type input "0"
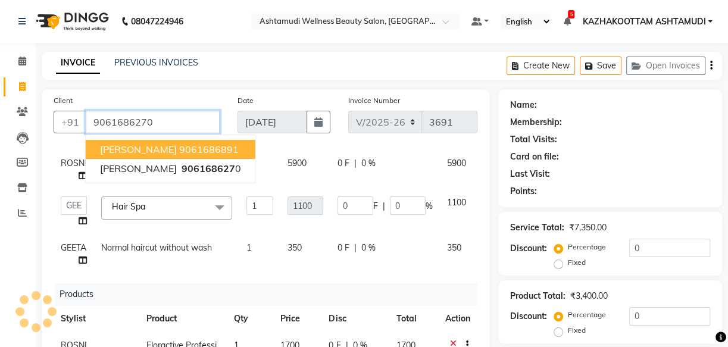
type input "9061686270"
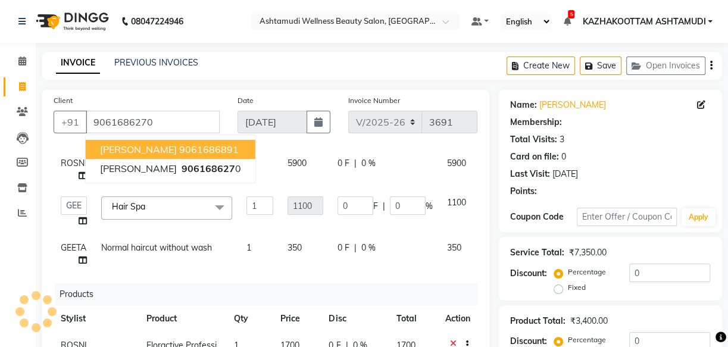
type input "165"
type input "15"
select select "1: Object"
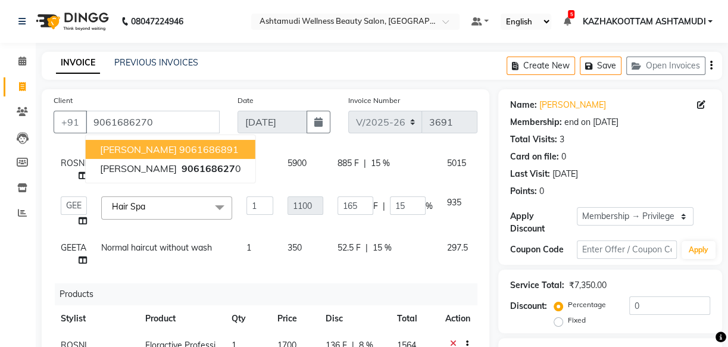
type input "15"
type input "8"
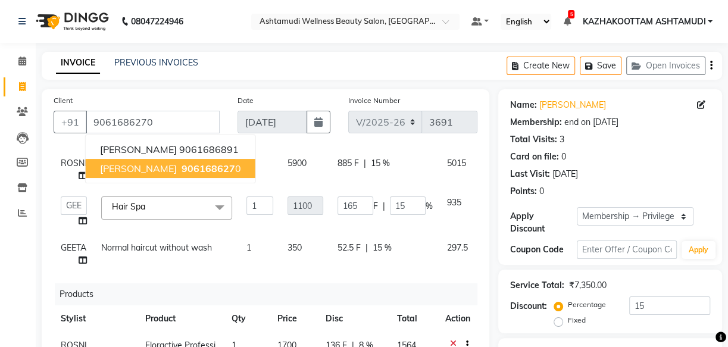
click at [193, 171] on span "906168627" at bounding box center [209, 169] width 54 height 12
type input "0"
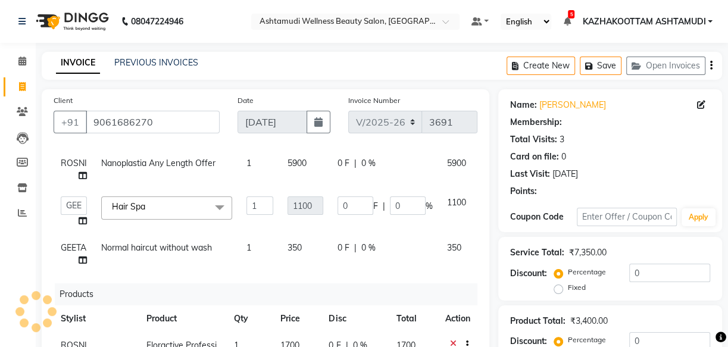
type input "165"
type input "15"
type input "8"
select select "1: Object"
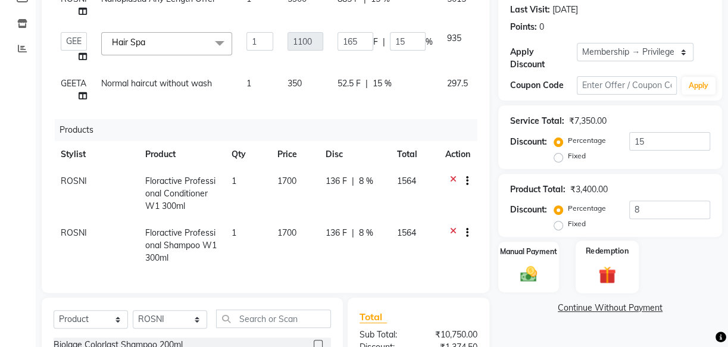
scroll to position [158, 0]
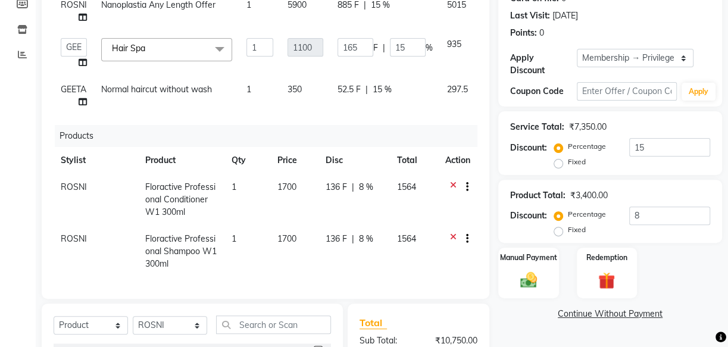
click at [385, 83] on span "15 %" at bounding box center [382, 89] width 19 height 13
select select "49717"
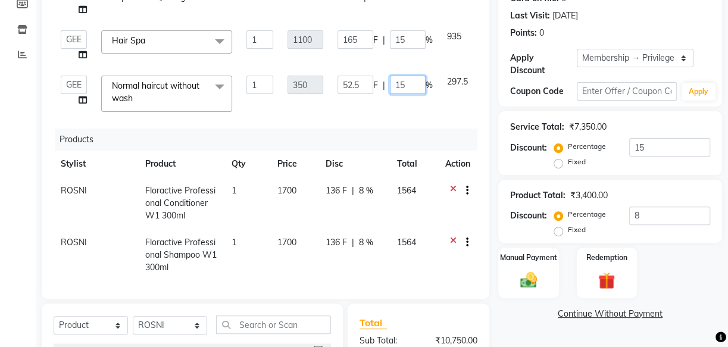
click at [408, 84] on input "15" at bounding box center [408, 85] width 36 height 18
type input "1"
type input "15"
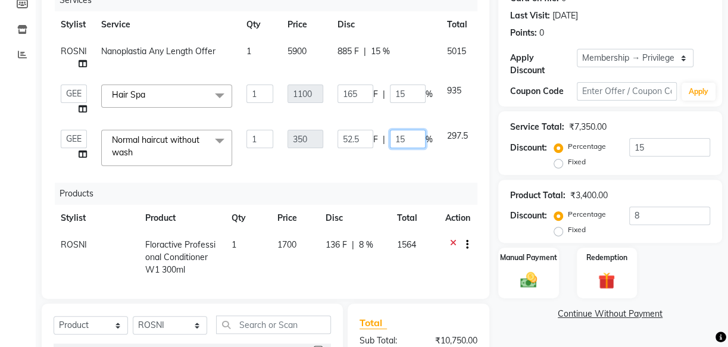
scroll to position [0, 0]
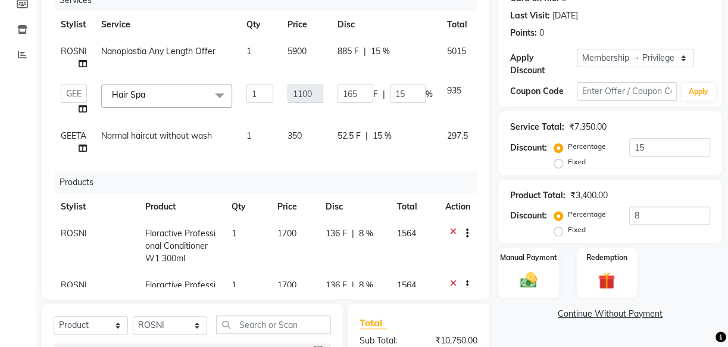
click at [385, 54] on span "15 %" at bounding box center [380, 51] width 19 height 13
select select "52755"
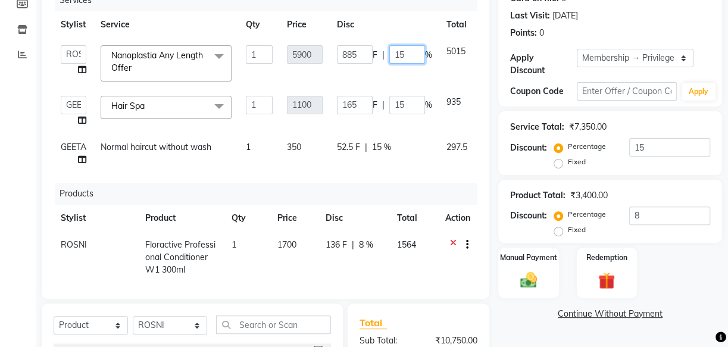
click at [410, 55] on input "15" at bounding box center [407, 54] width 36 height 18
type input "1"
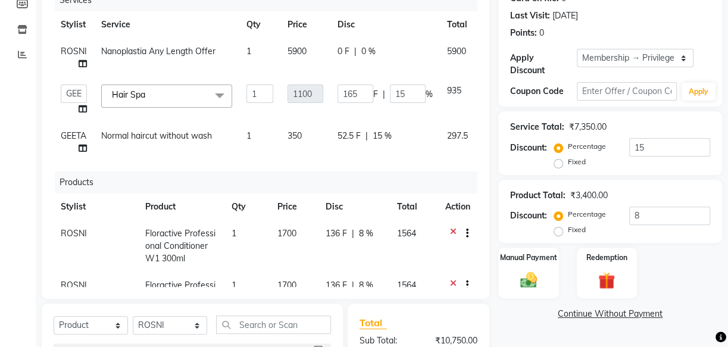
click at [488, 303] on div "Client +91 9061686270 Date 04-09-2025 Invoice Number V/2025 V/2025-26 3691 Serv…" at bounding box center [266, 211] width 466 height 560
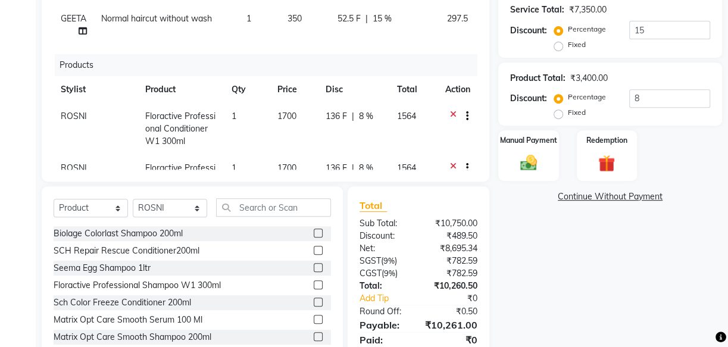
scroll to position [321, 0]
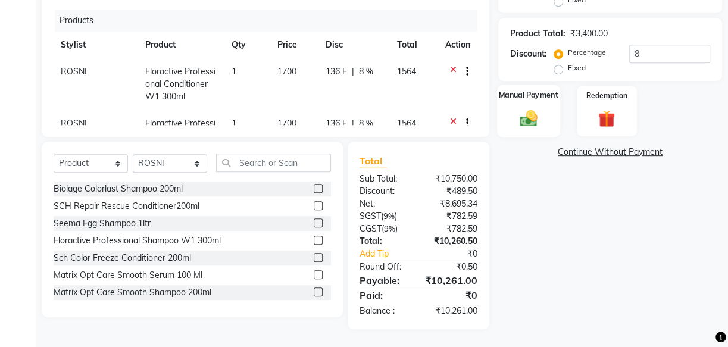
click at [524, 113] on img at bounding box center [528, 118] width 29 height 20
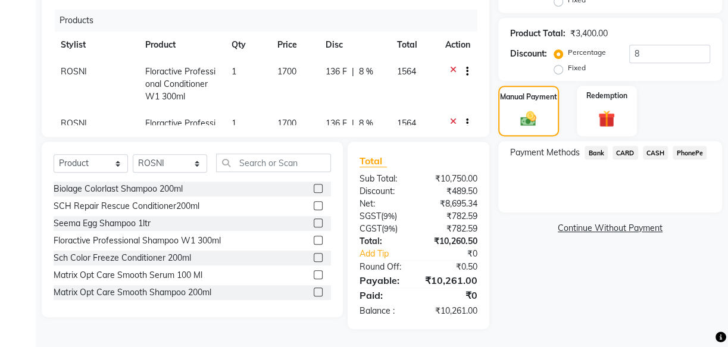
click at [651, 149] on span "CASH" at bounding box center [656, 153] width 26 height 14
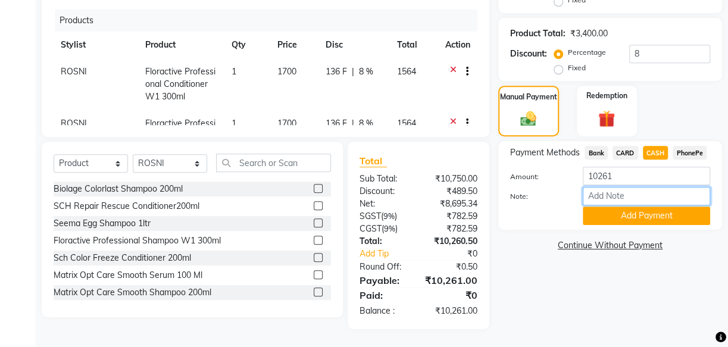
click at [624, 196] on input "Note:" at bounding box center [646, 196] width 127 height 18
type input "[PERSON_NAME]"
click at [647, 214] on button "Add Payment" at bounding box center [646, 216] width 127 height 18
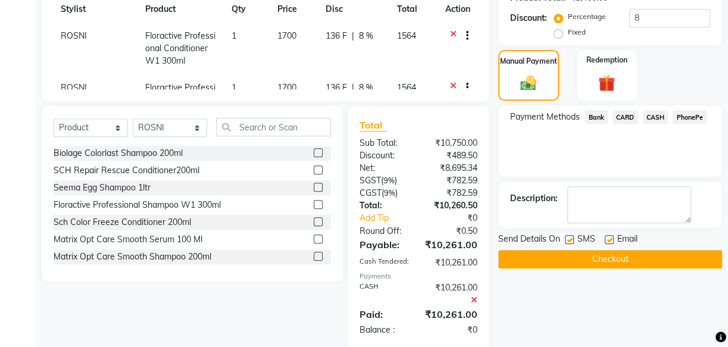
scroll to position [375, 0]
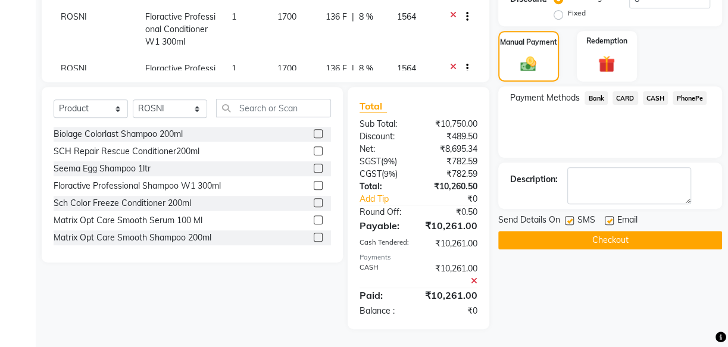
click at [567, 219] on label at bounding box center [569, 220] width 9 height 9
click at [567, 219] on input "checkbox" at bounding box center [569, 221] width 8 height 8
checkbox input "false"
click at [605, 221] on label at bounding box center [609, 220] width 9 height 9
click at [605, 221] on input "checkbox" at bounding box center [609, 221] width 8 height 8
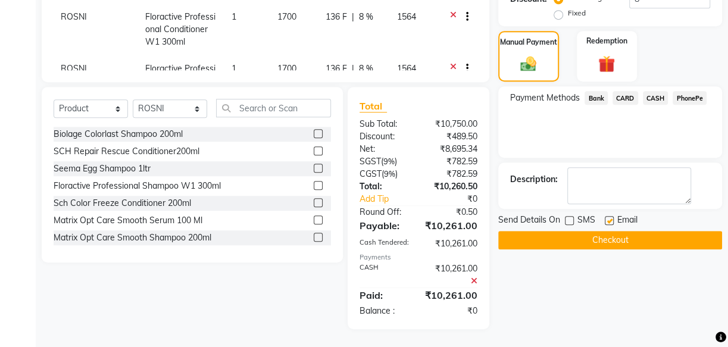
checkbox input "false"
click at [607, 240] on button "Checkout" at bounding box center [610, 240] width 224 height 18
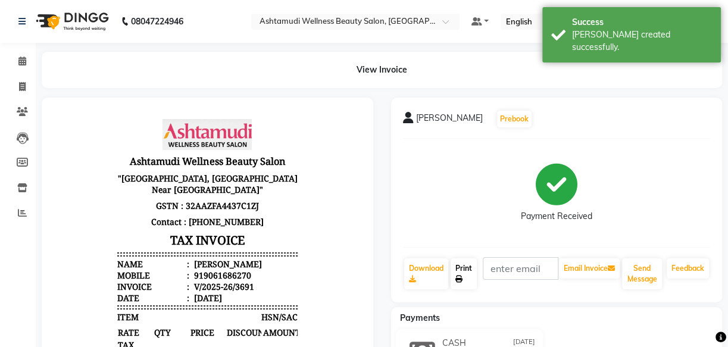
click at [466, 268] on link "Print" at bounding box center [464, 273] width 26 height 31
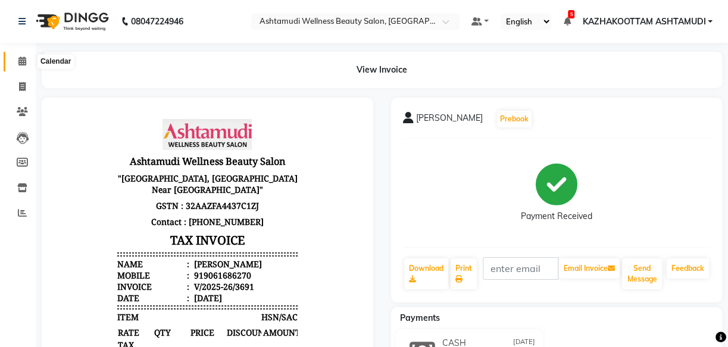
click at [24, 61] on icon at bounding box center [22, 61] width 8 height 9
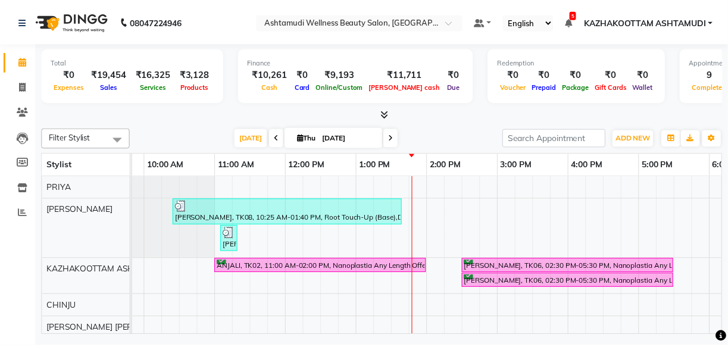
scroll to position [0, 125]
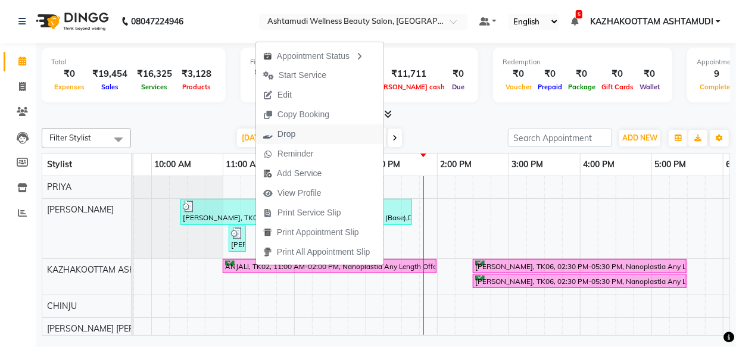
click at [285, 136] on span "Drop" at bounding box center [286, 134] width 18 height 13
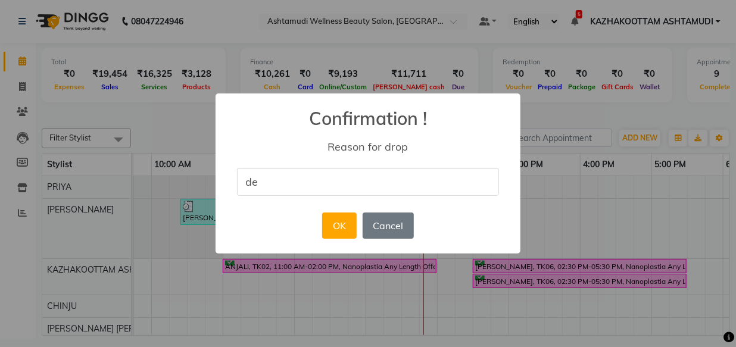
type input "delet"
click at [333, 216] on button "OK" at bounding box center [339, 226] width 34 height 26
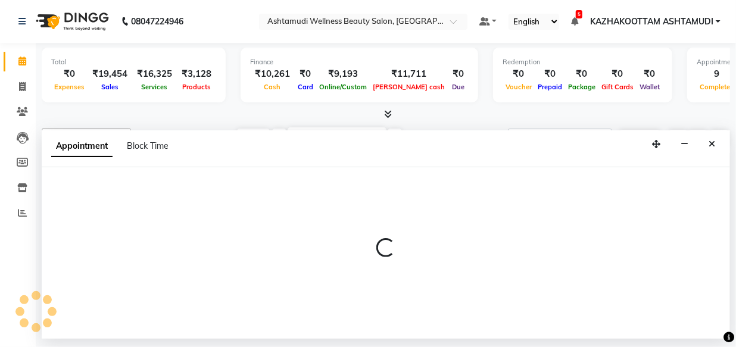
select select "27419"
select select "tentative"
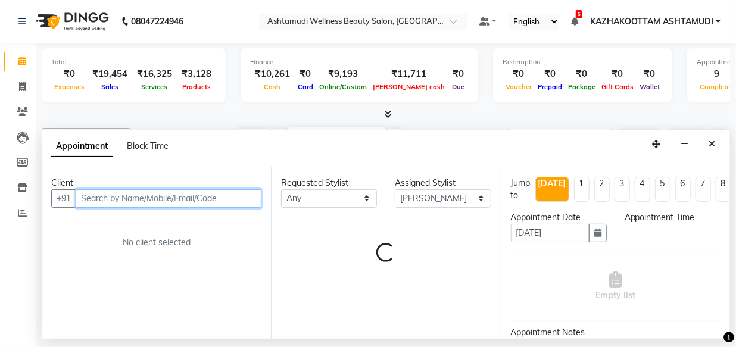
select select "855"
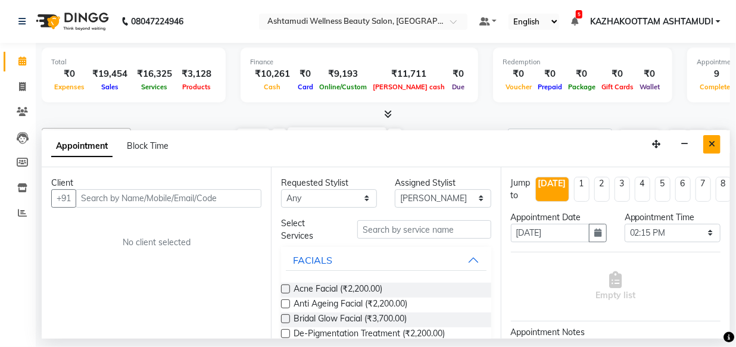
click at [714, 142] on icon "Close" at bounding box center [711, 144] width 7 height 8
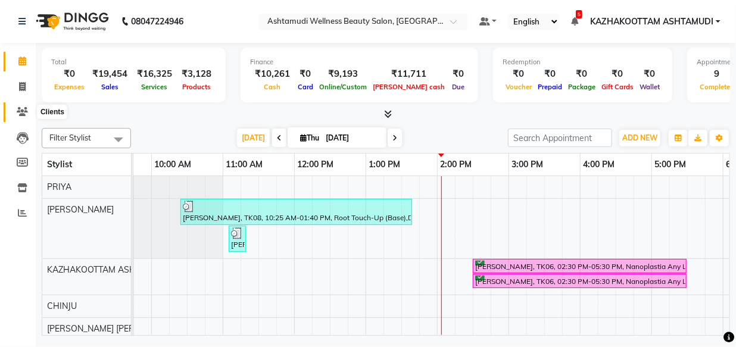
click at [21, 107] on icon at bounding box center [22, 111] width 11 height 9
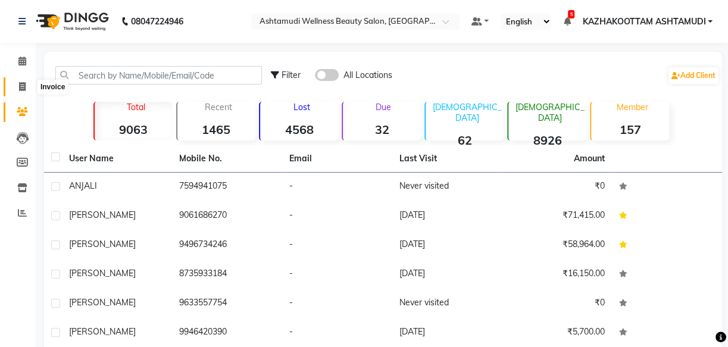
click at [23, 86] on icon at bounding box center [22, 86] width 7 height 9
select select "service"
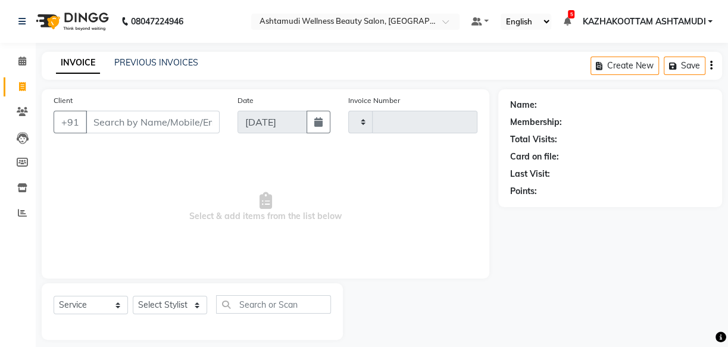
scroll to position [11, 0]
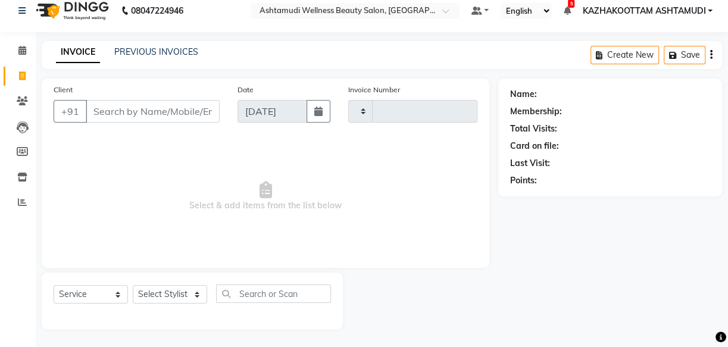
type input "3692"
select select "4662"
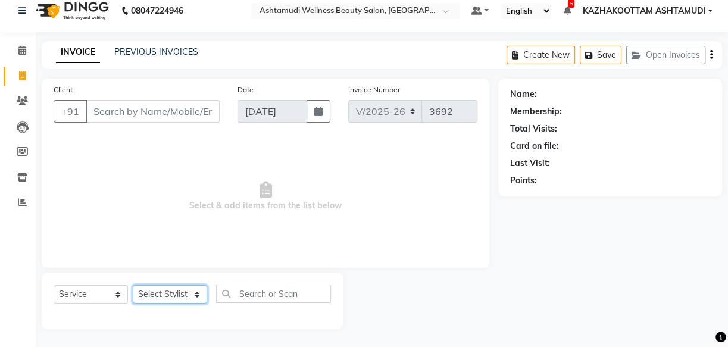
click at [198, 293] on select "Select Stylist Arya CHINJU GEETA KAZHAKOOTTAM [PERSON_NAME] [PERSON_NAME] [PERS…" at bounding box center [170, 294] width 74 height 18
select select "52755"
click at [133, 285] on select "Select Stylist Arya CHINJU GEETA KAZHAKOOTTAM [PERSON_NAME] [PERSON_NAME] [PERS…" at bounding box center [170, 294] width 74 height 18
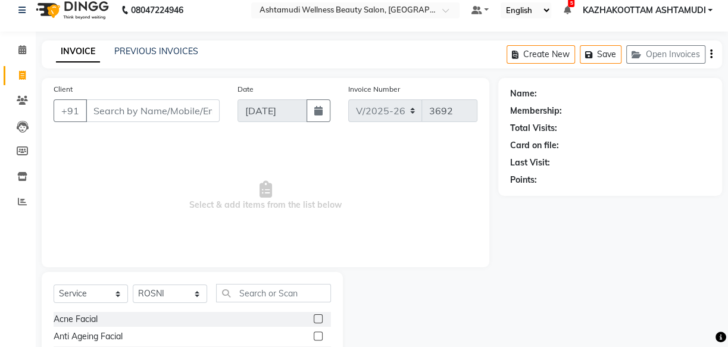
click at [277, 306] on div "Select Service Product Membership Package Voucher Prepaid Gift Card Select Styl…" at bounding box center [192, 298] width 277 height 28
click at [270, 297] on input "text" at bounding box center [273, 293] width 115 height 18
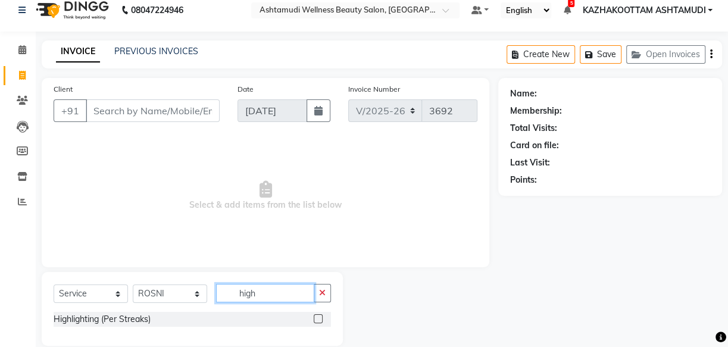
type input "high"
click at [320, 317] on label at bounding box center [318, 318] width 9 height 9
click at [320, 317] on input "checkbox" at bounding box center [318, 320] width 8 height 8
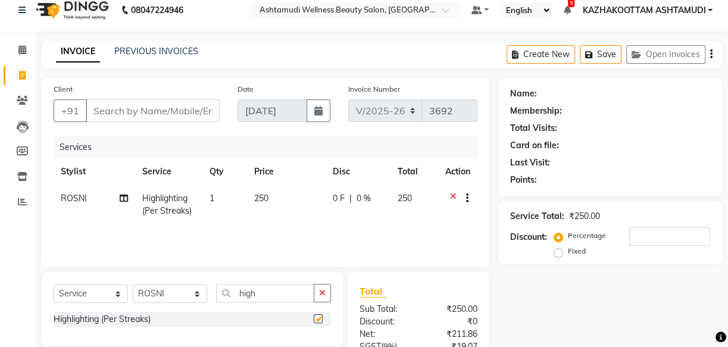
checkbox input "false"
click at [213, 196] on span "1" at bounding box center [212, 198] width 5 height 11
select select "52755"
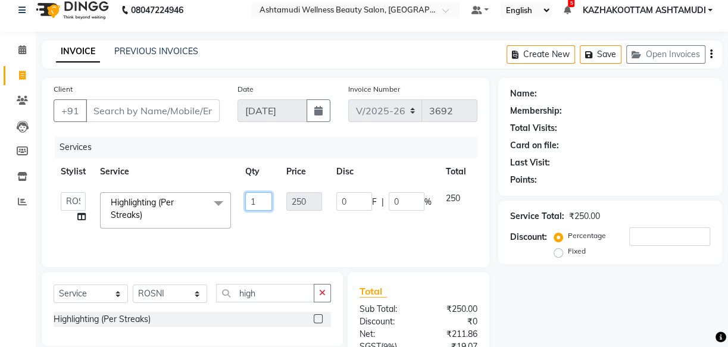
click at [259, 202] on input "1" at bounding box center [258, 201] width 27 height 18
type input "10"
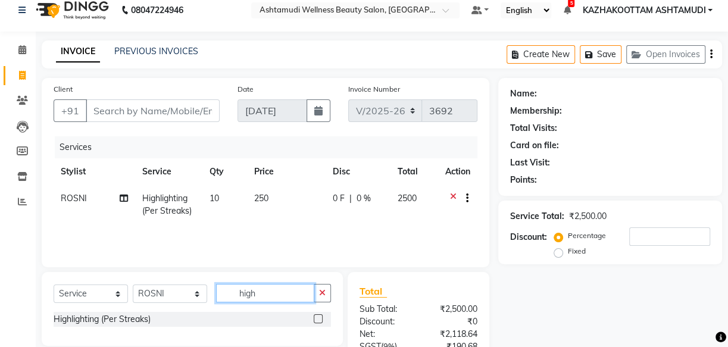
click at [270, 288] on input "high" at bounding box center [265, 293] width 98 height 18
type input "h"
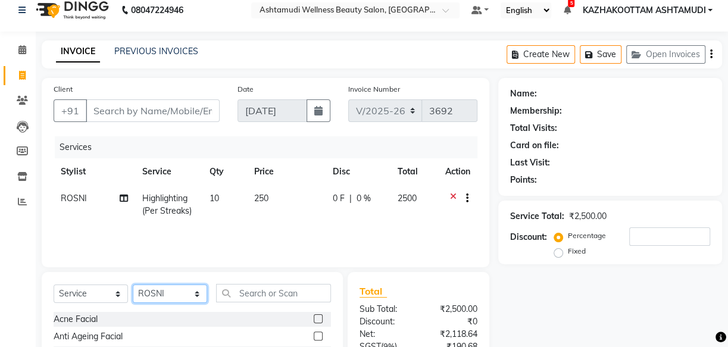
click at [196, 294] on select "Select Stylist Arya CHINJU GEETA KAZHAKOOTTAM [PERSON_NAME] [PERSON_NAME] [PERS…" at bounding box center [170, 294] width 74 height 18
select select "27419"
click at [133, 285] on select "Select Stylist Arya CHINJU GEETA KAZHAKOOTTAM [PERSON_NAME] [PERSON_NAME] [PERS…" at bounding box center [170, 294] width 74 height 18
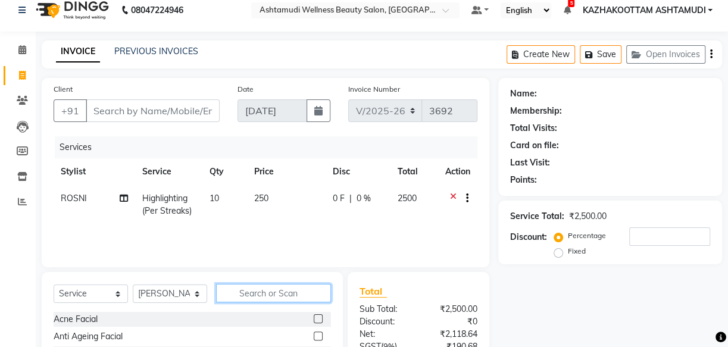
click at [256, 288] on input "text" at bounding box center [273, 293] width 115 height 18
type input "ice"
click at [317, 335] on label at bounding box center [318, 336] width 9 height 9
click at [317, 335] on input "checkbox" at bounding box center [318, 337] width 8 height 8
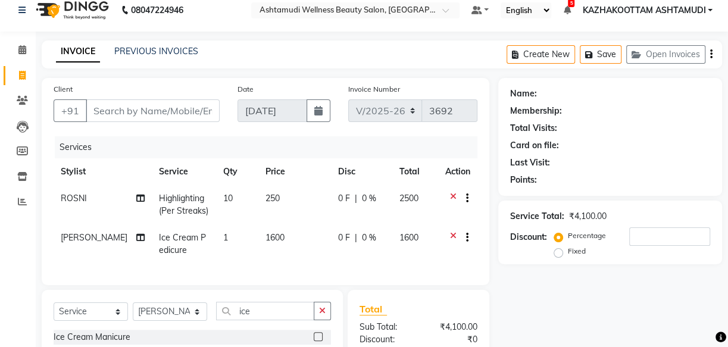
checkbox input "false"
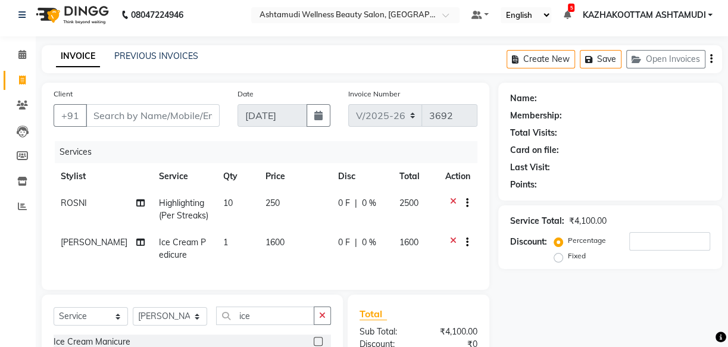
scroll to position [0, 0]
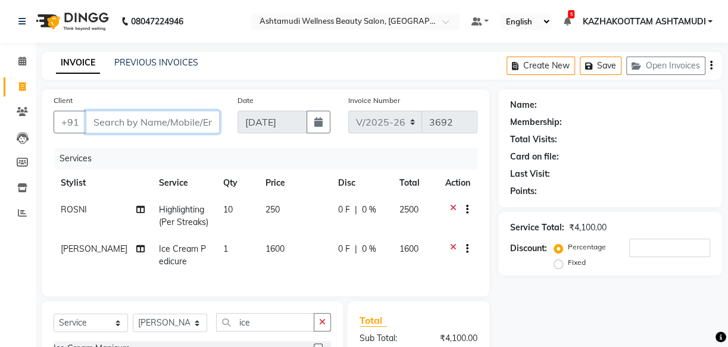
click at [154, 127] on input "Client" at bounding box center [153, 122] width 134 height 23
type input "8"
type input "0"
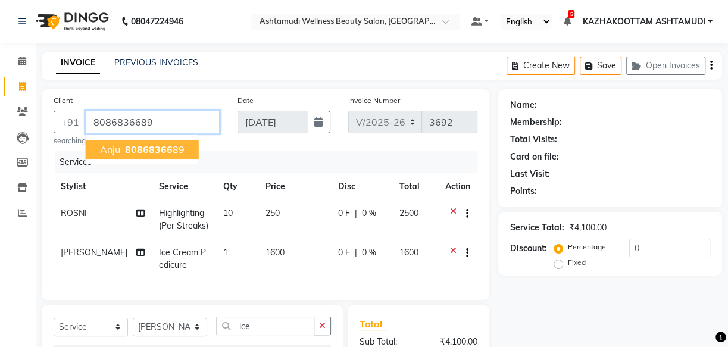
type input "8086836689"
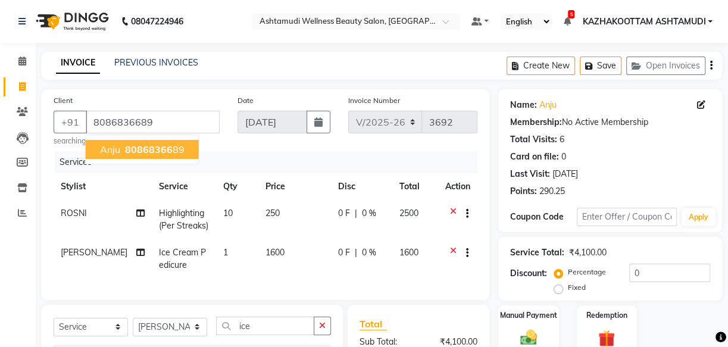
click at [171, 152] on ngb-highlight "80868366 89" at bounding box center [154, 149] width 62 height 12
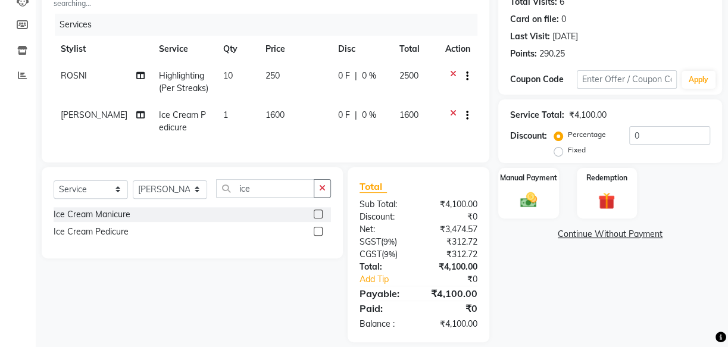
scroll to position [160, 0]
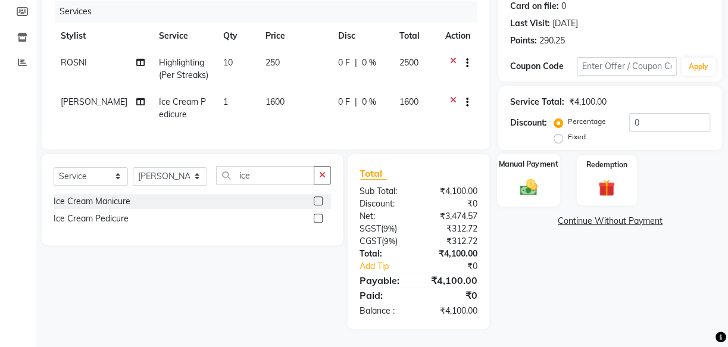
click at [533, 177] on img at bounding box center [528, 187] width 29 height 20
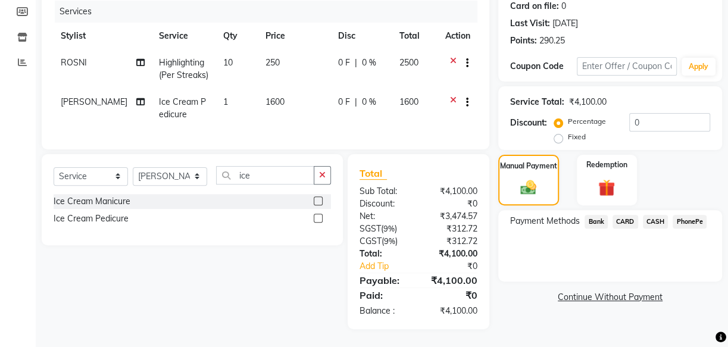
click at [629, 215] on span "CARD" at bounding box center [626, 222] width 26 height 14
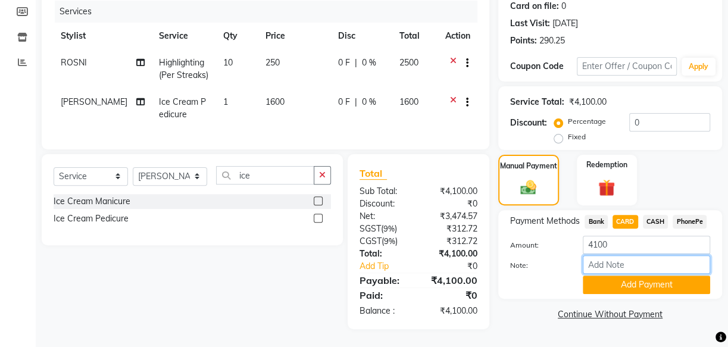
click at [617, 255] on input "Note:" at bounding box center [646, 264] width 127 height 18
type input "[PERSON_NAME]"
click at [625, 277] on button "Add Payment" at bounding box center [646, 285] width 127 height 18
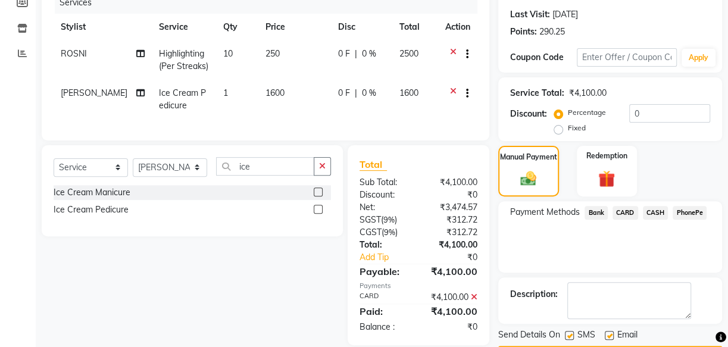
drag, startPoint x: 567, startPoint y: 333, endPoint x: 576, endPoint y: 332, distance: 9.6
click at [566, 333] on label at bounding box center [569, 335] width 9 height 9
click at [566, 333] on input "checkbox" at bounding box center [569, 336] width 8 height 8
checkbox input "false"
click at [607, 338] on label at bounding box center [609, 335] width 9 height 9
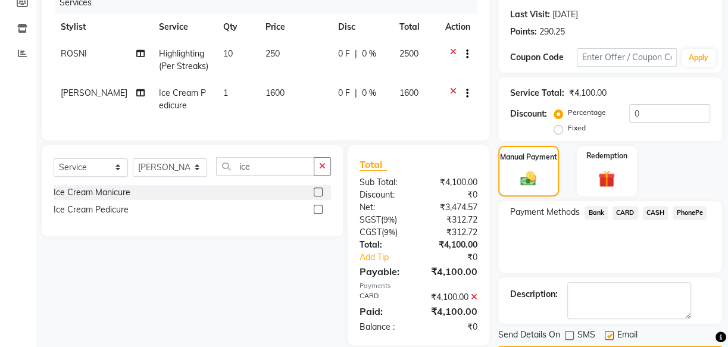
click at [607, 338] on input "checkbox" at bounding box center [609, 336] width 8 height 8
checkbox input "false"
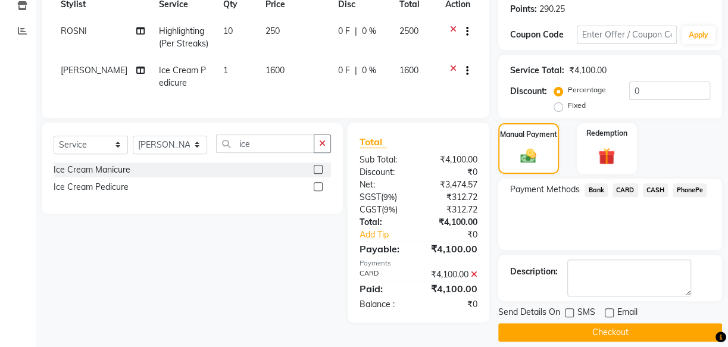
scroll to position [194, 0]
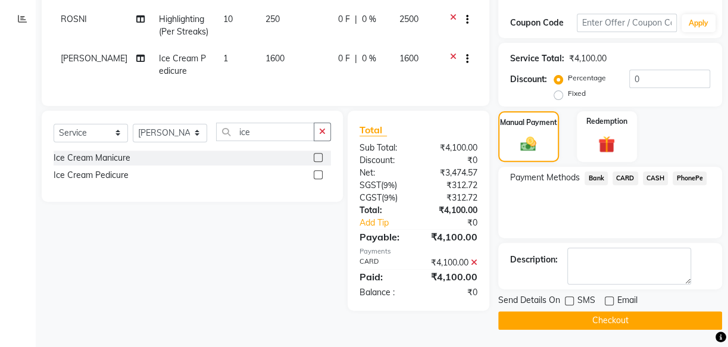
click at [629, 323] on button "Checkout" at bounding box center [610, 320] width 224 height 18
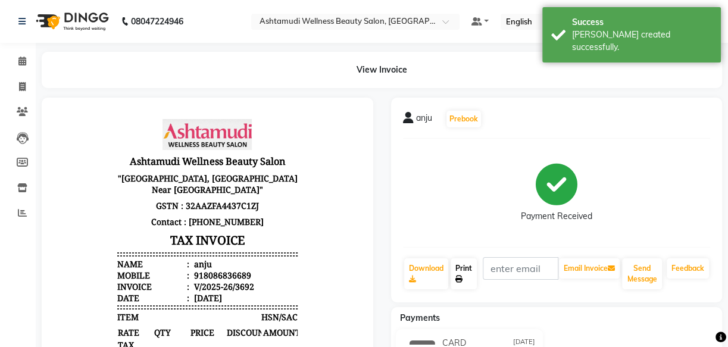
click at [464, 276] on link "Print" at bounding box center [464, 273] width 26 height 31
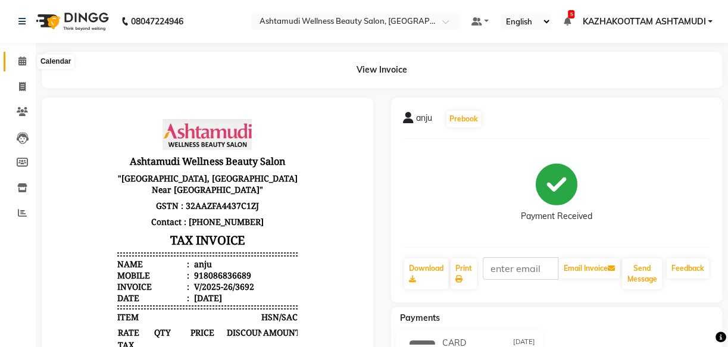
click at [22, 55] on span at bounding box center [22, 62] width 21 height 14
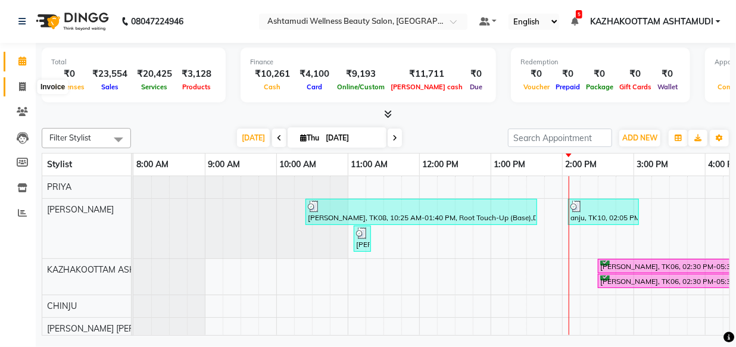
click at [17, 88] on span at bounding box center [22, 87] width 21 height 14
select select "service"
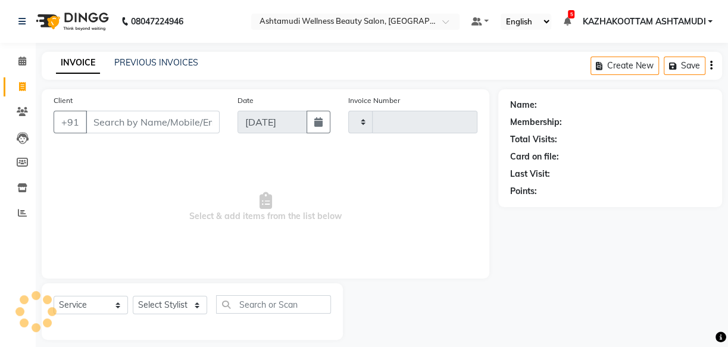
type input "3693"
select select "4662"
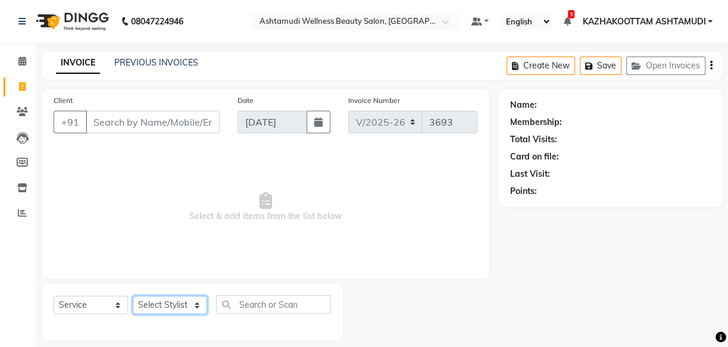
click at [196, 303] on select "Select Stylist Arya CHINJU GEETA KAZHAKOOTTAM [PERSON_NAME] [PERSON_NAME] [PERS…" at bounding box center [170, 305] width 74 height 18
select select "49717"
click at [133, 296] on select "Select Stylist Arya CHINJU GEETA KAZHAKOOTTAM [PERSON_NAME] [PERSON_NAME] [PERS…" at bounding box center [170, 305] width 74 height 18
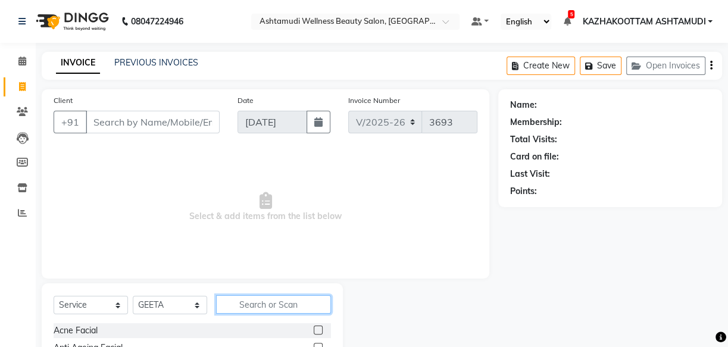
drag, startPoint x: 253, startPoint y: 307, endPoint x: 260, endPoint y: 297, distance: 11.6
click at [252, 307] on input "text" at bounding box center [273, 304] width 115 height 18
type input "high"
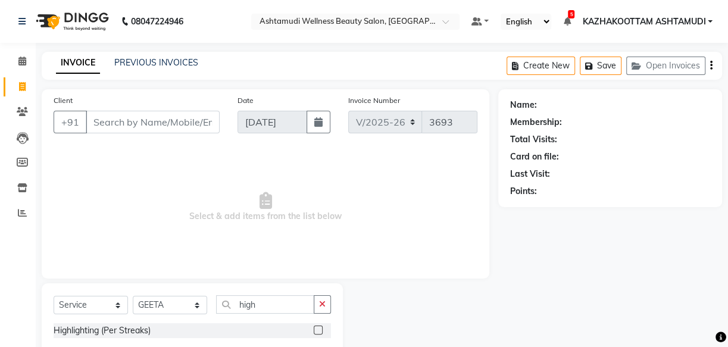
click at [321, 330] on label at bounding box center [318, 330] width 9 height 9
click at [321, 330] on input "checkbox" at bounding box center [318, 331] width 8 height 8
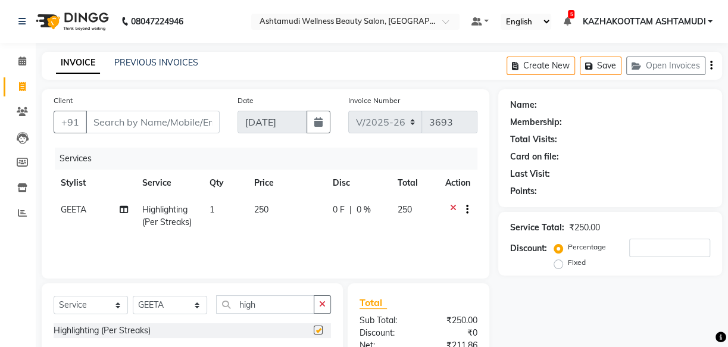
checkbox input "false"
click at [220, 209] on td "1" at bounding box center [224, 215] width 45 height 39
select select "49717"
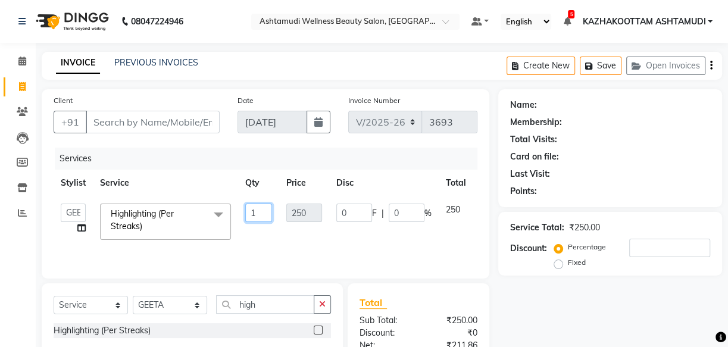
click at [265, 215] on input "1" at bounding box center [258, 213] width 27 height 18
type input "20"
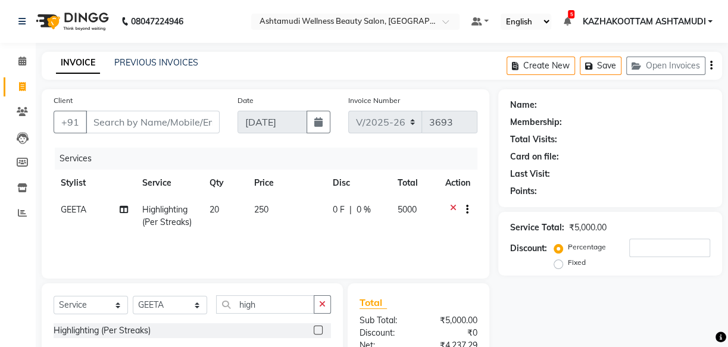
click at [250, 254] on div "Services Stylist Service Qty Price Disc Total Action GEETA Highlighting (Per St…" at bounding box center [266, 207] width 424 height 119
drag, startPoint x: 263, startPoint y: 305, endPoint x: 154, endPoint y: 276, distance: 113.2
click at [175, 304] on div "Select Service Product Membership Package Voucher Prepaid Gift Card Select Styl…" at bounding box center [192, 309] width 277 height 28
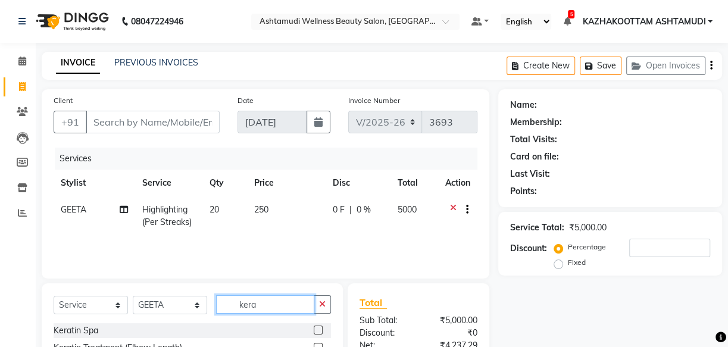
type input "kera"
click at [315, 330] on label at bounding box center [318, 330] width 9 height 9
click at [315, 330] on input "checkbox" at bounding box center [318, 331] width 8 height 8
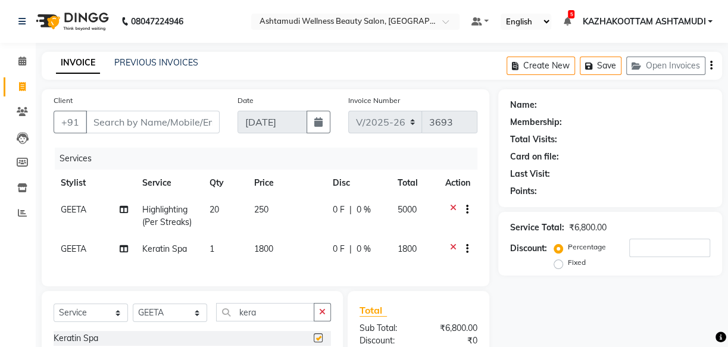
checkbox input "false"
click at [154, 127] on input "Client" at bounding box center [153, 122] width 134 height 23
type input "9"
type input "0"
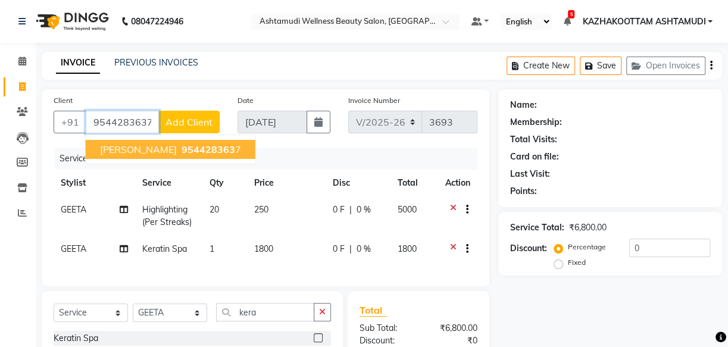
type input "9544283637"
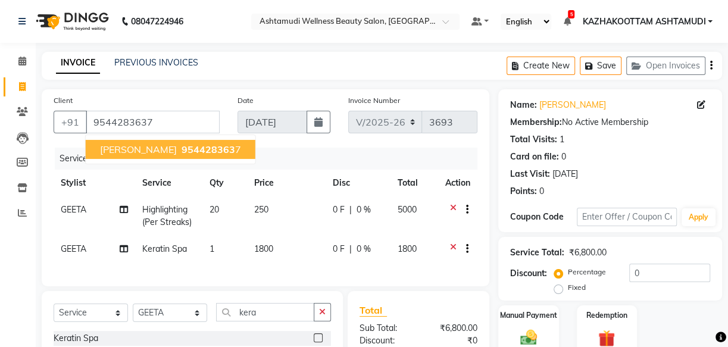
click at [182, 155] on span "954428363" at bounding box center [209, 149] width 54 height 12
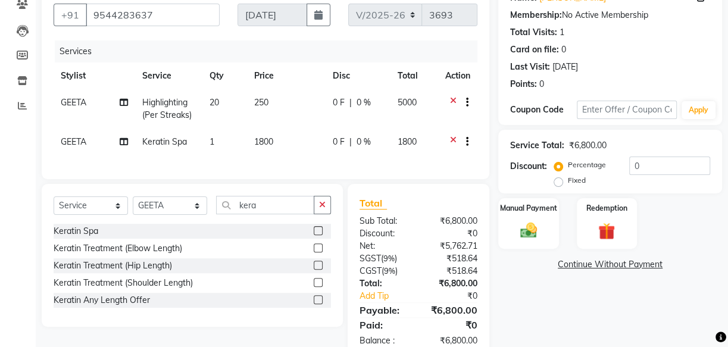
scroll to position [108, 0]
click at [120, 214] on select "Select Service Product Membership Package Voucher Prepaid Gift Card" at bounding box center [91, 205] width 74 height 18
select select "product"
click at [54, 204] on select "Select Service Product Membership Package Voucher Prepaid Gift Card" at bounding box center [91, 205] width 74 height 18
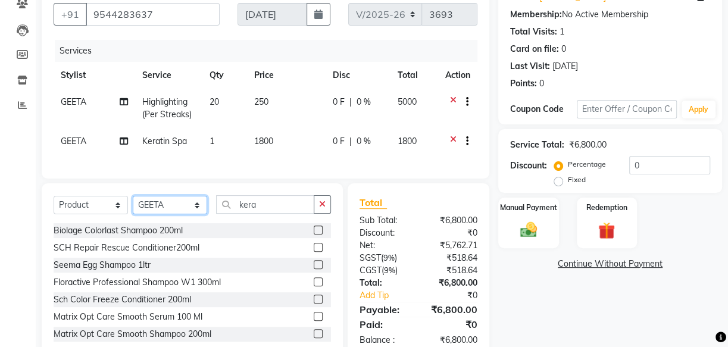
click at [191, 214] on select "Select Stylist Arya CHINJU GEETA KAZHAKOOTTAM [PERSON_NAME] [PERSON_NAME] [PERS…" at bounding box center [170, 205] width 74 height 18
select select "54015"
click at [133, 204] on select "Select Stylist Arya CHINJU GEETA KAZHAKOOTTAM [PERSON_NAME] [PERSON_NAME] [PERS…" at bounding box center [170, 205] width 74 height 18
drag, startPoint x: 284, startPoint y: 213, endPoint x: 176, endPoint y: 197, distance: 109.5
click at [176, 197] on div "Select Service Product Membership Package Voucher Prepaid Gift Card Select Styl…" at bounding box center [192, 271] width 301 height 176
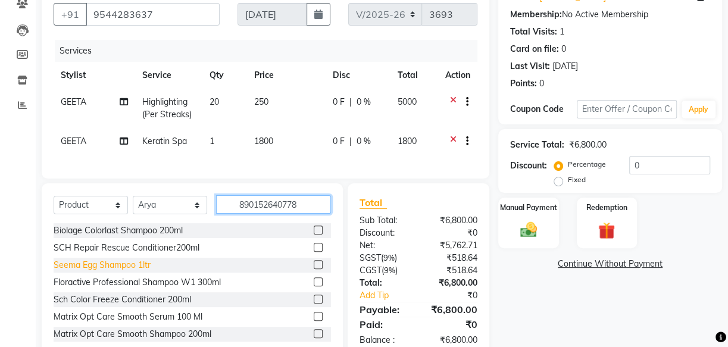
type input "8901526407781"
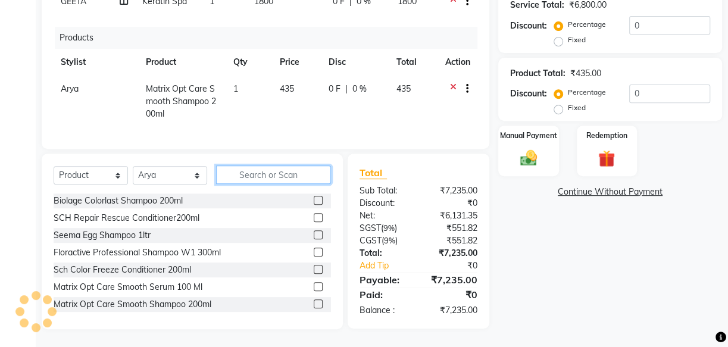
scroll to position [256, 0]
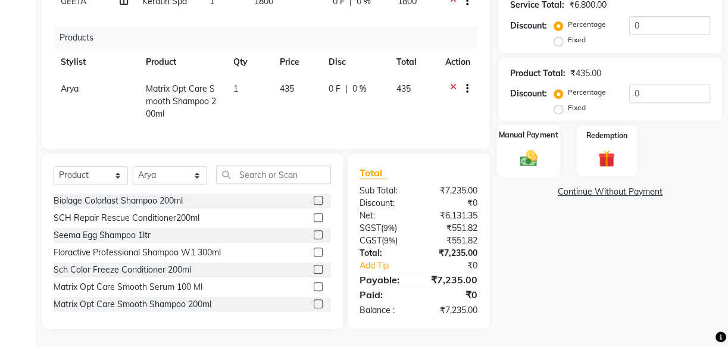
click at [545, 149] on div "Manual Payment" at bounding box center [528, 150] width 63 height 53
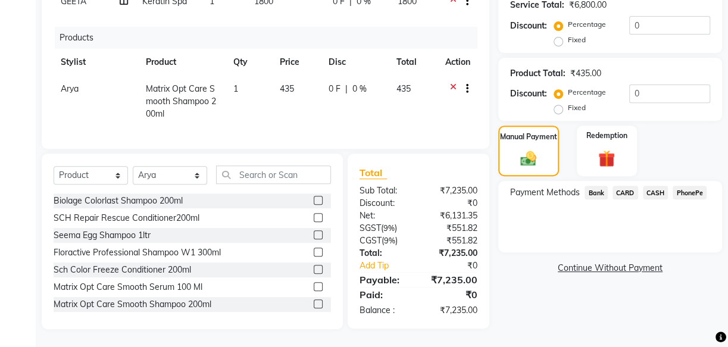
click at [691, 186] on span "PhonePe" at bounding box center [690, 193] width 34 height 14
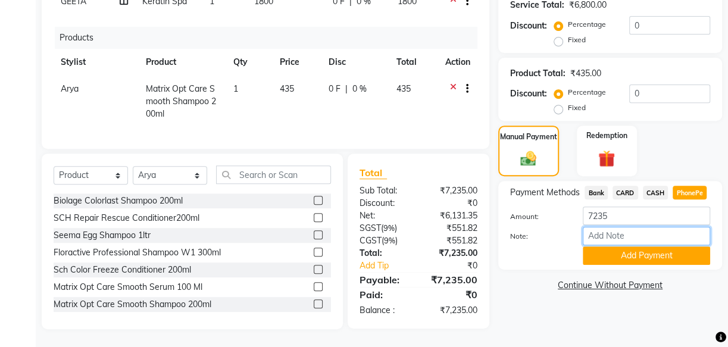
click at [613, 227] on input "Note:" at bounding box center [646, 236] width 127 height 18
type input "[PERSON_NAME]"
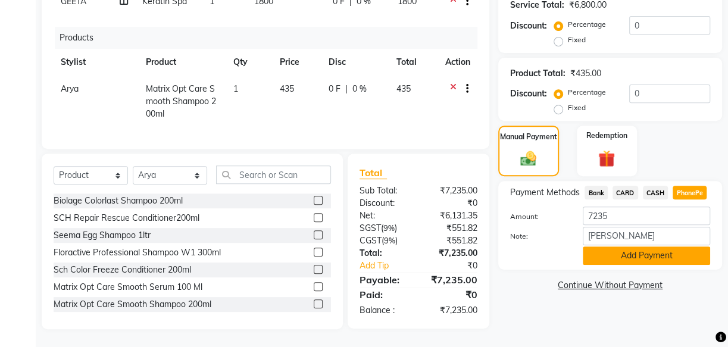
click at [614, 246] on button "Add Payment" at bounding box center [646, 255] width 127 height 18
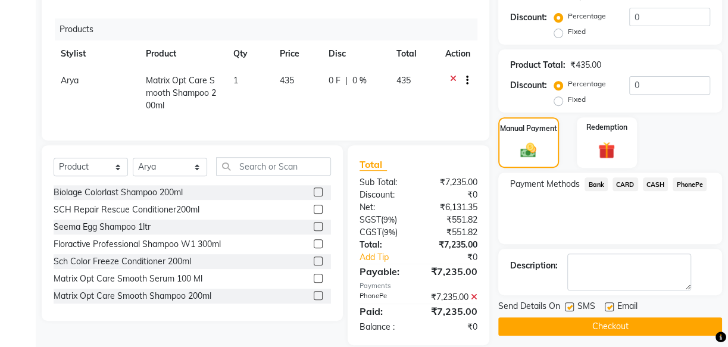
click at [572, 303] on label at bounding box center [569, 306] width 9 height 9
click at [572, 304] on input "checkbox" at bounding box center [569, 308] width 8 height 8
checkbox input "false"
click at [608, 306] on label at bounding box center [609, 306] width 9 height 9
click at [608, 306] on input "checkbox" at bounding box center [609, 308] width 8 height 8
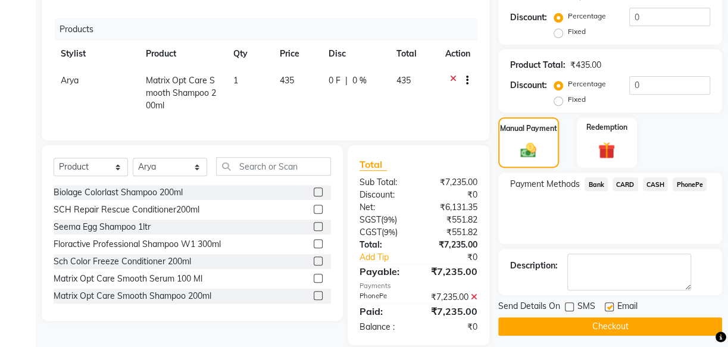
checkbox input "false"
click at [605, 325] on button "Checkout" at bounding box center [610, 326] width 224 height 18
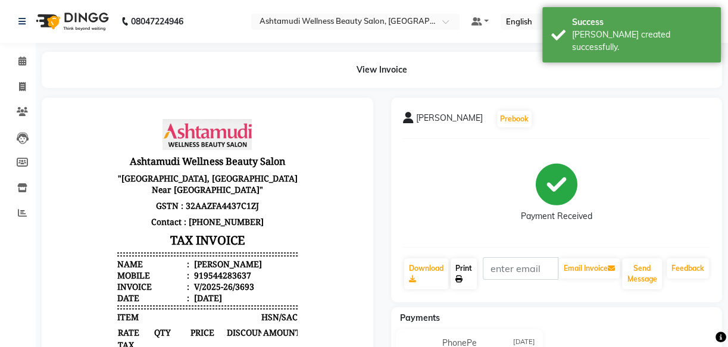
click at [459, 269] on link "Print" at bounding box center [464, 273] width 26 height 31
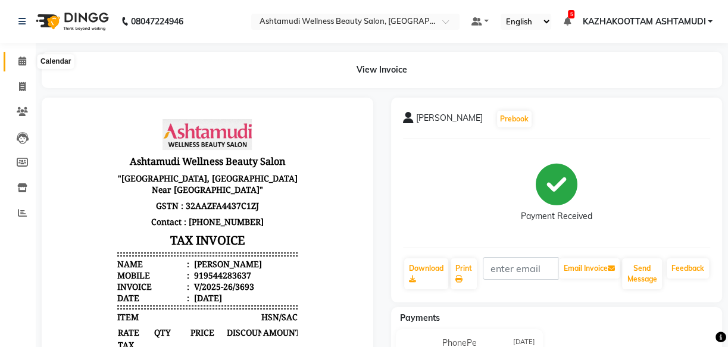
click at [18, 61] on icon at bounding box center [22, 61] width 8 height 9
